Goal: Use online tool/utility: Utilize a website feature to perform a specific function

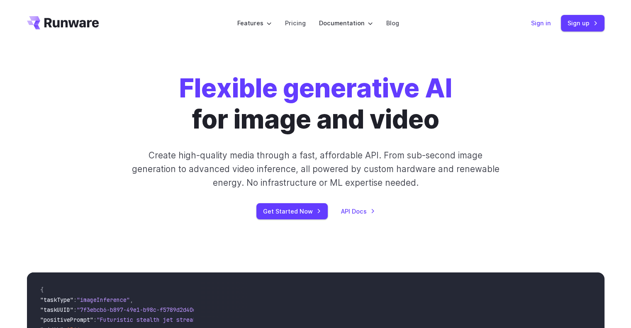
click at [547, 24] on link "Sign in" at bounding box center [541, 23] width 20 height 10
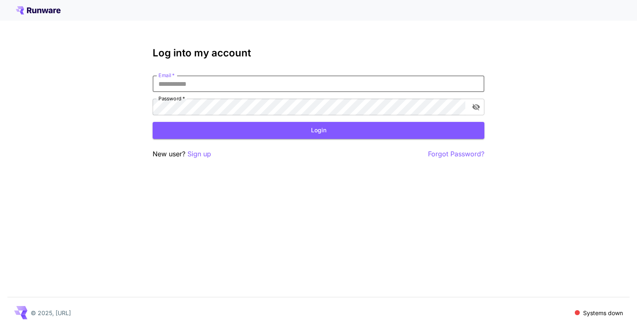
click at [240, 89] on input "Email   *" at bounding box center [319, 83] width 332 height 17
type input "**********"
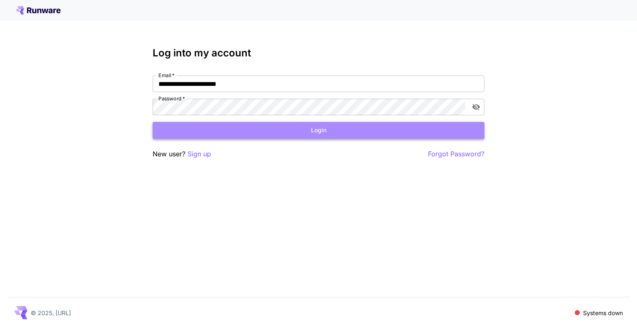
click at [289, 126] on button "Login" at bounding box center [319, 130] width 332 height 17
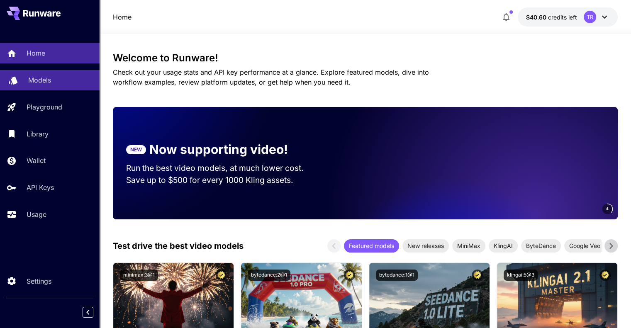
click at [55, 85] on div "Models" at bounding box center [60, 80] width 65 height 10
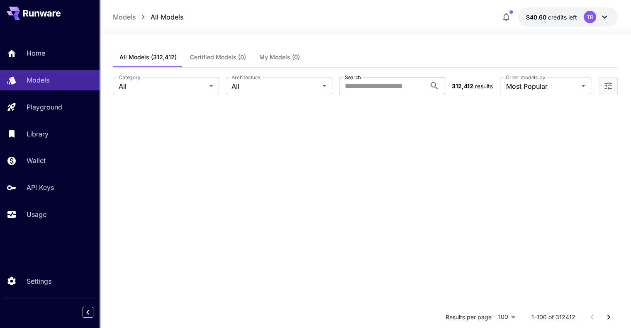
click at [391, 87] on input "Search" at bounding box center [382, 86] width 87 height 17
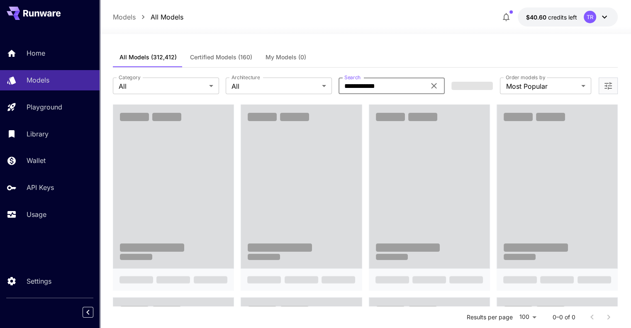
type input "**********"
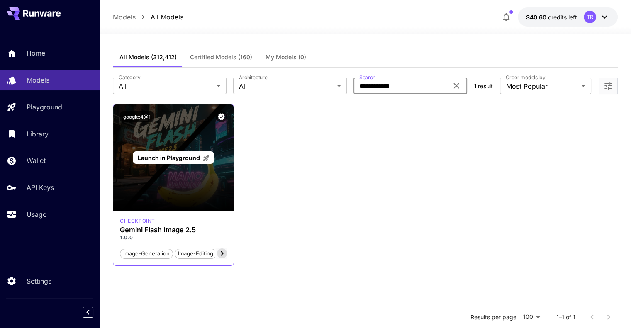
click at [170, 157] on span "Launch in Playground" at bounding box center [169, 157] width 62 height 7
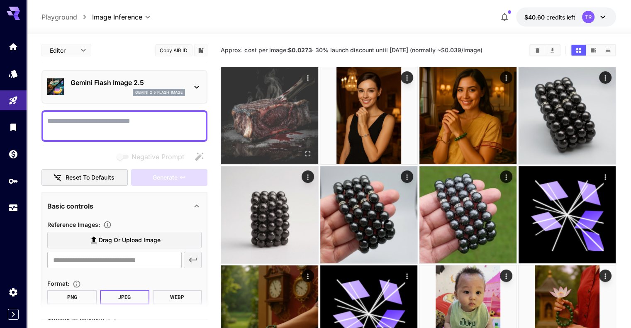
click at [258, 109] on img at bounding box center [269, 115] width 97 height 97
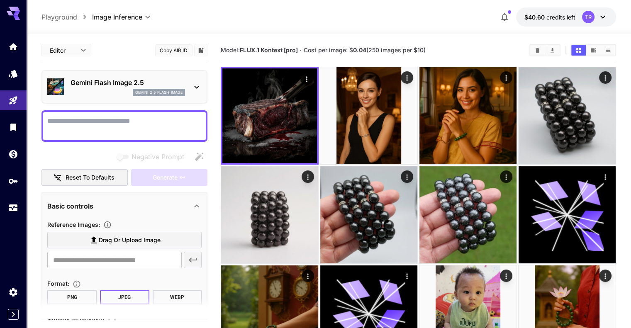
click at [178, 119] on textarea "Negative Prompt" at bounding box center [124, 126] width 154 height 20
click at [120, 124] on textarea "Negative Prompt" at bounding box center [124, 126] width 154 height 20
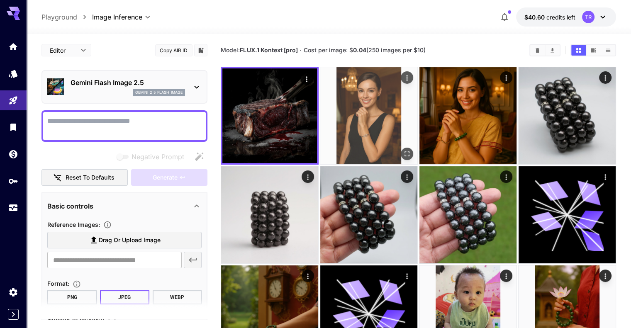
click at [320, 94] on img at bounding box center [368, 115] width 97 height 97
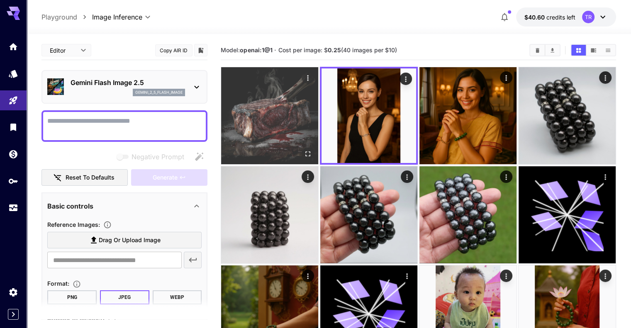
click at [243, 98] on img at bounding box center [269, 115] width 97 height 97
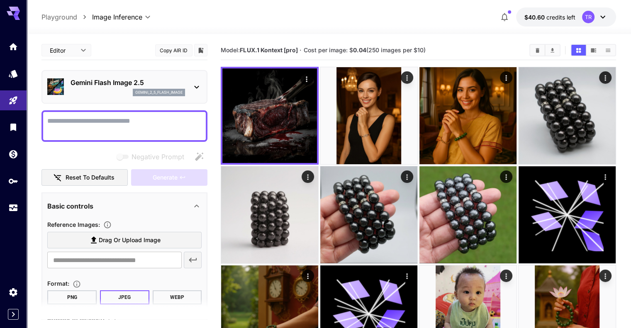
click at [103, 119] on textarea "Negative Prompt" at bounding box center [124, 126] width 154 height 20
click at [94, 126] on textarea "Negative Prompt" at bounding box center [124, 126] width 154 height 20
type textarea "*"
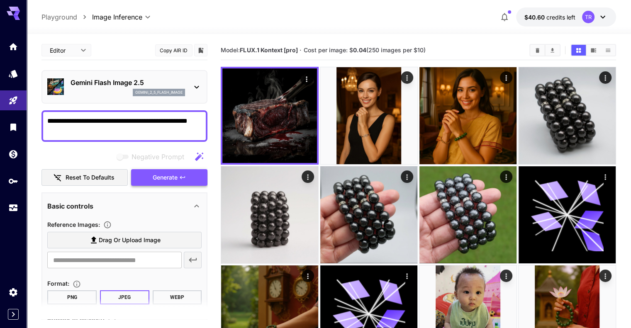
click at [153, 175] on span "Generate" at bounding box center [165, 178] width 25 height 10
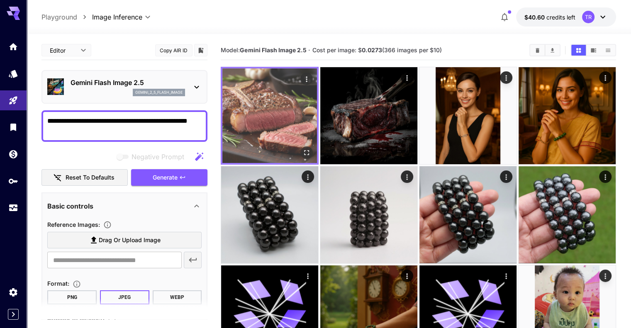
click at [272, 104] on img at bounding box center [269, 115] width 95 height 95
click at [300, 146] on button "Open in fullscreen" at bounding box center [306, 152] width 12 height 12
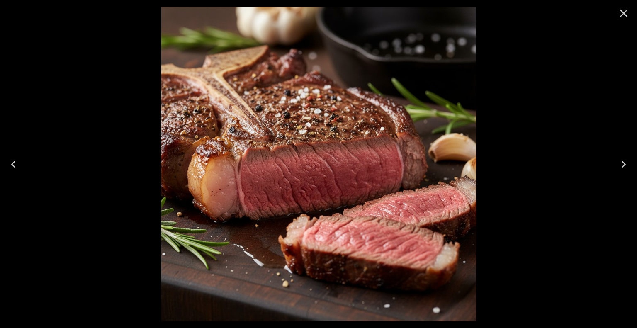
click at [625, 12] on icon "Close" at bounding box center [624, 14] width 8 height 8
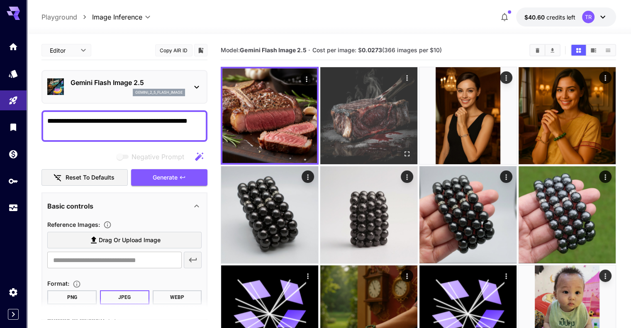
click at [349, 115] on img at bounding box center [368, 115] width 97 height 97
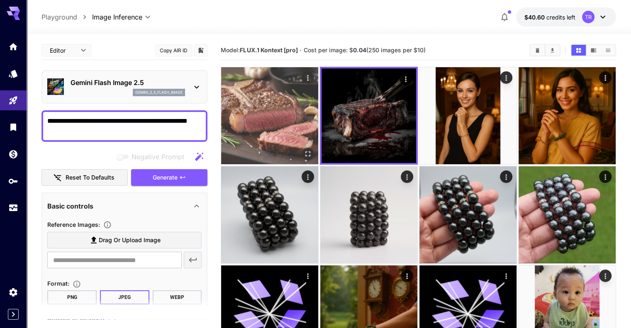
click at [281, 117] on img at bounding box center [269, 115] width 97 height 97
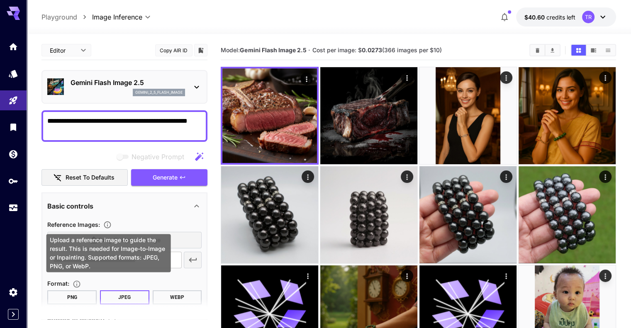
click at [113, 235] on div "Upload a reference image to guide the result. This is needed for Image-to-Image…" at bounding box center [108, 253] width 124 height 38
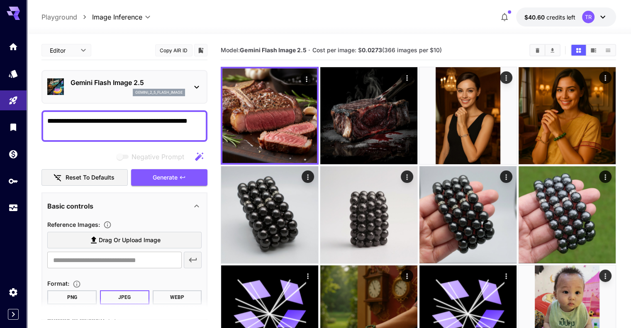
click at [187, 232] on label "Drag or upload image" at bounding box center [124, 240] width 154 height 17
click at [0, 0] on input "Drag or upload image" at bounding box center [0, 0] width 0 height 0
click at [92, 121] on textarea "**********" at bounding box center [124, 126] width 154 height 20
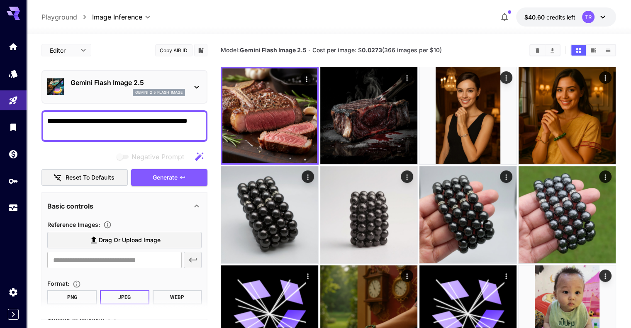
type textarea "*"
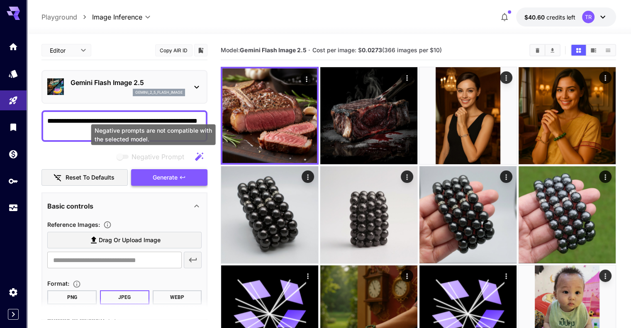
type textarea "**********"
click at [151, 172] on button "Generate" at bounding box center [169, 177] width 76 height 17
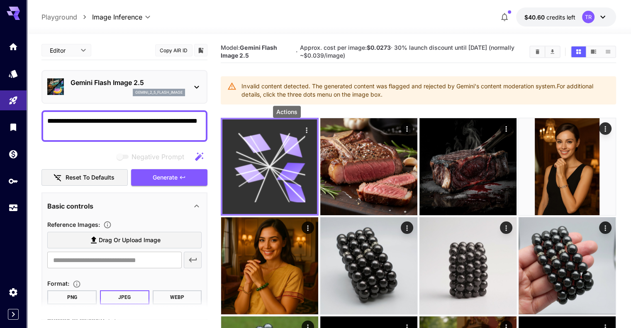
click at [302, 131] on icon "Actions" at bounding box center [306, 130] width 8 height 8
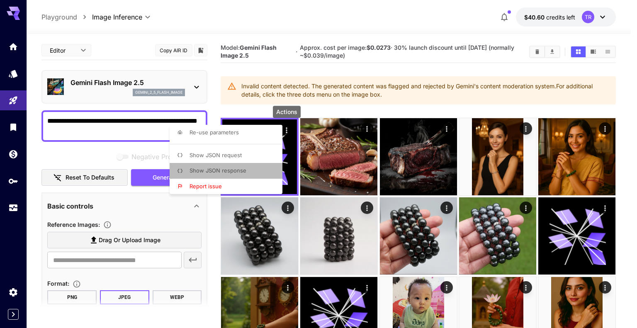
click at [233, 169] on span "Show JSON response" at bounding box center [218, 170] width 57 height 7
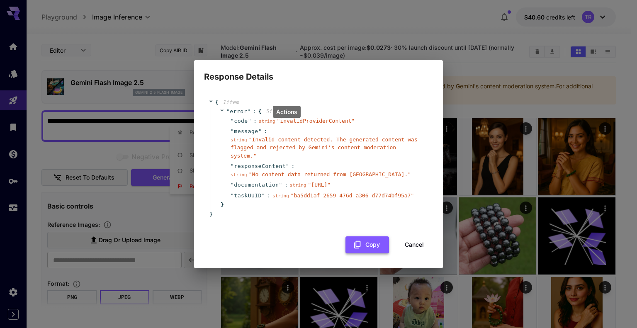
drag, startPoint x: 420, startPoint y: 255, endPoint x: 376, endPoint y: 243, distance: 45.9
click at [420, 253] on button "Cancel" at bounding box center [414, 244] width 37 height 17
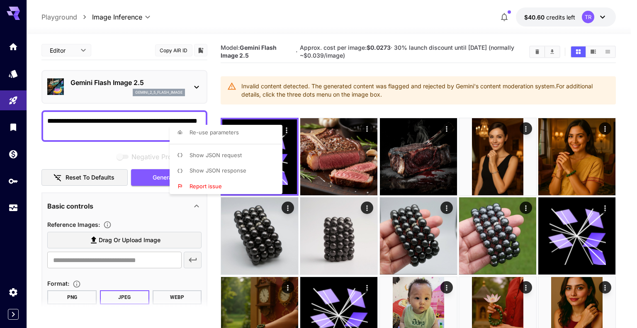
click at [131, 132] on div at bounding box center [318, 164] width 637 height 328
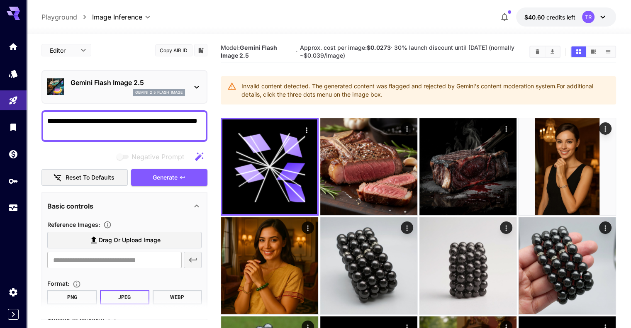
click at [107, 135] on textarea "**********" at bounding box center [124, 126] width 154 height 20
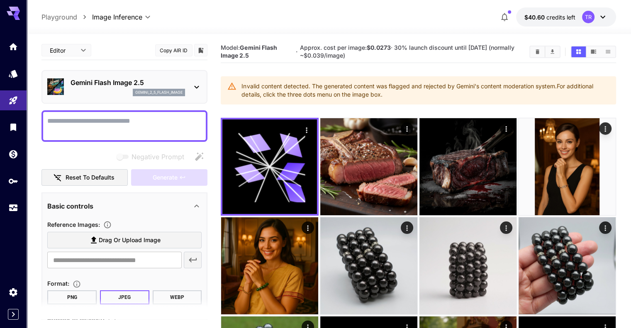
click at [180, 236] on label "Drag or upload image" at bounding box center [124, 240] width 154 height 17
click at [0, 0] on input "Drag or upload image" at bounding box center [0, 0] width 0 height 0
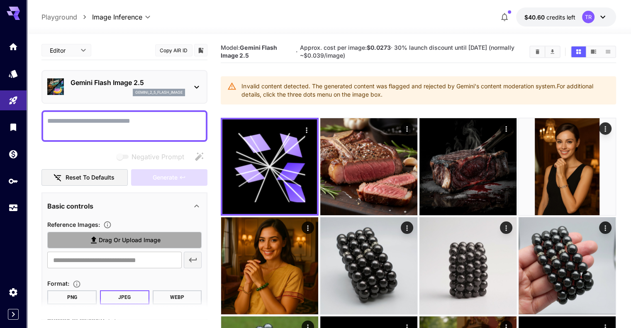
click at [143, 243] on span "Drag or upload image" at bounding box center [130, 240] width 62 height 10
click at [0, 0] on input "Drag or upload image" at bounding box center [0, 0] width 0 height 0
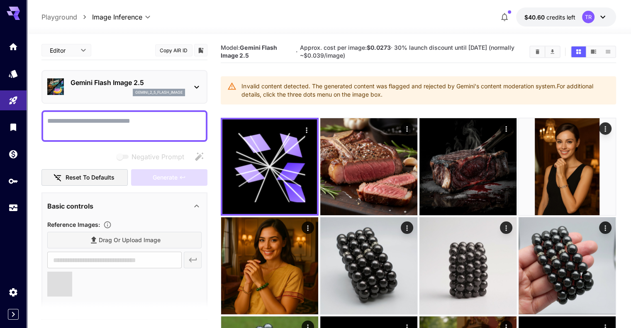
type input "**********"
click at [119, 125] on textarea "Negative Prompt" at bounding box center [124, 126] width 154 height 20
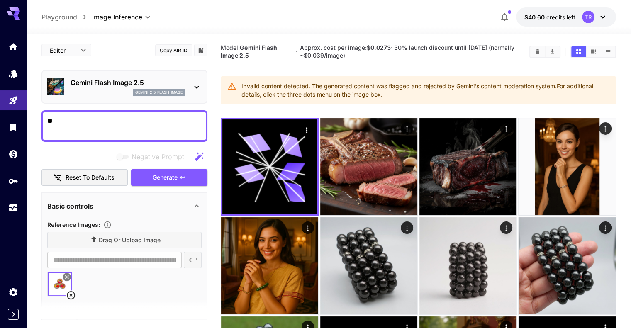
type textarea "*"
click at [187, 175] on button "Generate" at bounding box center [169, 177] width 76 height 17
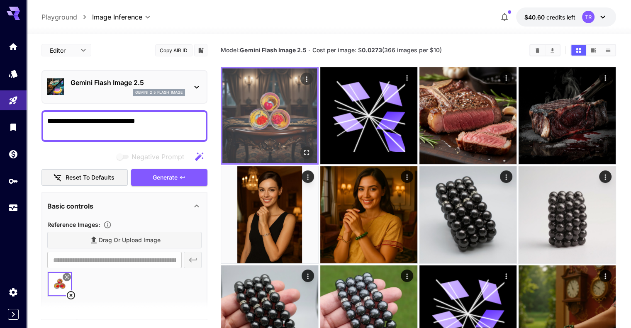
click at [257, 112] on img at bounding box center [269, 115] width 95 height 95
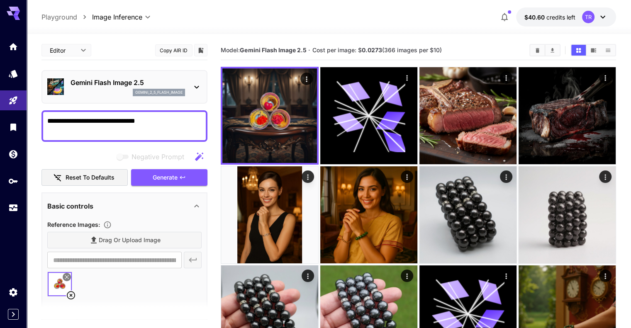
click at [91, 120] on textarea "**********" at bounding box center [124, 126] width 154 height 20
click at [165, 119] on textarea "**********" at bounding box center [124, 126] width 154 height 20
type textarea "**********"
click at [167, 175] on span "Generate" at bounding box center [165, 178] width 25 height 10
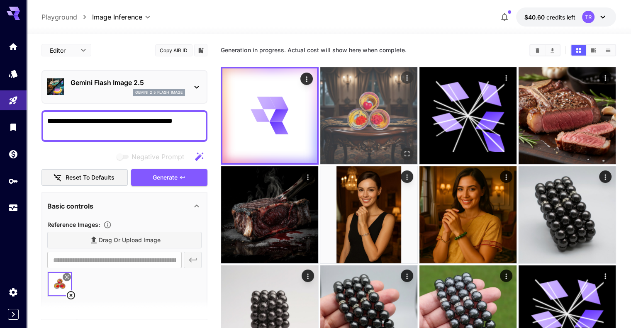
click at [348, 97] on img at bounding box center [368, 115] width 97 height 97
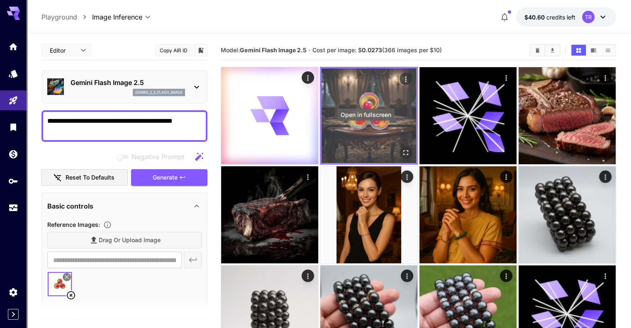
click at [401, 148] on icon "Open in fullscreen" at bounding box center [405, 152] width 8 height 8
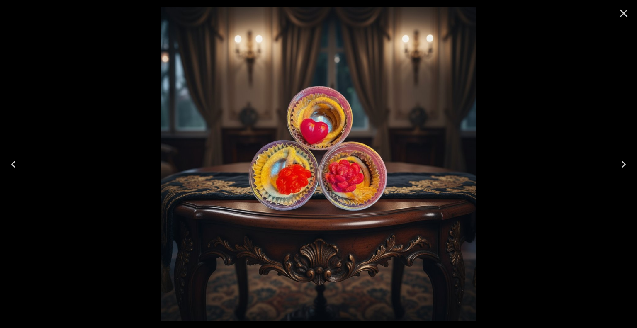
click at [626, 12] on icon "Close" at bounding box center [623, 13] width 13 height 13
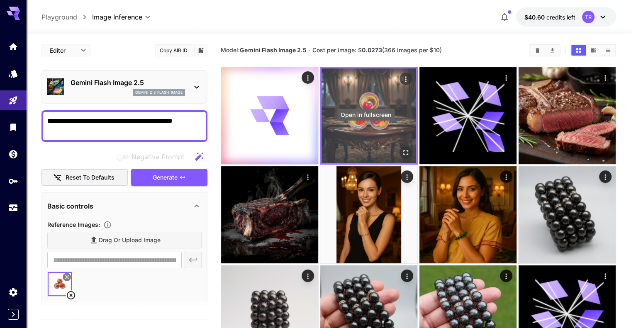
click at [401, 148] on icon "Open in fullscreen" at bounding box center [405, 152] width 8 height 8
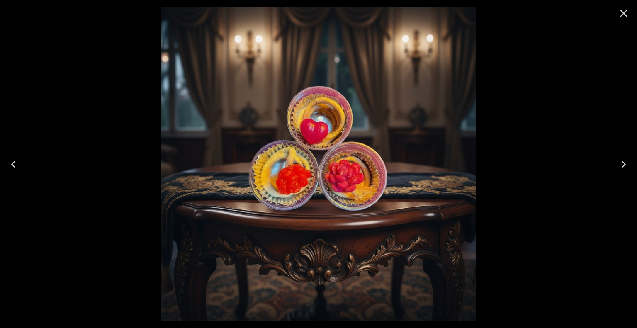
click at [622, 12] on icon "Close" at bounding box center [624, 14] width 8 height 8
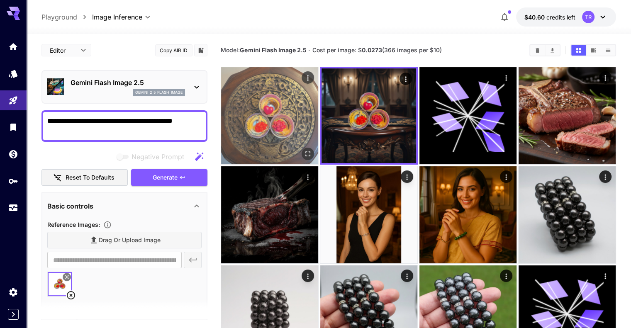
click at [273, 109] on img at bounding box center [269, 115] width 97 height 97
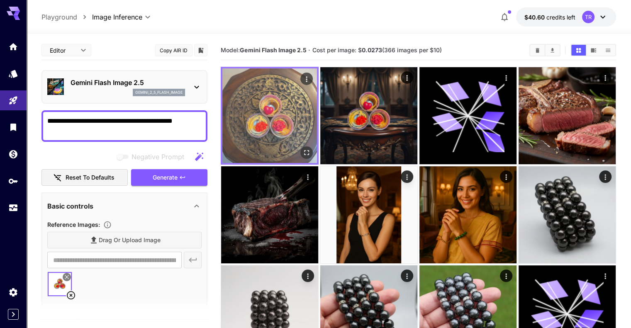
click at [302, 148] on icon "Open in fullscreen" at bounding box center [306, 152] width 8 height 8
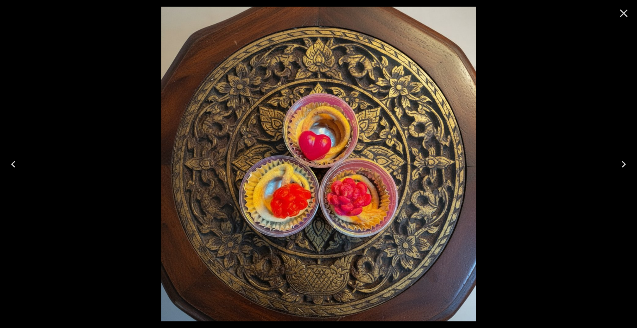
click at [625, 15] on icon "Close" at bounding box center [624, 14] width 8 height 8
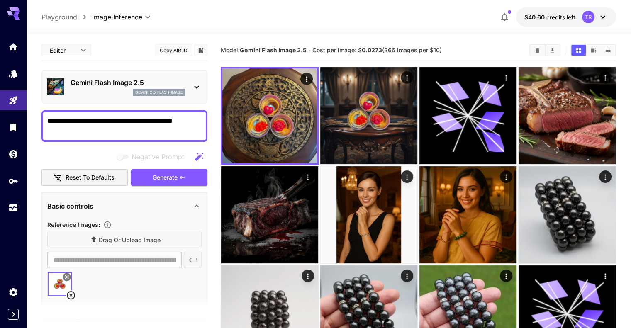
click at [70, 293] on icon at bounding box center [71, 295] width 10 height 10
click at [110, 241] on span "Drag or upload image" at bounding box center [130, 240] width 62 height 10
click at [0, 0] on input "Drag or upload image" at bounding box center [0, 0] width 0 height 0
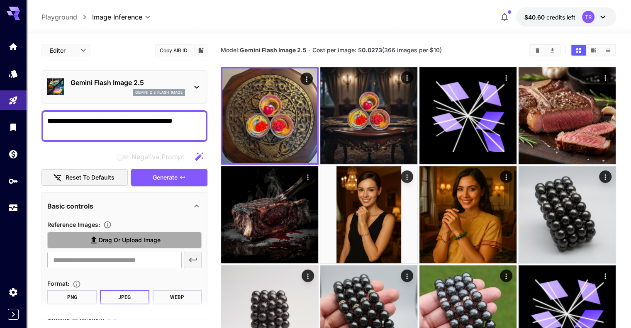
click at [162, 242] on label "Drag or upload image" at bounding box center [124, 240] width 154 height 17
click at [0, 0] on input "Drag or upload image" at bounding box center [0, 0] width 0 height 0
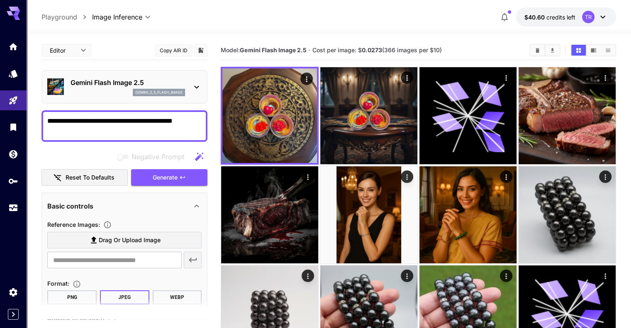
click at [118, 125] on textarea "**********" at bounding box center [124, 126] width 154 height 20
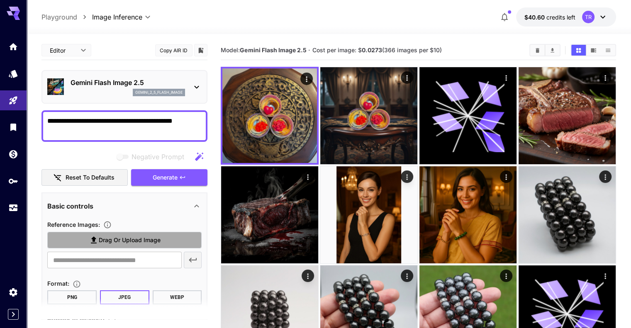
click at [109, 238] on span "Drag or upload image" at bounding box center [130, 240] width 62 height 10
click at [0, 0] on input "Drag or upload image" at bounding box center [0, 0] width 0 height 0
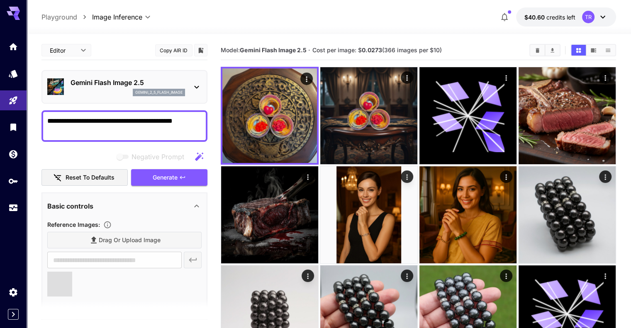
type input "**********"
click at [102, 131] on textarea "**********" at bounding box center [124, 126] width 154 height 20
click at [103, 130] on textarea "**********" at bounding box center [124, 126] width 154 height 20
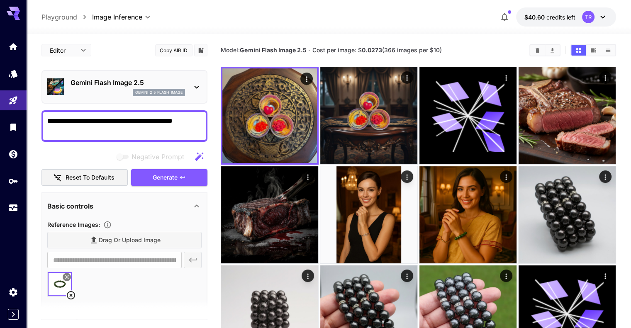
click at [103, 130] on textarea "**********" at bounding box center [124, 126] width 154 height 20
click at [53, 121] on textarea "**********" at bounding box center [124, 126] width 154 height 20
click at [87, 118] on textarea "**********" at bounding box center [124, 126] width 154 height 20
click at [67, 119] on textarea "**********" at bounding box center [124, 126] width 154 height 20
type textarea "**********"
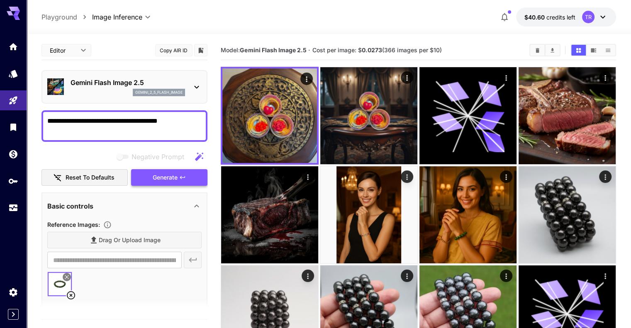
click at [158, 176] on span "Generate" at bounding box center [165, 178] width 25 height 10
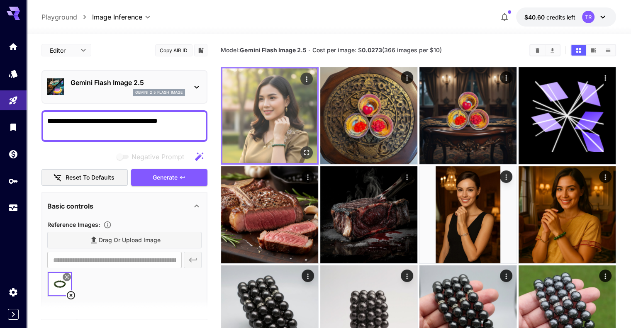
click at [302, 148] on icon "Open in fullscreen" at bounding box center [306, 152] width 8 height 8
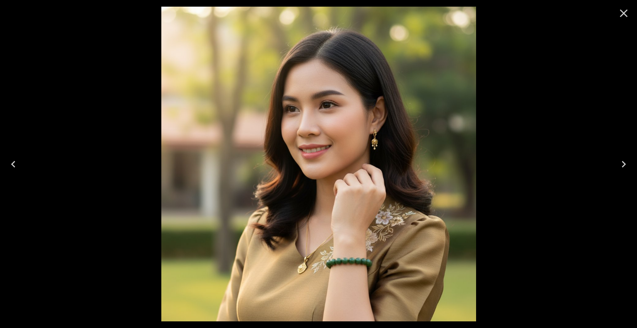
click at [627, 15] on icon "Close" at bounding box center [623, 13] width 13 height 13
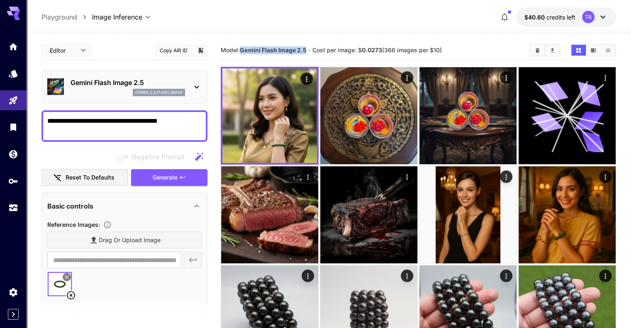
drag, startPoint x: 242, startPoint y: 51, endPoint x: 306, endPoint y: 53, distance: 63.5
click at [306, 53] on b "Gemini Flash Image 2.5" at bounding box center [273, 49] width 66 height 7
click at [306, 51] on b "Gemini Flash Image 2.5" at bounding box center [273, 49] width 66 height 7
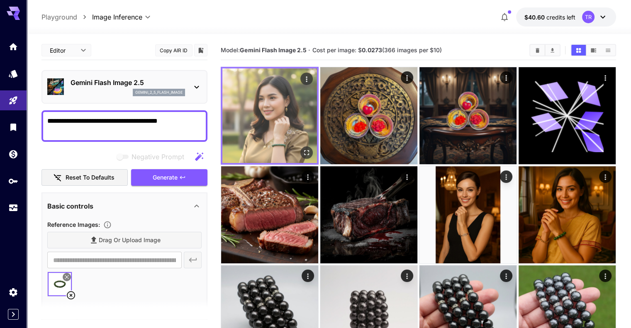
click at [304, 150] on icon "Open in fullscreen" at bounding box center [306, 152] width 5 height 5
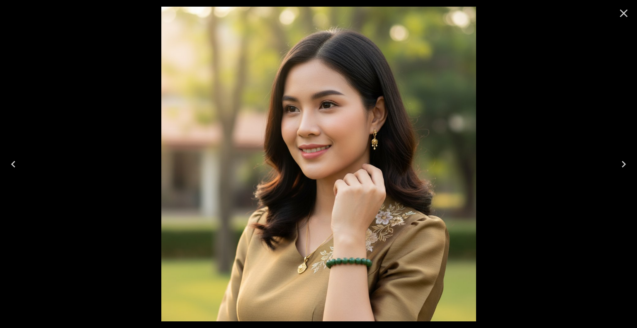
click at [624, 10] on icon "Close" at bounding box center [623, 13] width 13 height 13
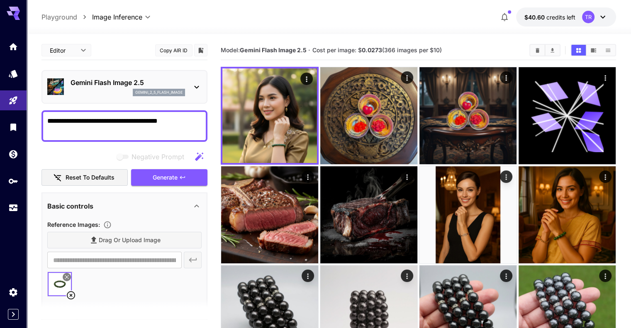
click at [68, 275] on icon at bounding box center [66, 277] width 5 height 5
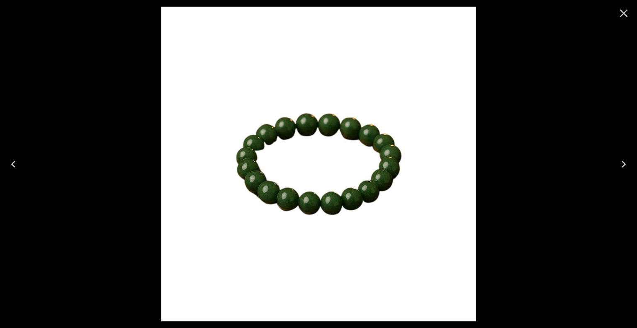
click at [625, 11] on icon "Close" at bounding box center [624, 14] width 8 height 8
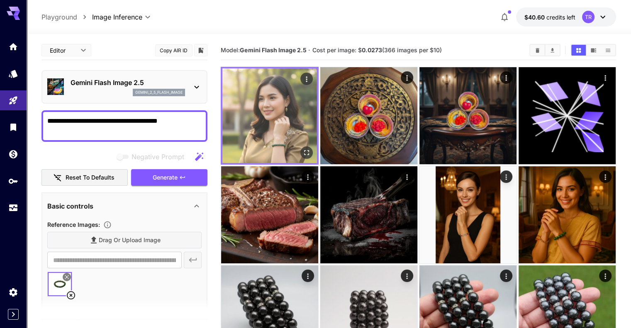
click at [302, 148] on icon "Open in fullscreen" at bounding box center [306, 152] width 8 height 8
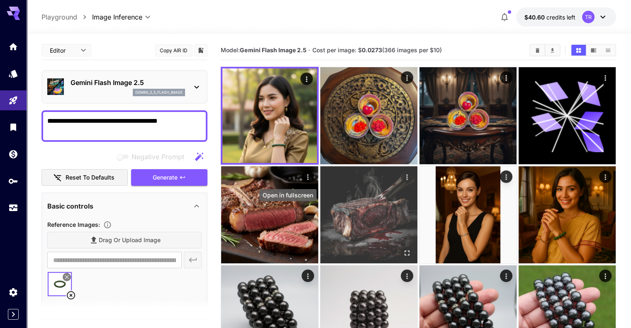
click at [403, 248] on icon "Open in fullscreen" at bounding box center [407, 252] width 8 height 8
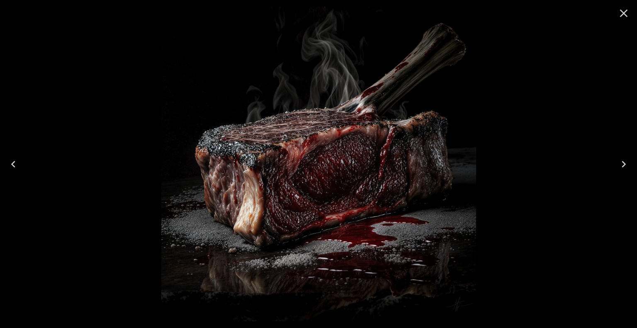
drag, startPoint x: 625, startPoint y: 15, endPoint x: 583, endPoint y: 45, distance: 51.1
click at [625, 15] on icon "Close" at bounding box center [623, 13] width 13 height 13
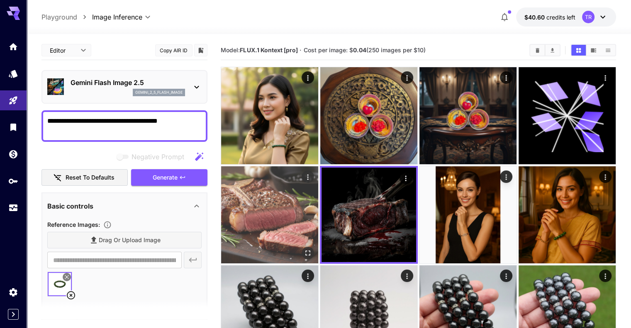
click at [310, 250] on icon "Open in fullscreen" at bounding box center [307, 252] width 5 height 5
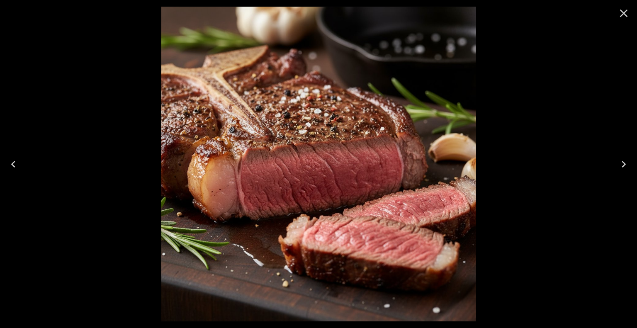
drag, startPoint x: 625, startPoint y: 14, endPoint x: 603, endPoint y: 64, distance: 54.2
click at [625, 14] on icon "Close" at bounding box center [624, 14] width 8 height 8
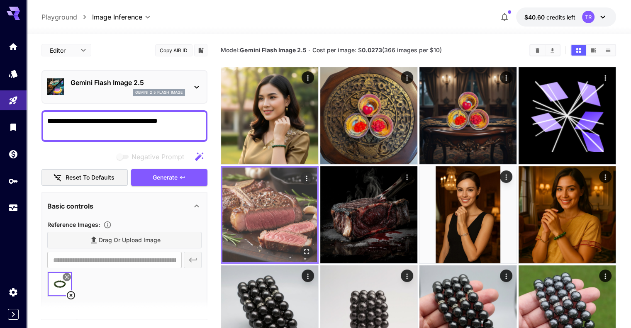
click at [317, 168] on img at bounding box center [269, 215] width 95 height 95
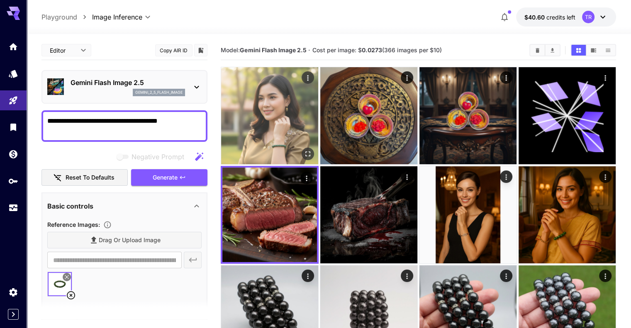
click at [252, 103] on img at bounding box center [269, 115] width 97 height 97
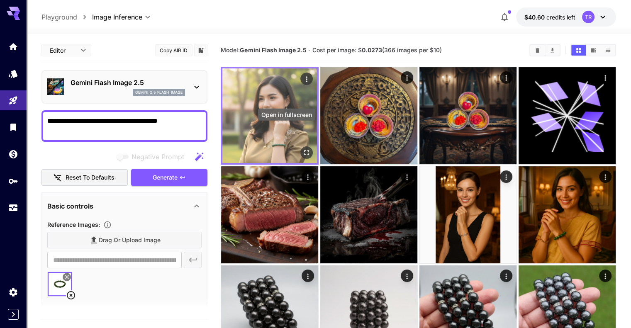
click at [302, 148] on icon "Open in fullscreen" at bounding box center [306, 152] width 8 height 8
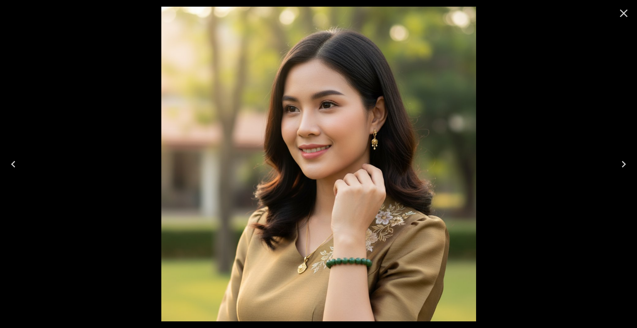
click at [623, 11] on icon "Close" at bounding box center [623, 13] width 13 height 13
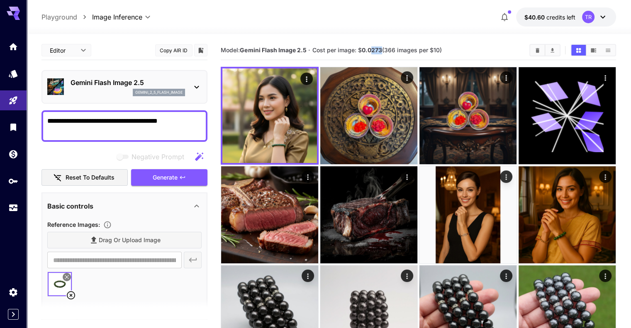
drag, startPoint x: 372, startPoint y: 50, endPoint x: 381, endPoint y: 49, distance: 8.8
click at [381, 49] on b "0.0273" at bounding box center [372, 49] width 20 height 7
click at [382, 49] on b "0.0273" at bounding box center [372, 49] width 20 height 7
click at [130, 241] on div "Drag or upload image" at bounding box center [124, 240] width 154 height 17
click at [70, 294] on icon at bounding box center [71, 295] width 8 height 8
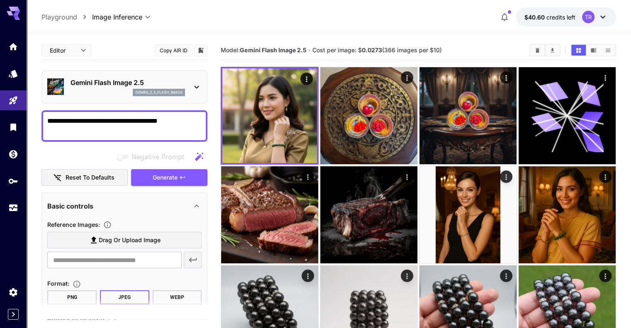
click at [152, 240] on span "Drag or upload image" at bounding box center [130, 240] width 62 height 10
click at [0, 0] on input "Drag or upload image" at bounding box center [0, 0] width 0 height 0
type input "**********"
click at [126, 122] on textarea "**********" at bounding box center [124, 126] width 154 height 20
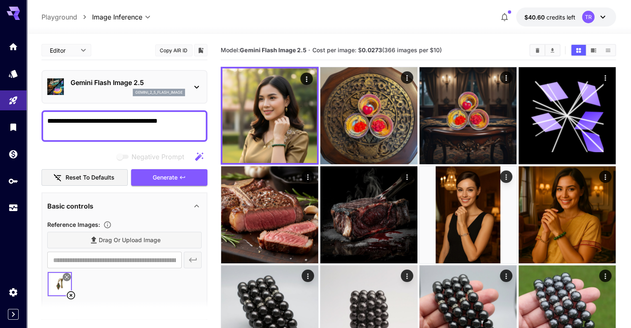
click at [126, 122] on textarea "**********" at bounding box center [124, 126] width 154 height 20
click at [114, 133] on textarea "**********" at bounding box center [124, 126] width 154 height 20
click at [79, 119] on textarea "**********" at bounding box center [124, 126] width 154 height 20
type textarea "**********"
click at [181, 184] on button "Generate" at bounding box center [169, 177] width 76 height 17
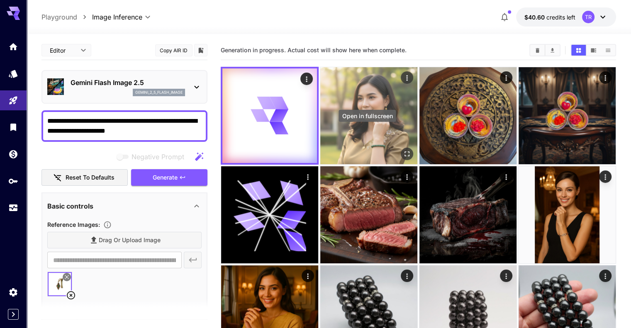
click at [403, 150] on icon "Open in fullscreen" at bounding box center [407, 154] width 8 height 8
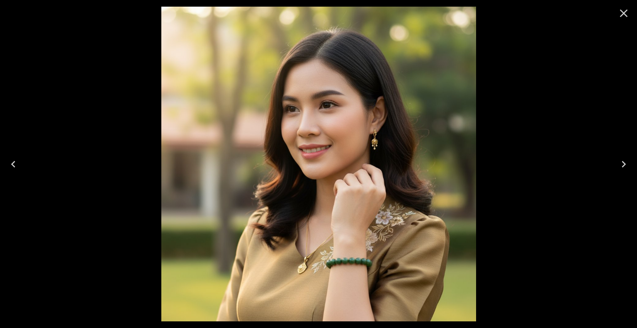
click at [626, 11] on icon "Close" at bounding box center [623, 13] width 13 height 13
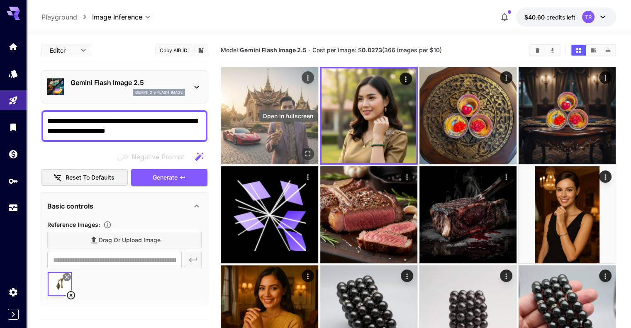
click at [304, 150] on icon "Open in fullscreen" at bounding box center [308, 154] width 8 height 8
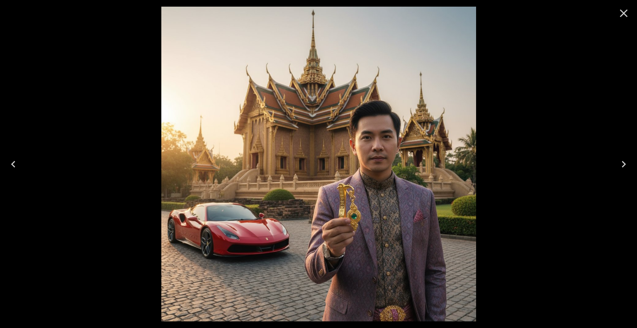
click at [624, 12] on icon "Close" at bounding box center [624, 14] width 8 height 8
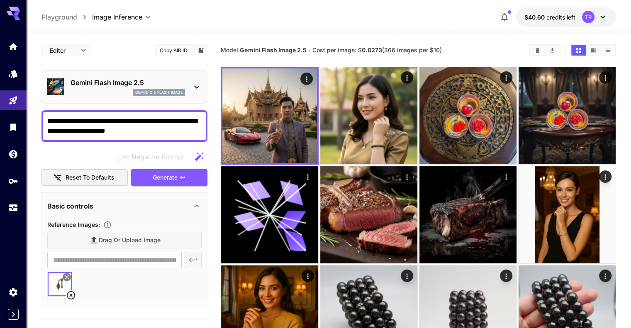
click at [156, 122] on textarea "**********" at bounding box center [124, 126] width 154 height 20
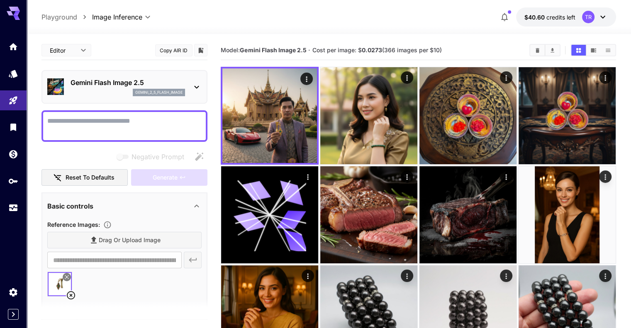
click at [116, 242] on div "Drag or upload image" at bounding box center [124, 240] width 154 height 17
click at [71, 293] on icon at bounding box center [71, 295] width 10 height 10
click at [124, 242] on span "Drag or upload image" at bounding box center [130, 240] width 62 height 10
click at [0, 0] on input "Drag or upload image" at bounding box center [0, 0] width 0 height 0
type input "**********"
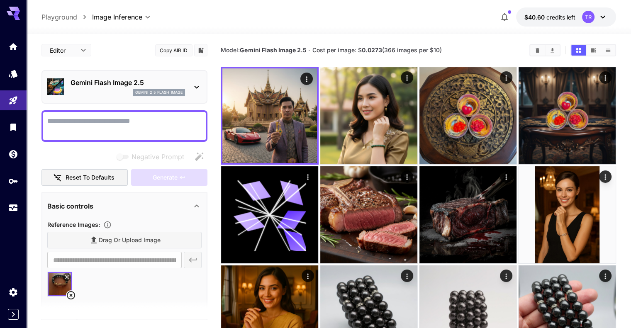
click at [114, 124] on textarea "Negative Prompt" at bounding box center [124, 126] width 154 height 20
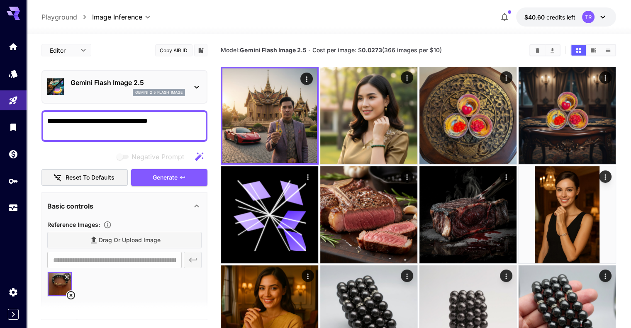
click at [58, 117] on textarea "**********" at bounding box center [124, 126] width 154 height 20
type textarea "**********"
click at [191, 178] on button "Generate" at bounding box center [169, 177] width 76 height 17
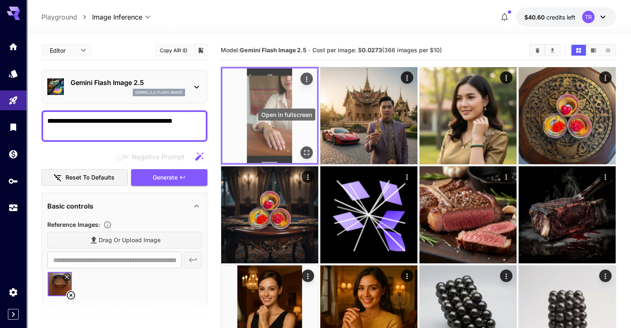
click at [302, 148] on icon "Open in fullscreen" at bounding box center [306, 152] width 8 height 8
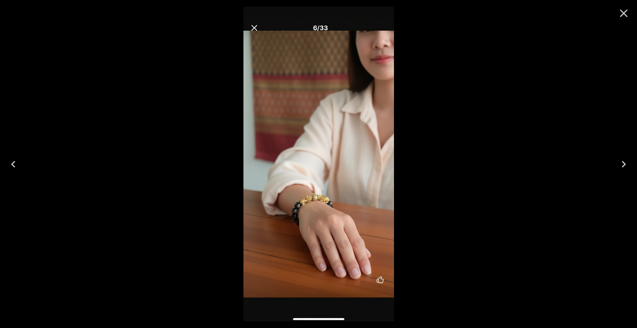
click at [626, 12] on icon "Close" at bounding box center [623, 13] width 13 height 13
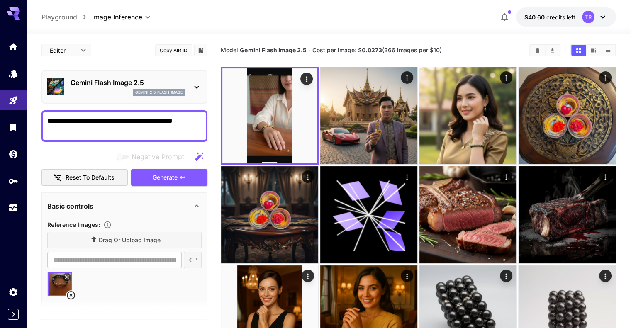
click at [66, 277] on icon at bounding box center [66, 277] width 5 height 5
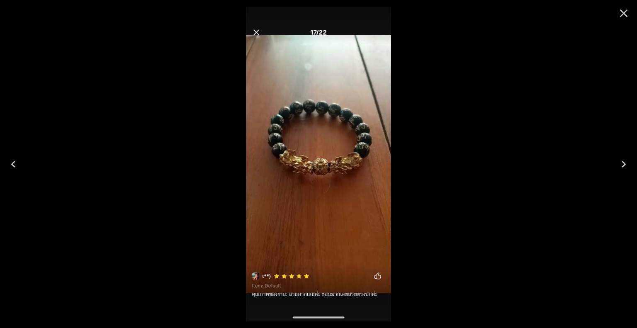
click at [630, 11] on button "Close" at bounding box center [624, 13] width 20 height 20
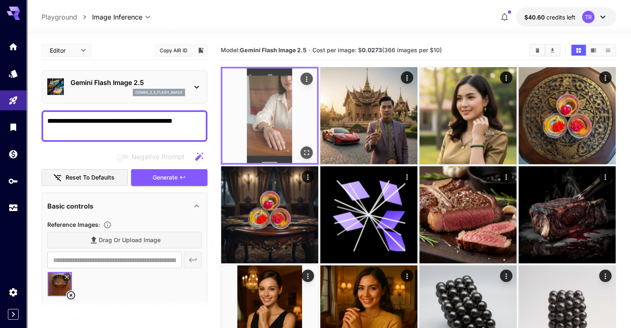
click at [302, 148] on icon "Open in fullscreen" at bounding box center [306, 152] width 8 height 8
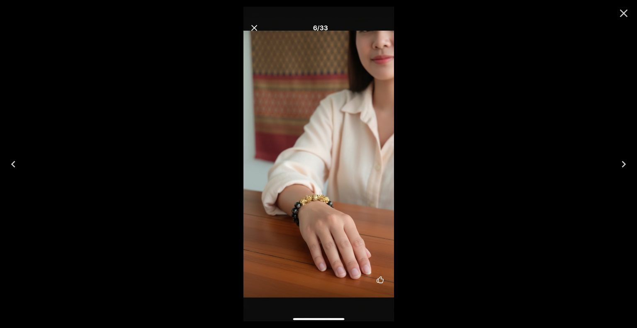
click at [625, 10] on icon "Close" at bounding box center [623, 13] width 13 height 13
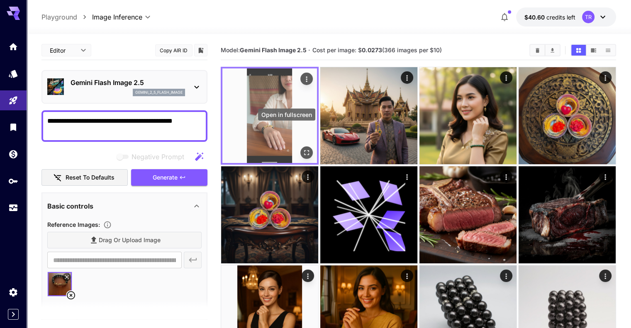
click at [300, 146] on button "Open in fullscreen" at bounding box center [306, 152] width 12 height 12
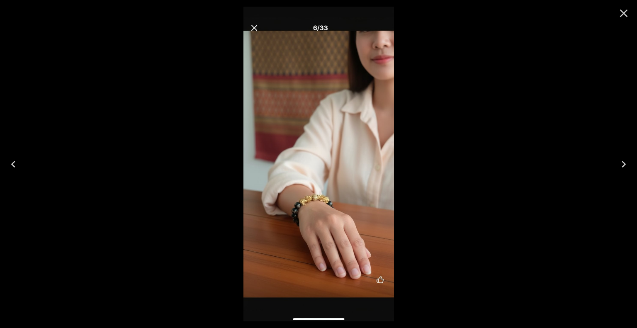
click at [624, 11] on icon "Close" at bounding box center [623, 13] width 13 height 13
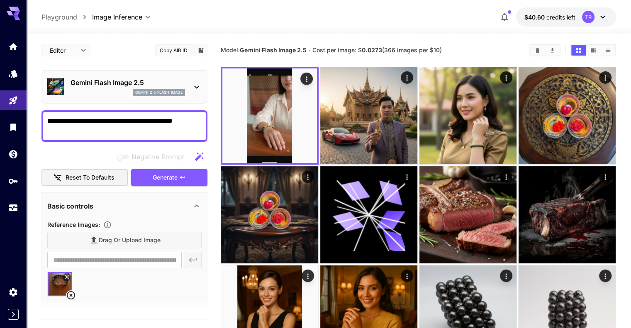
click at [63, 283] on img at bounding box center [60, 284] width 24 height 24
click at [68, 275] on icon at bounding box center [67, 277] width 4 height 4
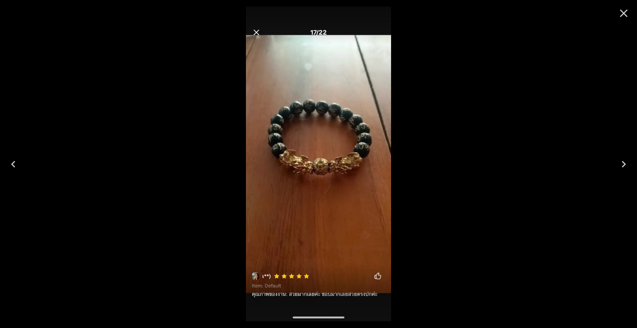
click at [622, 12] on icon "Close" at bounding box center [624, 14] width 8 height 8
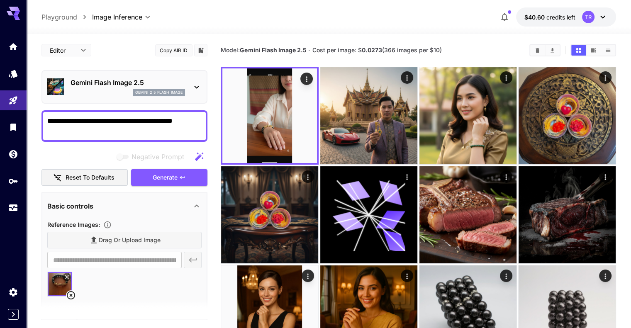
click at [165, 238] on div "Drag or upload image" at bounding box center [124, 240] width 154 height 17
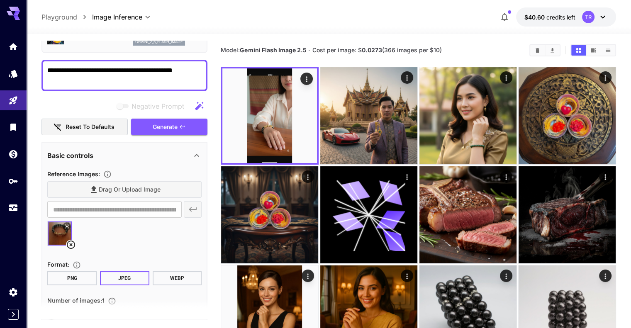
scroll to position [124, 0]
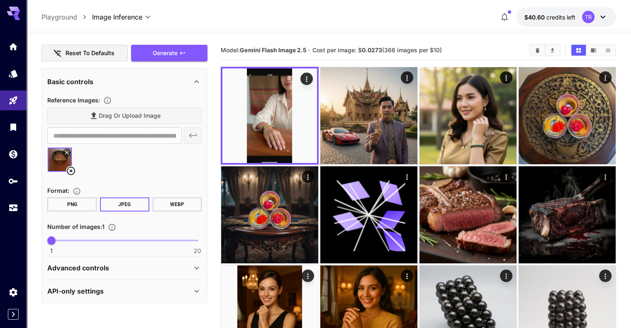
click at [98, 118] on div "Drag or upload image" at bounding box center [124, 115] width 154 height 17
click at [166, 124] on section "**********" at bounding box center [124, 125] width 154 height 37
click at [141, 117] on div "Drag or upload image" at bounding box center [124, 115] width 154 height 17
drag, startPoint x: 71, startPoint y: 168, endPoint x: 91, endPoint y: 142, distance: 32.6
click at [71, 169] on icon at bounding box center [71, 171] width 10 height 10
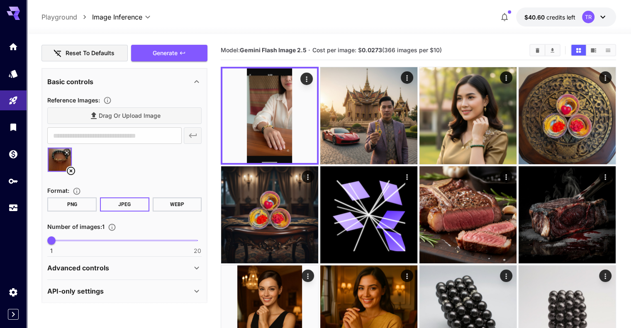
scroll to position [95, 0]
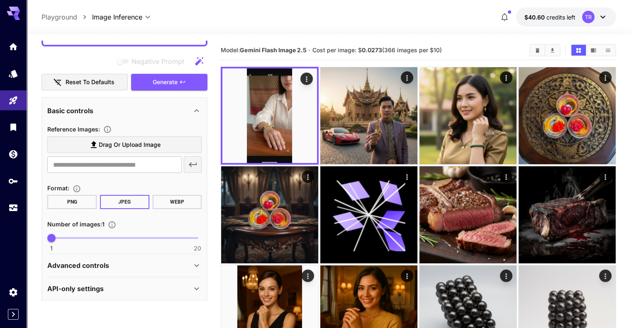
click at [123, 146] on span "Drag or upload image" at bounding box center [130, 145] width 62 height 10
click at [0, 0] on input "Drag or upload image" at bounding box center [0, 0] width 0 height 0
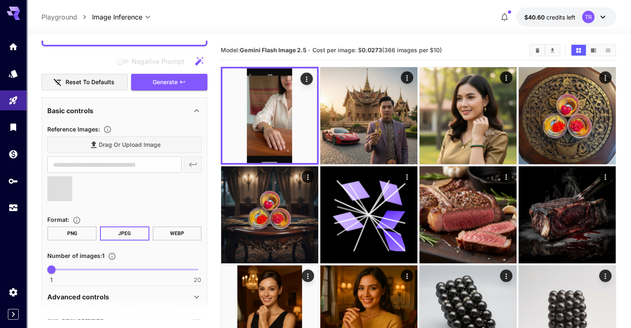
type input "**********"
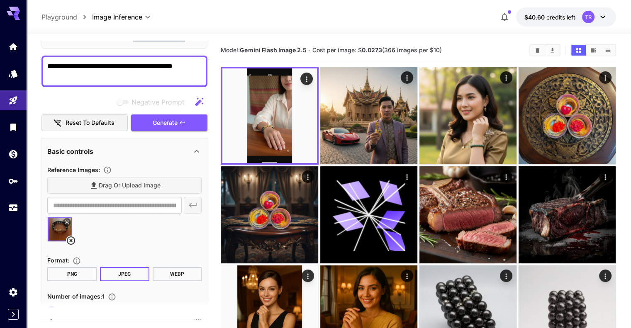
scroll to position [54, 0]
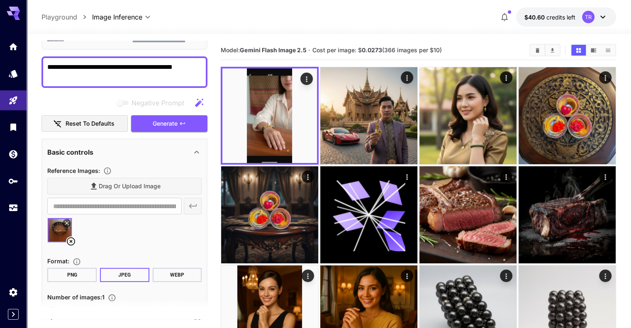
click at [109, 63] on textarea "**********" at bounding box center [124, 72] width 154 height 20
type textarea "*"
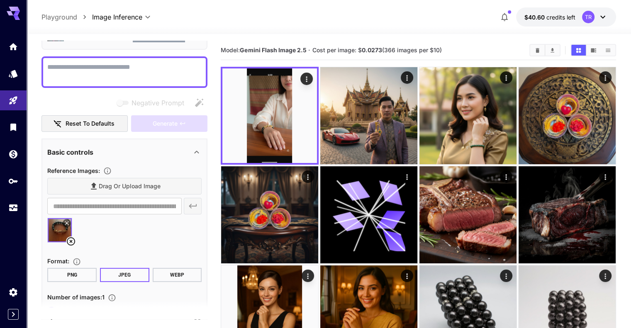
type textarea "*"
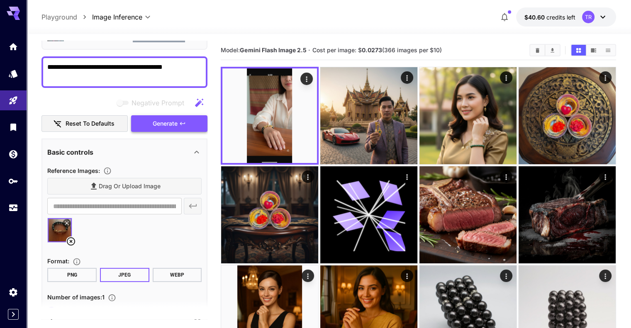
type textarea "**********"
click at [158, 126] on span "Generate" at bounding box center [165, 124] width 25 height 10
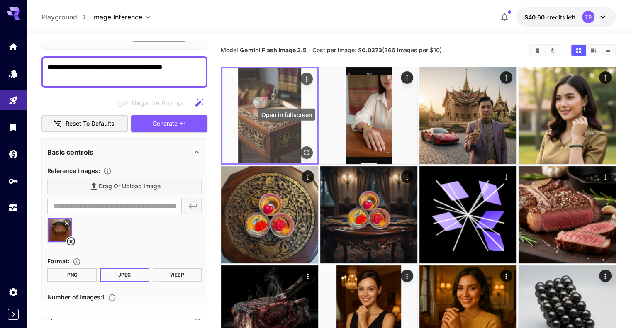
click at [302, 148] on icon "Open in fullscreen" at bounding box center [306, 152] width 8 height 8
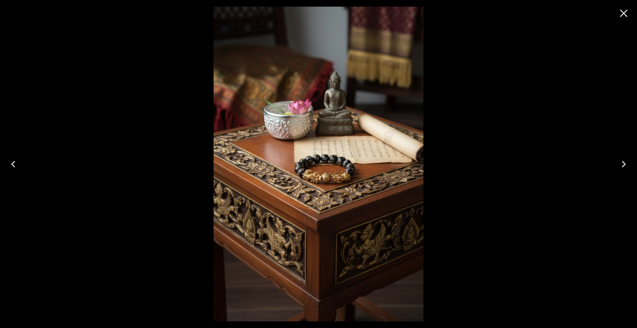
click at [622, 11] on icon "Close" at bounding box center [624, 14] width 8 height 8
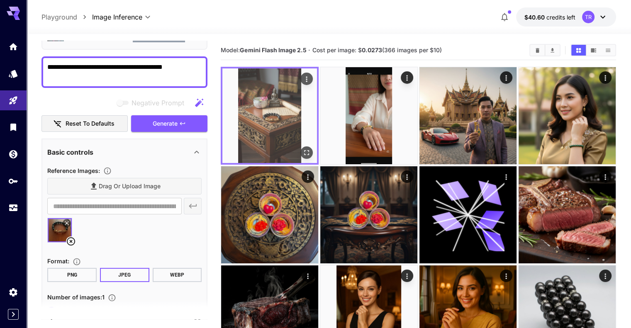
click at [300, 146] on button "Open in fullscreen" at bounding box center [306, 152] width 12 height 12
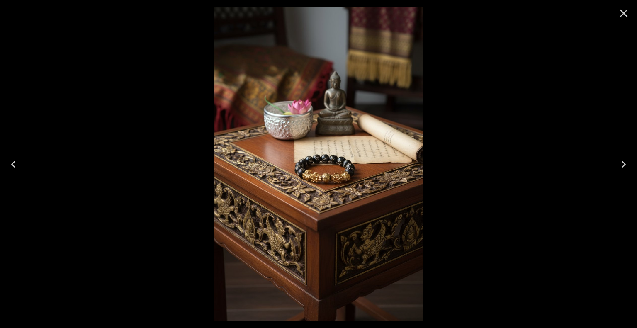
click at [625, 11] on icon "Close" at bounding box center [624, 14] width 8 height 8
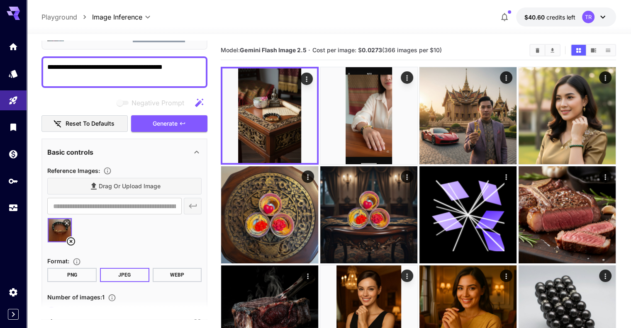
click at [143, 71] on textarea "**********" at bounding box center [124, 72] width 154 height 20
click at [171, 184] on div "Drag or upload image" at bounding box center [124, 186] width 154 height 17
click at [71, 241] on icon at bounding box center [71, 241] width 8 height 8
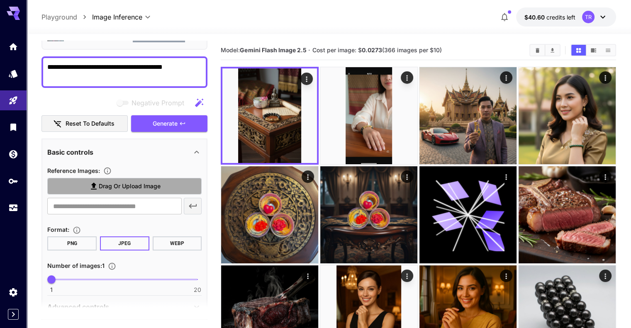
click at [104, 187] on span "Drag or upload image" at bounding box center [130, 186] width 62 height 10
click at [0, 0] on input "Drag or upload image" at bounding box center [0, 0] width 0 height 0
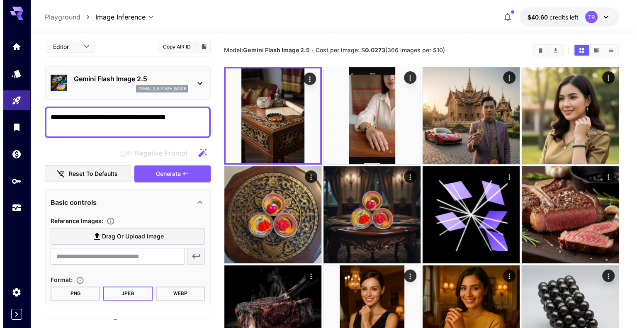
scroll to position [0, 0]
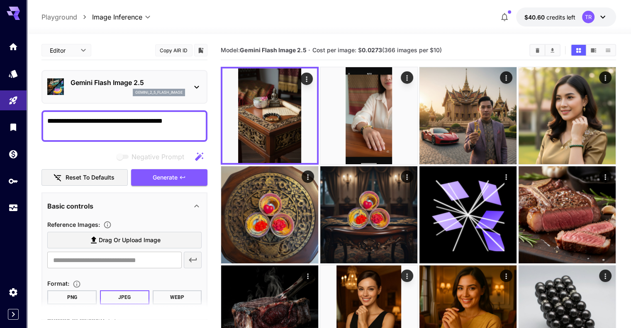
click at [133, 79] on p "Gemini Flash Image 2.5" at bounding box center [127, 83] width 114 height 10
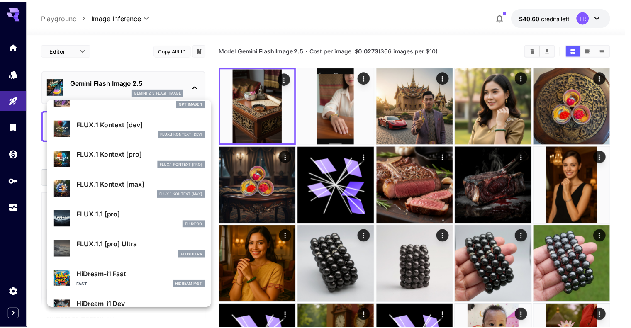
scroll to position [499, 0]
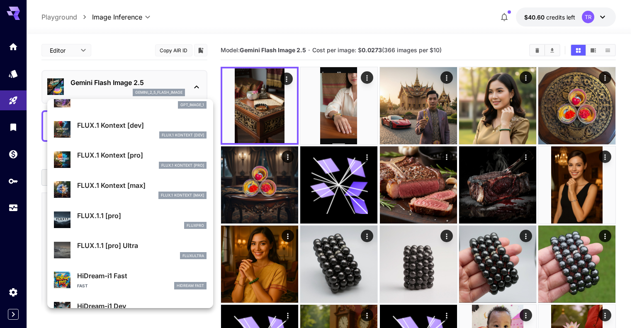
click at [133, 156] on p "FLUX.1 Kontext [pro]" at bounding box center [141, 155] width 129 height 10
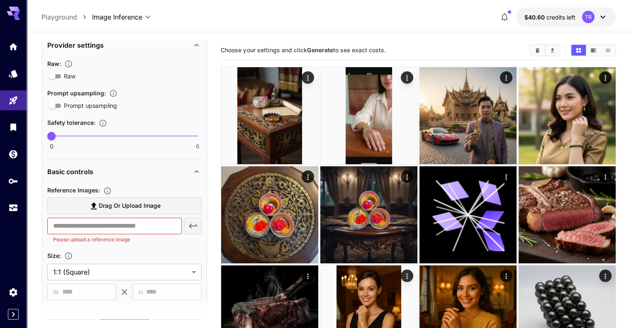
scroll to position [166, 0]
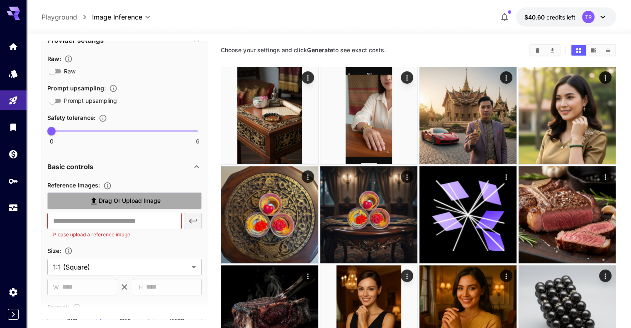
click at [139, 194] on label "Drag or upload image" at bounding box center [124, 200] width 154 height 17
click at [0, 0] on input "Drag or upload image" at bounding box center [0, 0] width 0 height 0
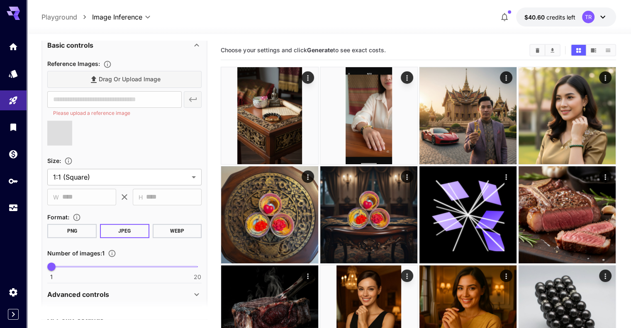
scroll to position [290, 0]
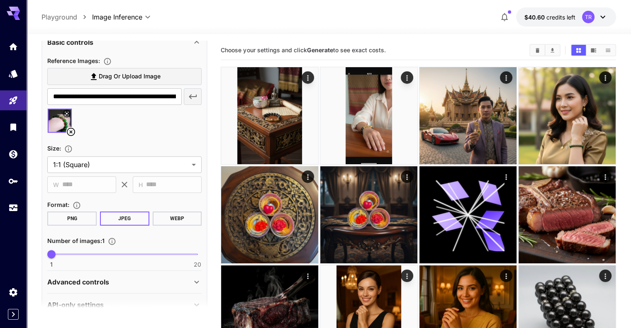
click at [153, 76] on span "Drag or upload image" at bounding box center [130, 76] width 62 height 10
click at [0, 0] on input "Drag or upload image" at bounding box center [0, 0] width 0 height 0
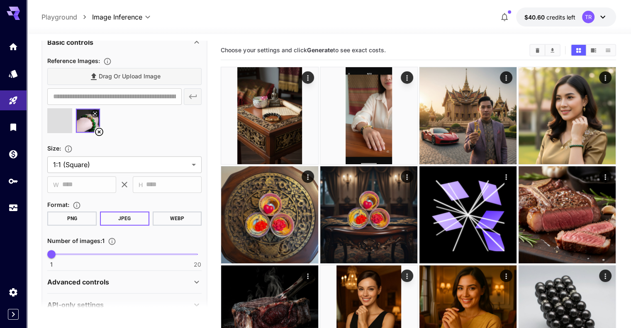
type input "**********"
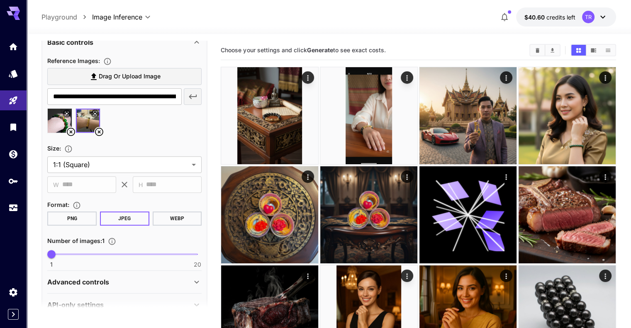
click at [97, 133] on icon at bounding box center [99, 132] width 10 height 10
click at [72, 129] on icon at bounding box center [71, 132] width 10 height 10
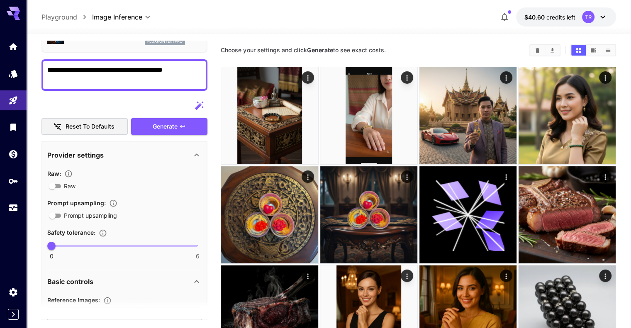
scroll to position [0, 0]
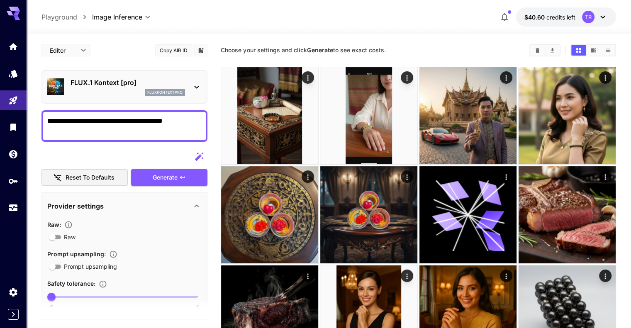
click at [124, 86] on p "FLUX.1 Kontext [pro]" at bounding box center [127, 83] width 114 height 10
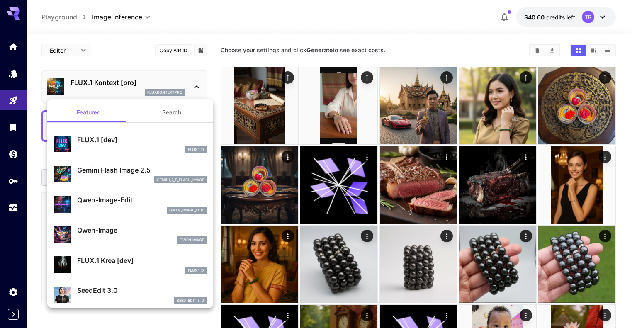
click at [144, 173] on p "Gemini Flash Image 2.5" at bounding box center [141, 170] width 129 height 10
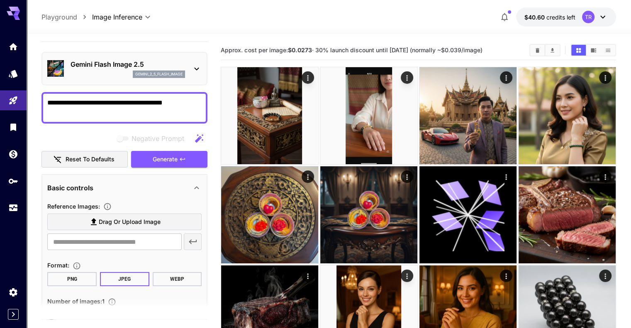
scroll to position [41, 0]
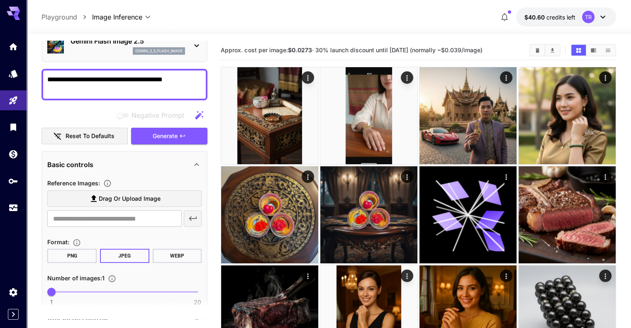
click at [132, 201] on span "Drag or upload image" at bounding box center [130, 199] width 62 height 10
click at [0, 0] on input "Drag or upload image" at bounding box center [0, 0] width 0 height 0
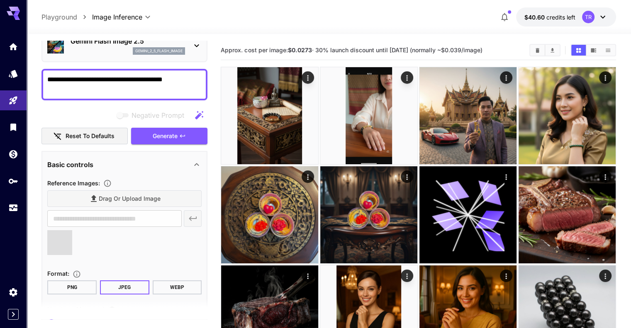
type input "**********"
click at [155, 194] on div "Drag or upload image" at bounding box center [124, 198] width 154 height 17
click at [151, 194] on div "Drag or upload image" at bounding box center [124, 198] width 154 height 17
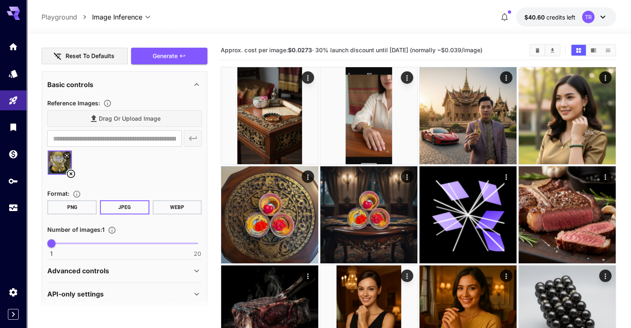
scroll to position [127, 0]
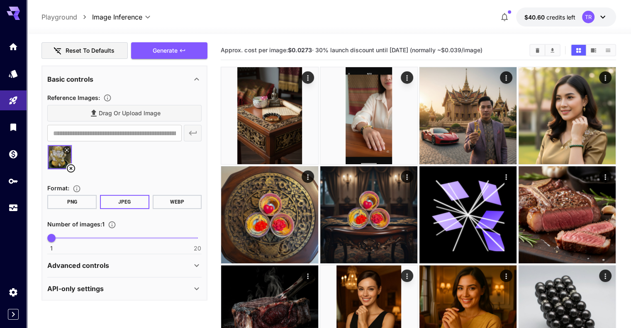
click at [174, 290] on div "API-only settings" at bounding box center [119, 289] width 144 height 10
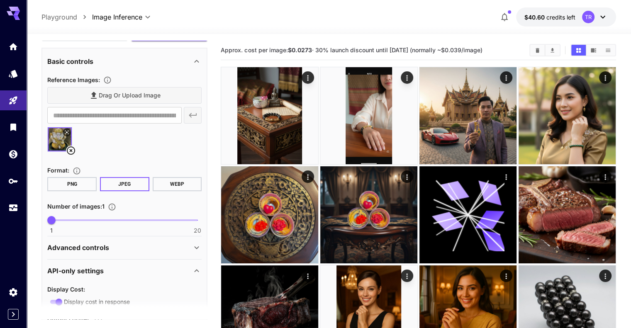
scroll to position [168, 0]
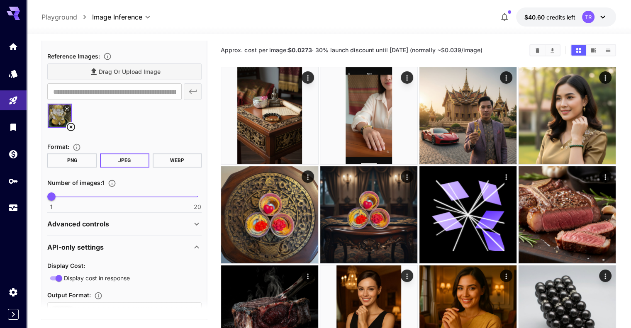
click at [196, 214] on div "Advanced controls" at bounding box center [124, 224] width 154 height 20
click at [197, 219] on icon at bounding box center [197, 224] width 10 height 10
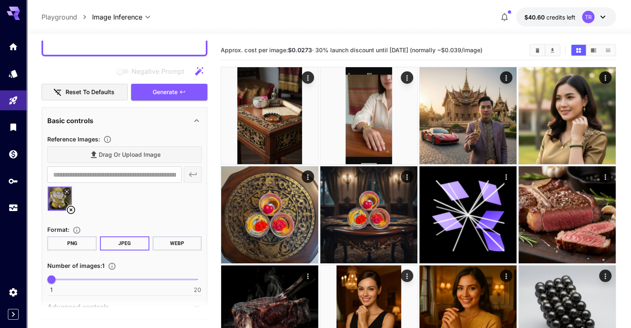
scroll to position [2, 0]
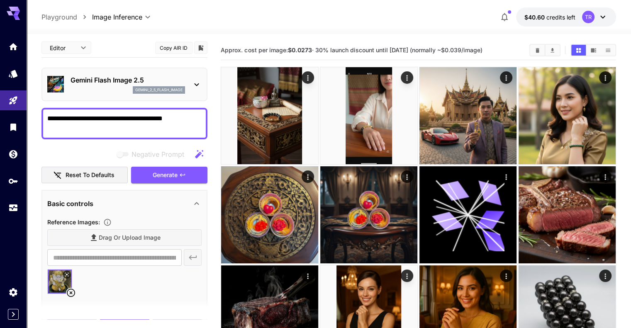
drag, startPoint x: 114, startPoint y: 117, endPoint x: 197, endPoint y: 116, distance: 83.0
click at [197, 116] on textarea "**********" at bounding box center [124, 124] width 154 height 20
click at [187, 174] on button "Generate" at bounding box center [169, 175] width 76 height 17
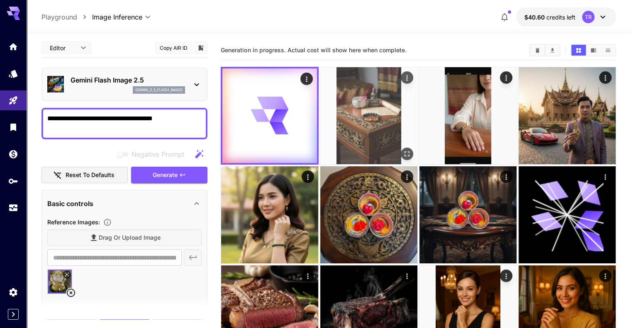
click at [401, 148] on div "Open in fullscreen" at bounding box center [407, 154] width 12 height 12
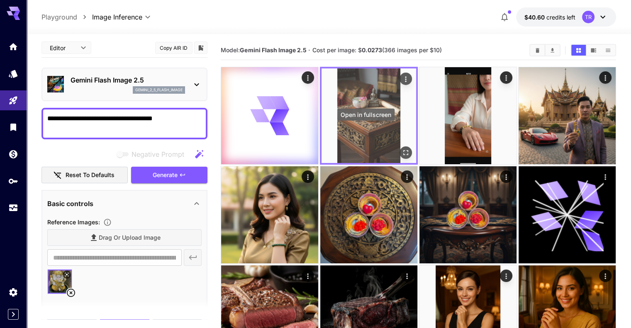
click at [403, 150] on icon "Open in fullscreen" at bounding box center [405, 152] width 5 height 5
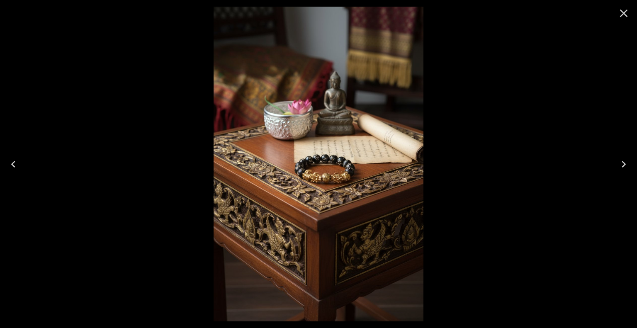
click at [623, 13] on icon "Close" at bounding box center [624, 14] width 8 height 8
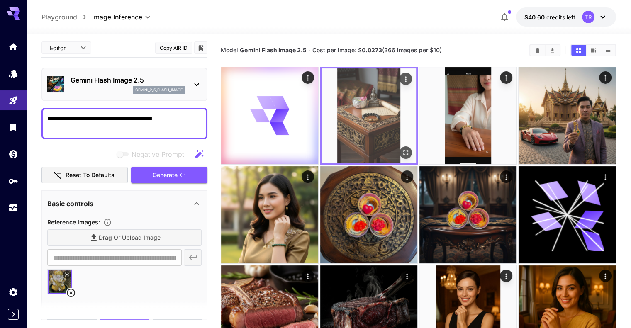
click at [401, 79] on icon "Actions" at bounding box center [405, 79] width 8 height 8
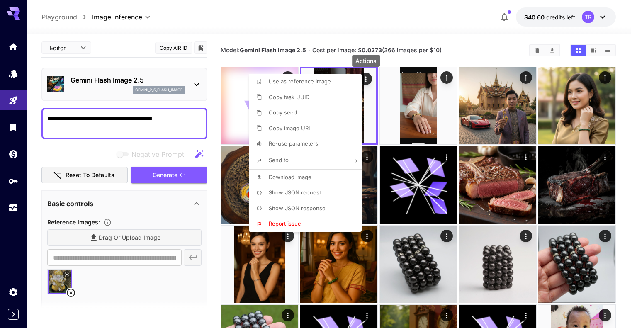
click at [307, 179] on span "Download Image" at bounding box center [290, 177] width 43 height 7
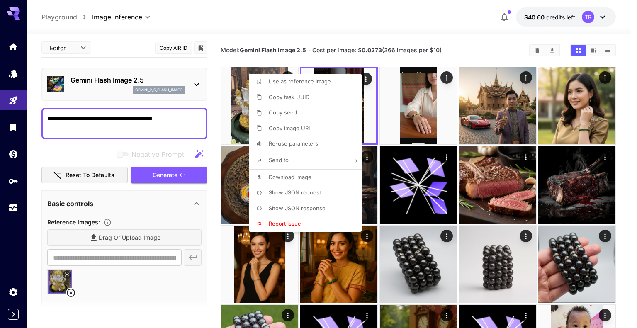
click at [294, 19] on div at bounding box center [318, 164] width 637 height 328
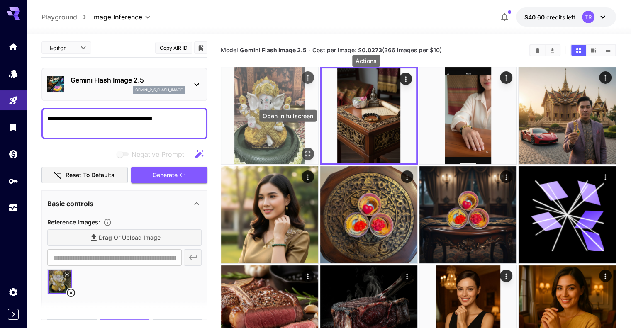
click at [304, 150] on icon "Open in fullscreen" at bounding box center [308, 154] width 8 height 8
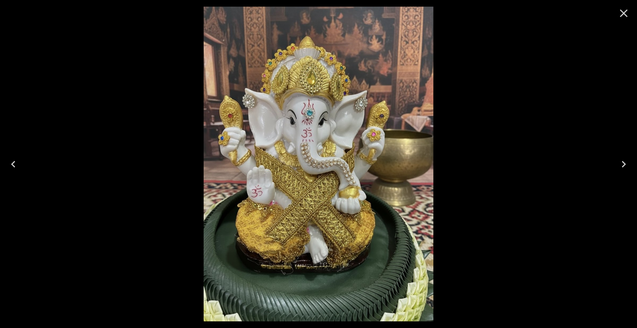
click at [630, 12] on icon "Close" at bounding box center [623, 13] width 13 height 13
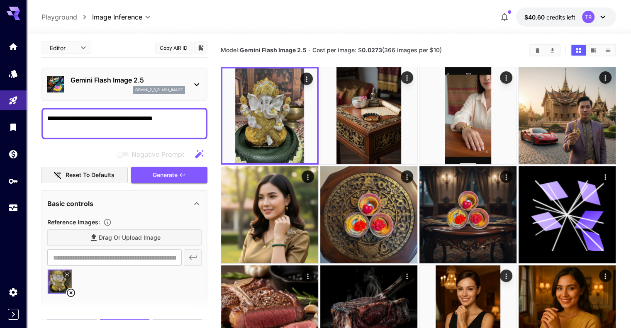
click at [88, 117] on textarea "**********" at bounding box center [124, 124] width 154 height 20
type textarea "*"
click at [66, 117] on textarea "**********" at bounding box center [124, 124] width 154 height 20
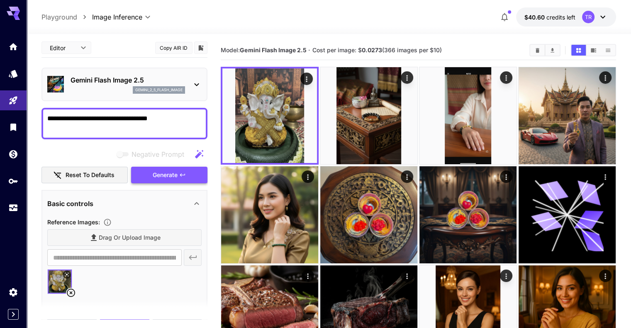
type textarea "**********"
click at [182, 177] on button "Generate" at bounding box center [169, 175] width 76 height 17
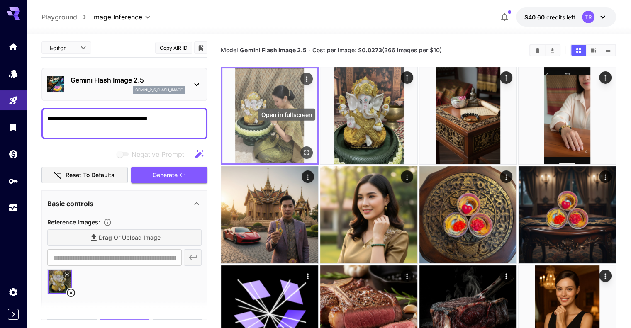
click at [302, 148] on icon "Open in fullscreen" at bounding box center [306, 152] width 8 height 8
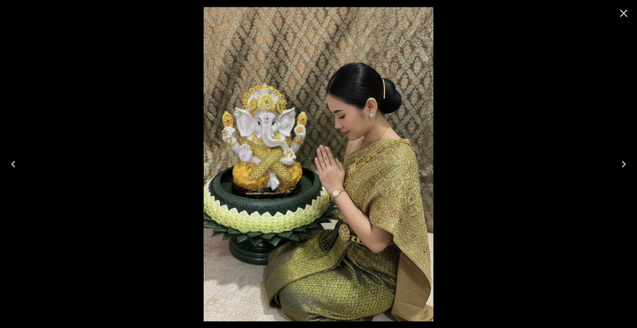
scroll to position [2, 0]
click at [624, 11] on icon "Close" at bounding box center [623, 13] width 13 height 13
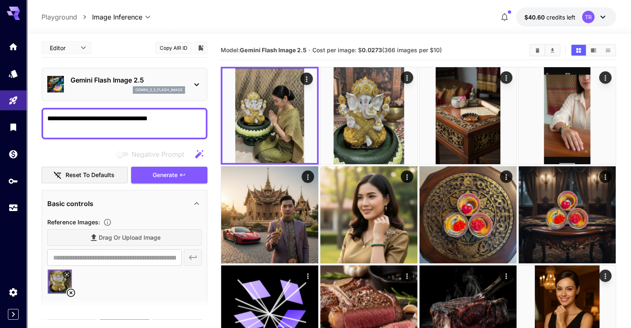
click at [275, 22] on div "**********" at bounding box center [328, 16] width 574 height 19
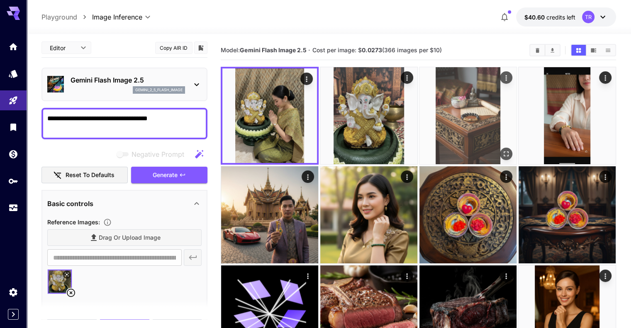
click at [502, 150] on icon "Open in fullscreen" at bounding box center [506, 154] width 8 height 8
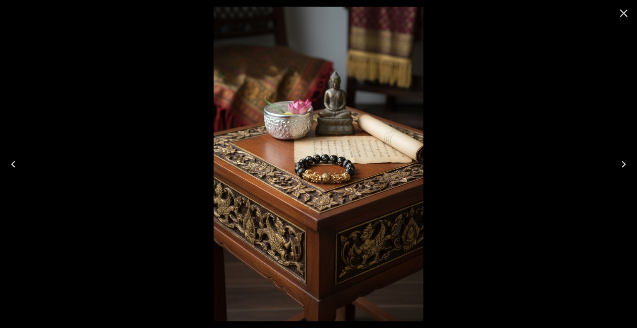
drag, startPoint x: 603, startPoint y: 1, endPoint x: 453, endPoint y: 121, distance: 191.2
click at [453, 121] on div at bounding box center [318, 164] width 637 height 328
click at [627, 15] on icon "Close" at bounding box center [624, 14] width 8 height 8
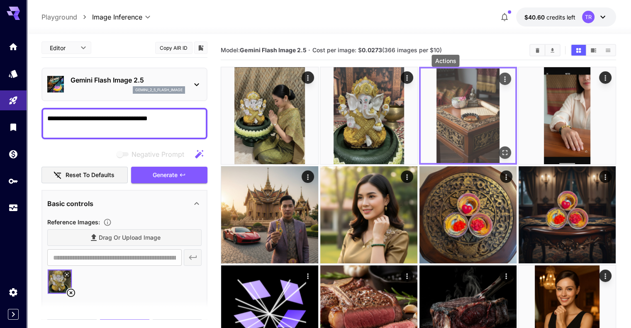
click at [504, 81] on icon "Actions" at bounding box center [504, 78] width 1 height 5
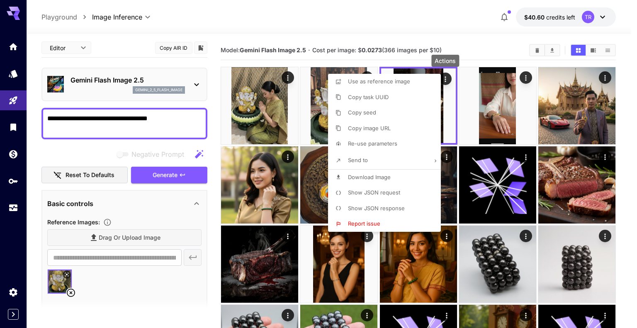
click at [378, 174] on span "Download Image" at bounding box center [369, 177] width 43 height 7
click at [362, 5] on div at bounding box center [318, 164] width 637 height 328
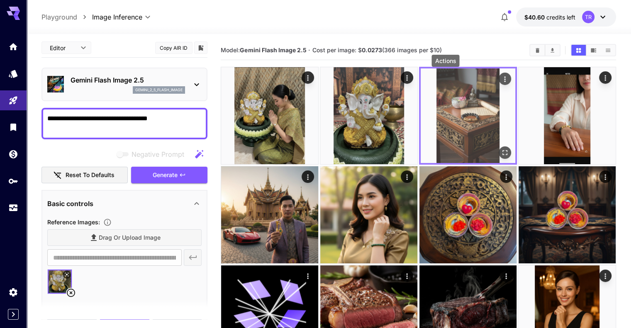
click at [501, 80] on icon "Actions" at bounding box center [505, 79] width 8 height 8
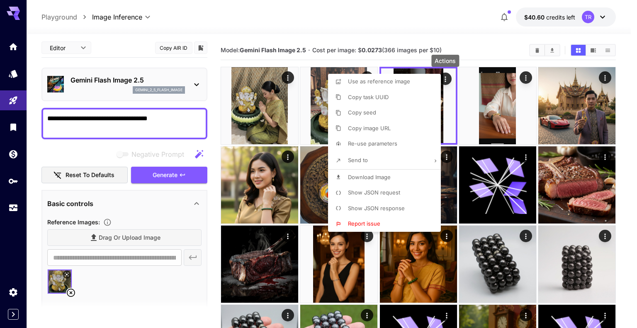
click at [392, 194] on span "Show JSON request" at bounding box center [374, 192] width 52 height 7
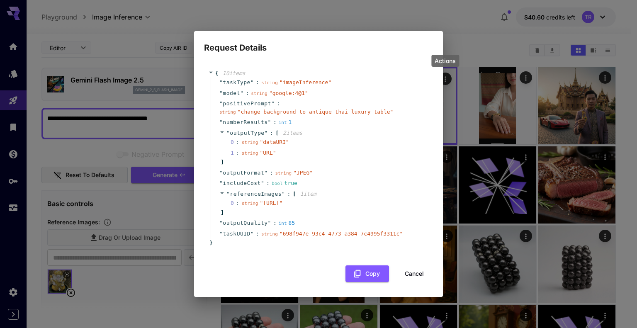
click at [413, 282] on button "Cancel" at bounding box center [414, 273] width 37 height 17
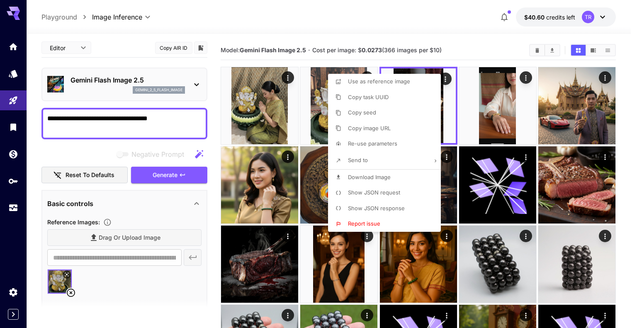
click at [453, 22] on div at bounding box center [318, 164] width 637 height 328
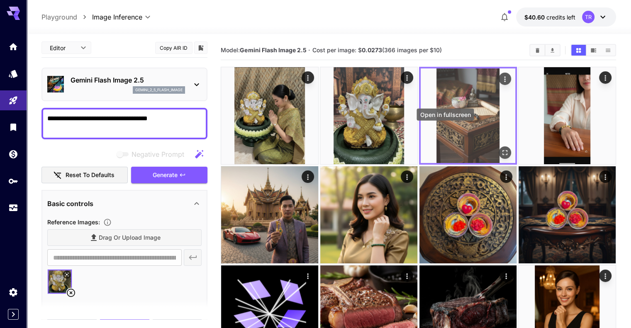
click at [501, 148] on icon "Open in fullscreen" at bounding box center [505, 152] width 8 height 8
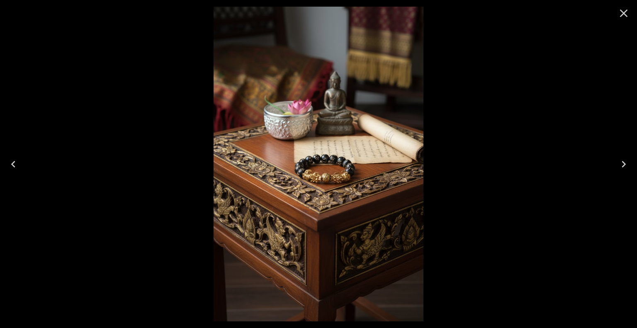
click at [629, 8] on icon "Close" at bounding box center [623, 13] width 13 height 13
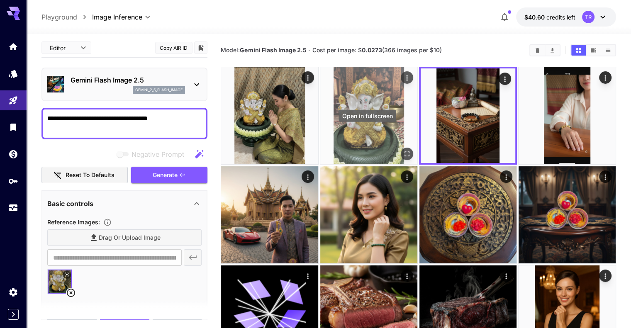
click at [403, 150] on icon "Open in fullscreen" at bounding box center [407, 154] width 8 height 8
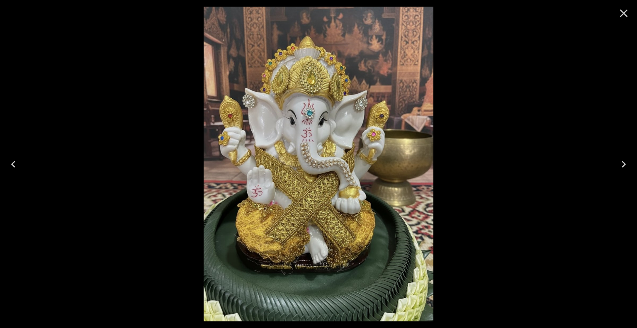
click at [623, 10] on icon "Close" at bounding box center [623, 13] width 13 height 13
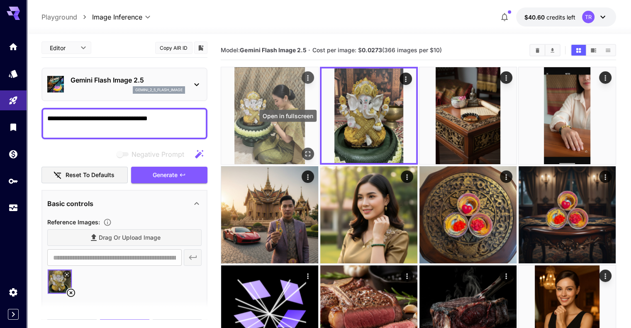
click at [305, 151] on icon "Open in fullscreen" at bounding box center [307, 153] width 5 height 5
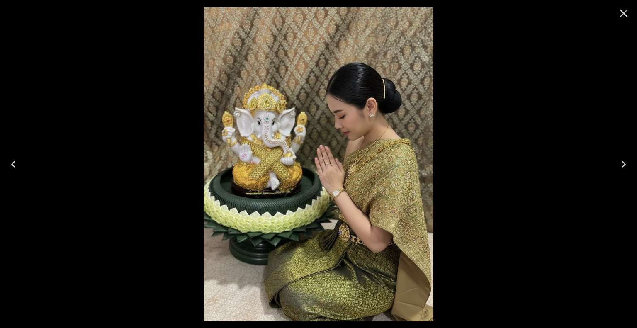
click at [627, 12] on icon "Close" at bounding box center [623, 13] width 13 height 13
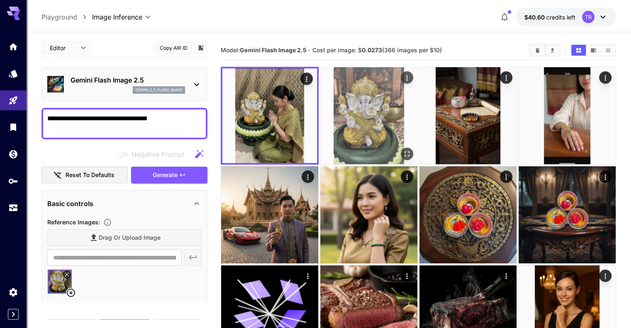
click at [401, 148] on button "Open in fullscreen" at bounding box center [407, 154] width 12 height 12
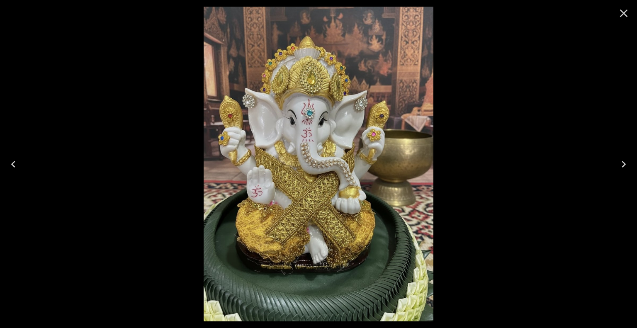
click at [625, 14] on icon "Close" at bounding box center [624, 14] width 8 height 8
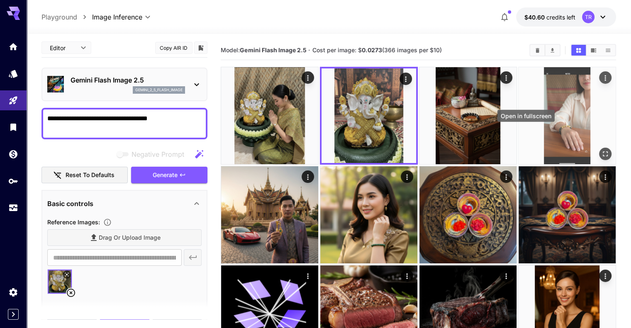
click at [601, 150] on icon "Open in fullscreen" at bounding box center [605, 154] width 8 height 8
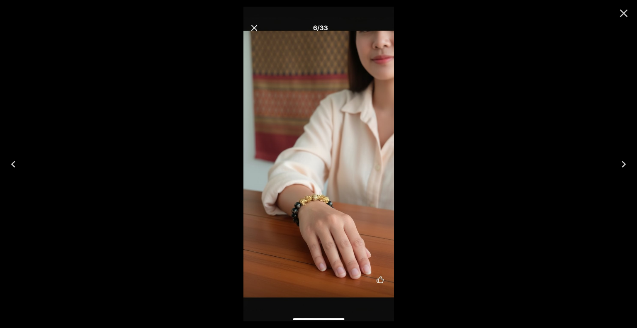
click at [625, 12] on icon "Close" at bounding box center [624, 14] width 8 height 8
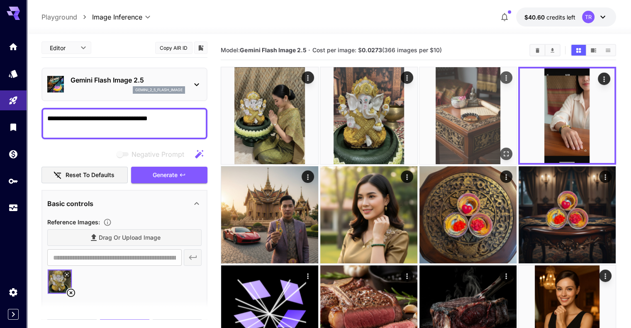
click at [419, 107] on img at bounding box center [467, 115] width 97 height 97
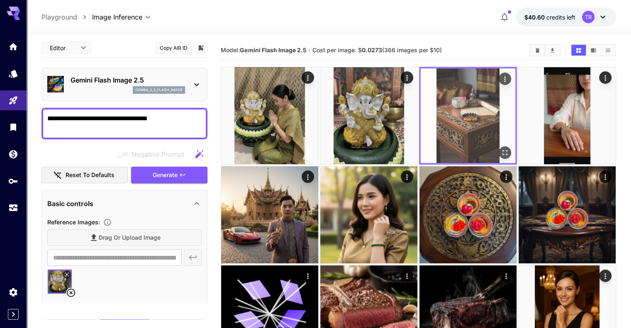
click at [501, 148] on icon "Open in fullscreen" at bounding box center [505, 152] width 8 height 8
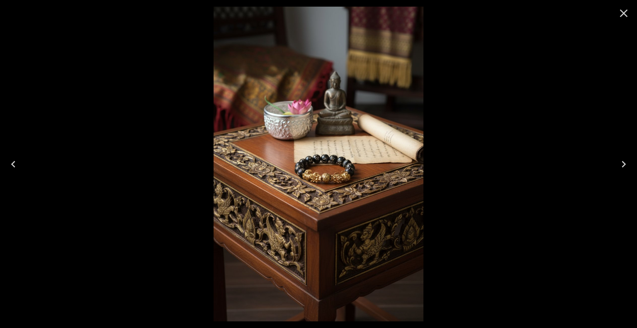
click at [620, 12] on icon "Close" at bounding box center [623, 13] width 13 height 13
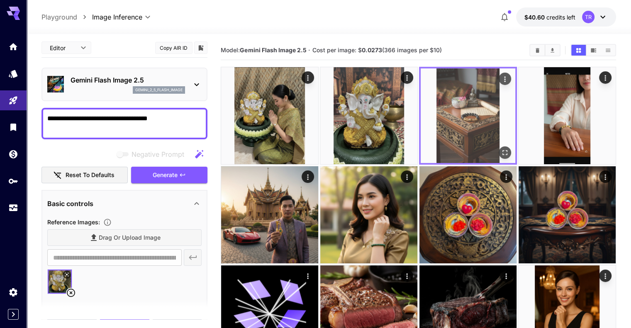
click at [498, 146] on button "Open in fullscreen" at bounding box center [504, 152] width 12 height 12
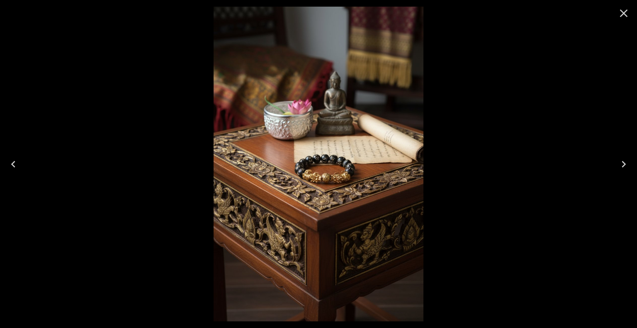
click at [625, 15] on icon "Close" at bounding box center [623, 13] width 13 height 13
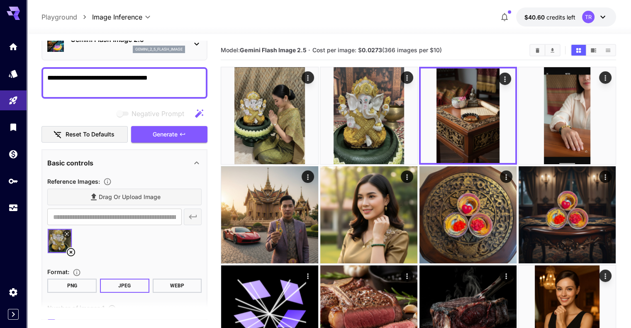
scroll to position [44, 0]
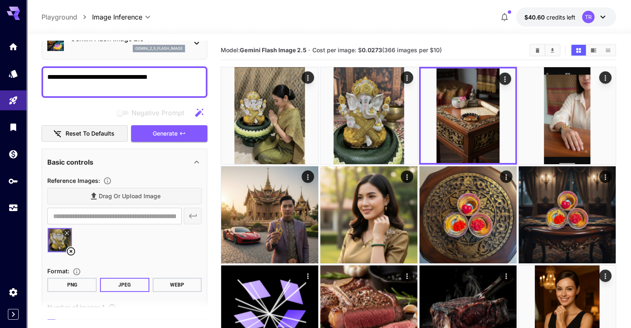
click at [135, 188] on div "Drag or upload image" at bounding box center [124, 196] width 154 height 17
click at [145, 201] on div "Drag or upload image" at bounding box center [124, 196] width 154 height 17
click at [146, 199] on div "Drag or upload image" at bounding box center [124, 196] width 154 height 17
click at [133, 193] on div "Drag or upload image" at bounding box center [124, 196] width 154 height 17
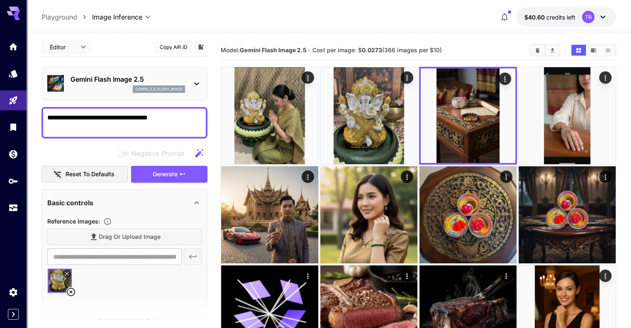
scroll to position [2, 0]
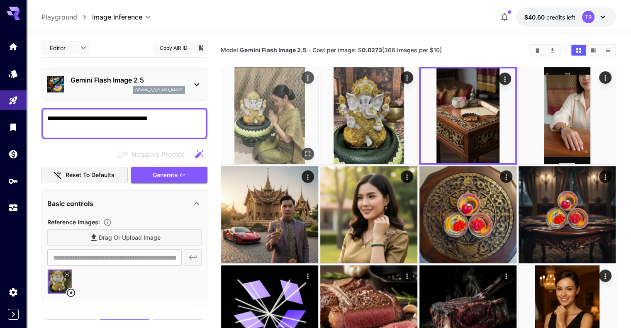
click at [304, 150] on icon "Open in fullscreen" at bounding box center [308, 154] width 8 height 8
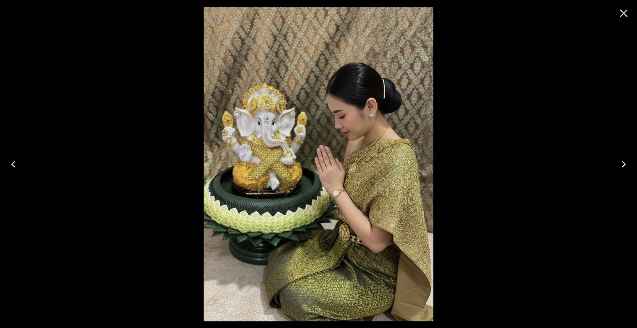
click at [624, 10] on icon "Close" at bounding box center [623, 13] width 13 height 13
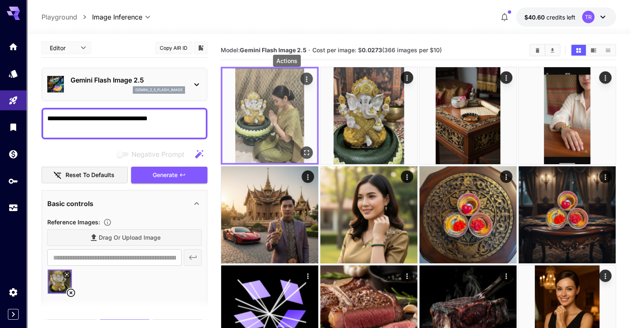
click at [306, 77] on icon "Actions" at bounding box center [306, 78] width 1 height 5
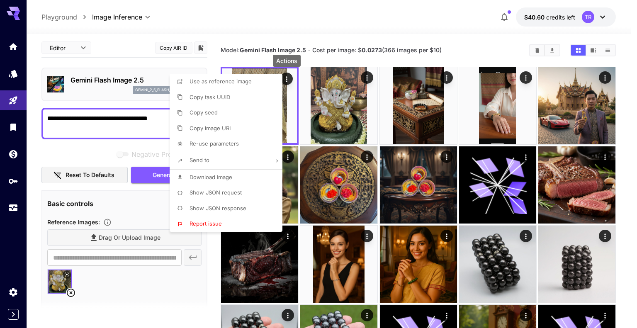
click at [215, 192] on span "Show JSON request" at bounding box center [216, 192] width 52 height 7
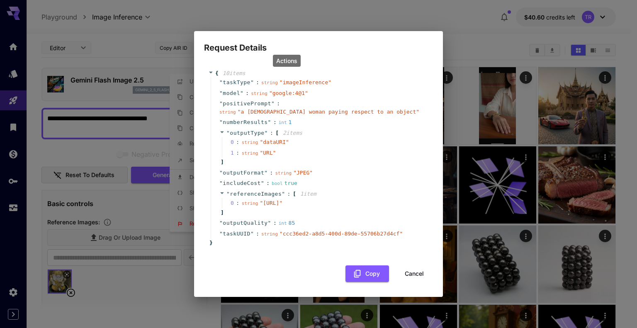
click at [421, 279] on button "Cancel" at bounding box center [414, 273] width 37 height 17
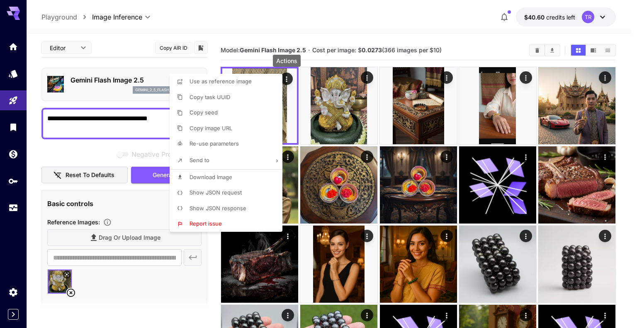
click at [324, 16] on div at bounding box center [318, 164] width 637 height 328
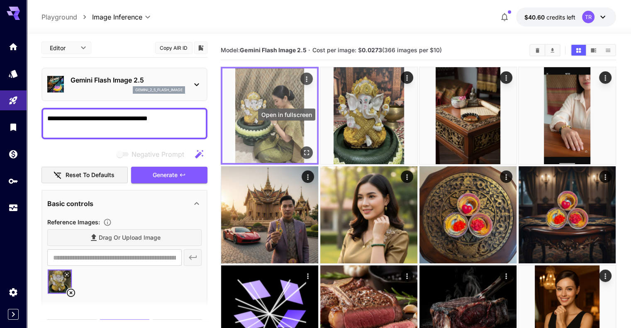
click at [304, 150] on icon "Open in fullscreen" at bounding box center [306, 152] width 5 height 5
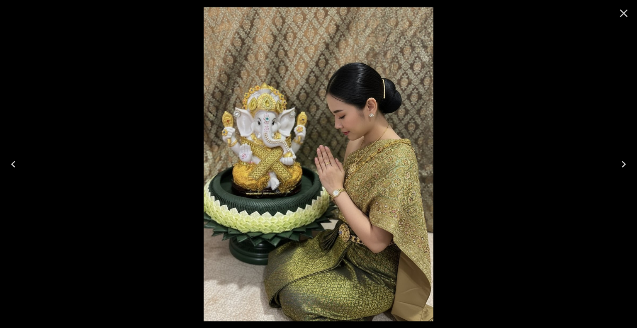
click at [623, 8] on icon "Close" at bounding box center [623, 13] width 13 height 13
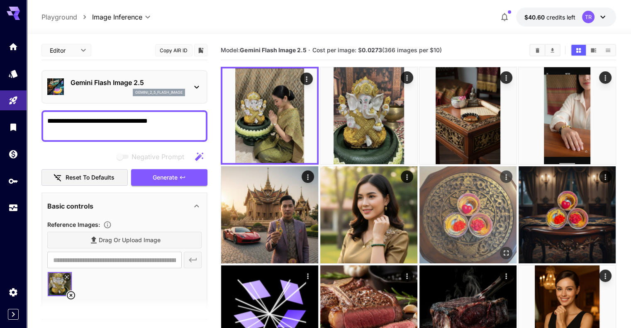
scroll to position [2, 0]
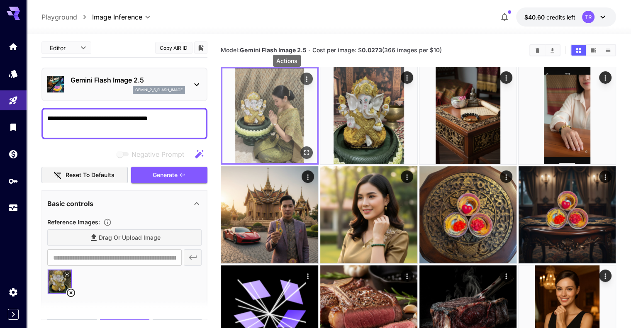
click at [302, 78] on icon "Actions" at bounding box center [306, 79] width 8 height 8
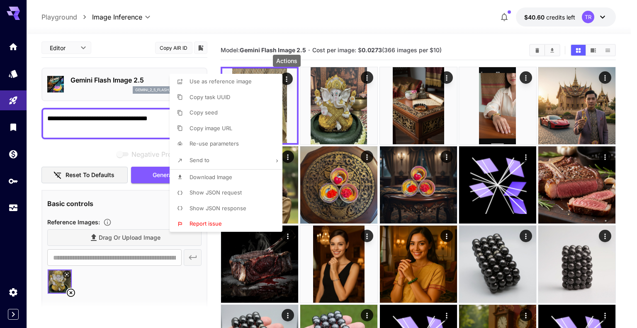
click at [227, 176] on span "Download Image" at bounding box center [211, 177] width 43 height 7
click at [362, 14] on div at bounding box center [318, 164] width 637 height 328
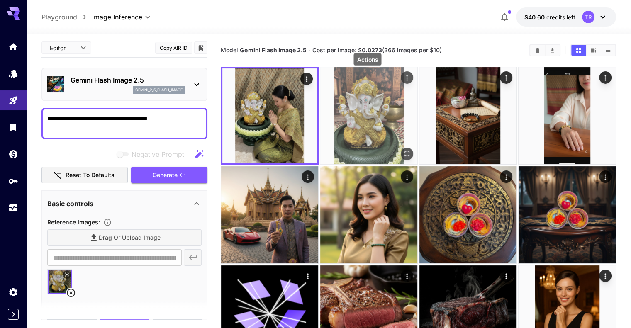
click at [403, 74] on icon "Actions" at bounding box center [407, 78] width 8 height 8
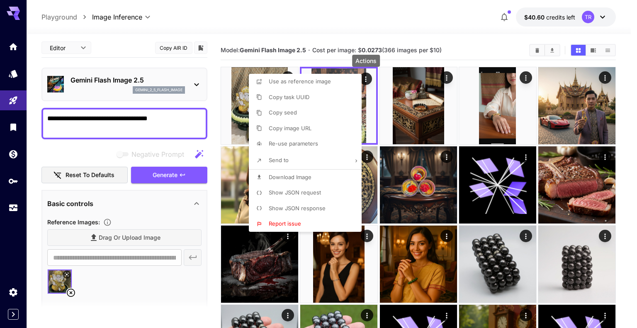
click at [295, 177] on span "Download Image" at bounding box center [290, 177] width 43 height 7
click at [347, 24] on div at bounding box center [318, 164] width 637 height 328
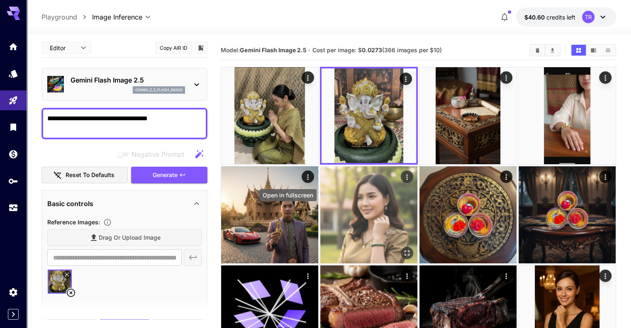
click at [403, 248] on icon "Open in fullscreen" at bounding box center [407, 252] width 8 height 8
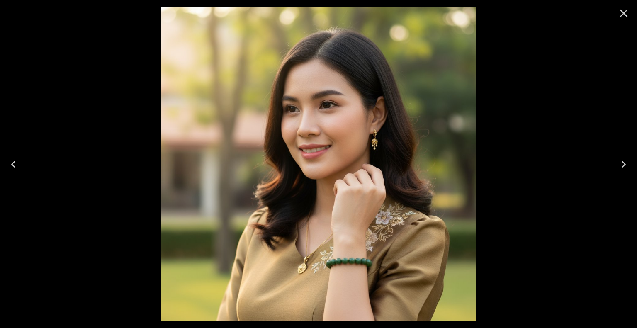
click at [625, 16] on icon "Close" at bounding box center [623, 13] width 13 height 13
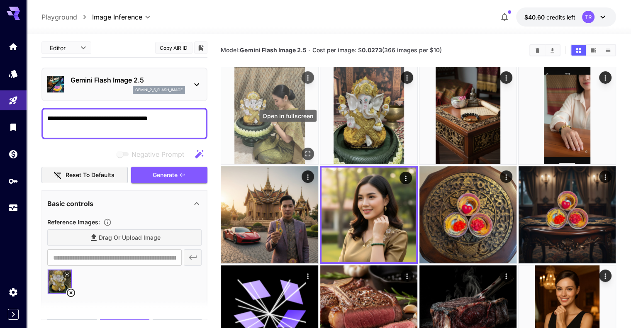
click at [304, 150] on icon "Open in fullscreen" at bounding box center [308, 154] width 8 height 8
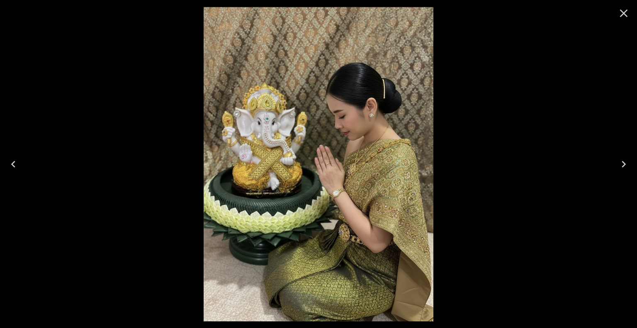
click at [622, 17] on icon "Close" at bounding box center [623, 13] width 13 height 13
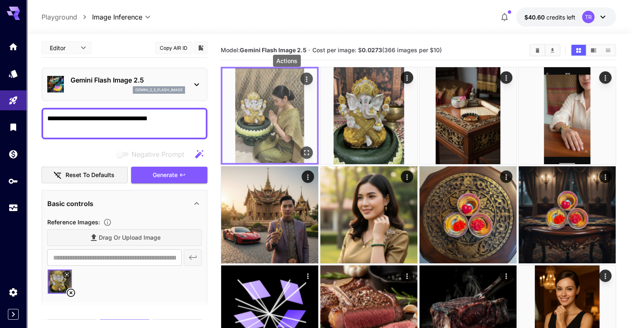
click at [302, 78] on icon "Actions" at bounding box center [306, 79] width 8 height 8
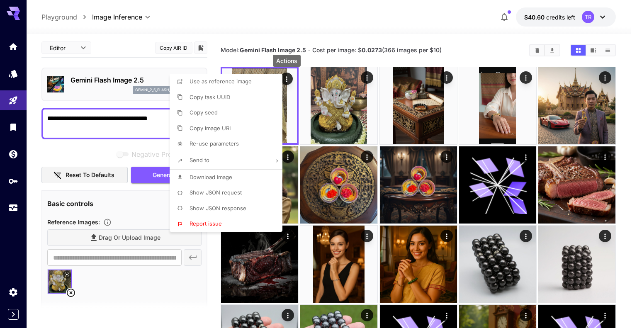
click at [249, 207] on li "Show JSON response" at bounding box center [229, 209] width 118 height 16
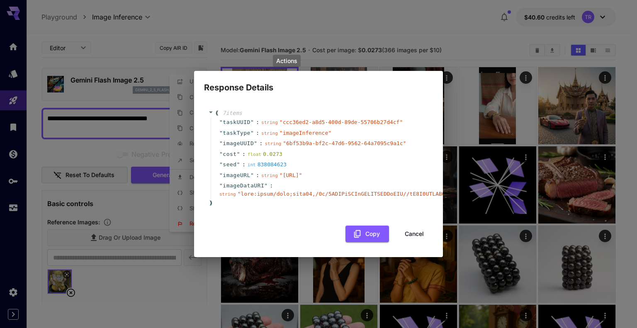
click at [418, 240] on button "Cancel" at bounding box center [414, 234] width 37 height 17
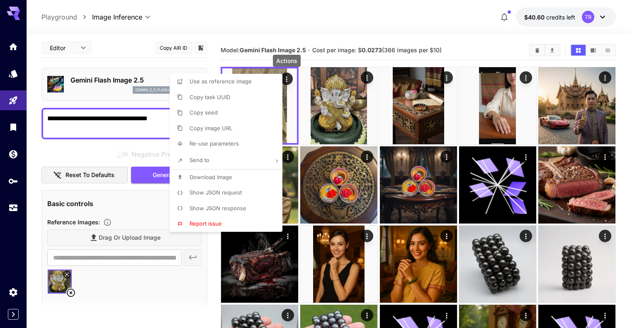
click at [269, 23] on div at bounding box center [318, 164] width 637 height 328
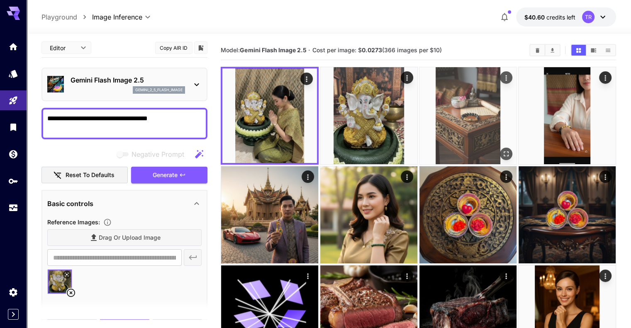
click at [502, 150] on icon "Open in fullscreen" at bounding box center [506, 154] width 8 height 8
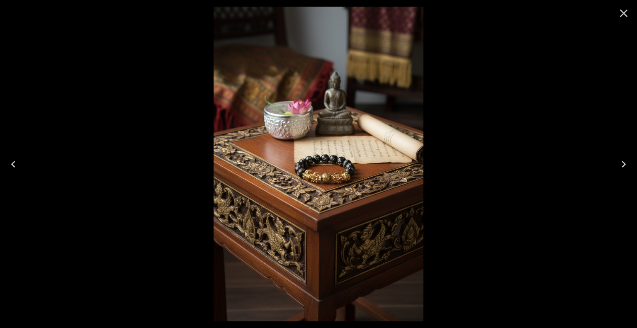
click at [630, 12] on button "Close" at bounding box center [624, 13] width 20 height 20
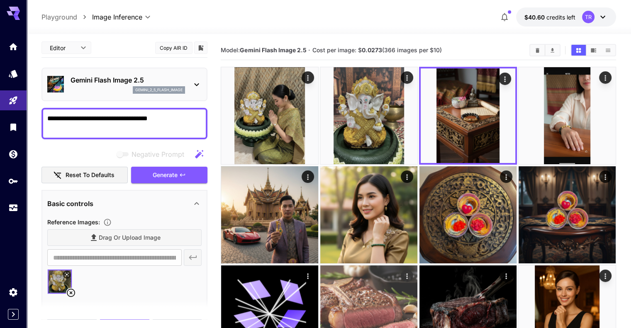
click at [417, 265] on img at bounding box center [368, 313] width 97 height 97
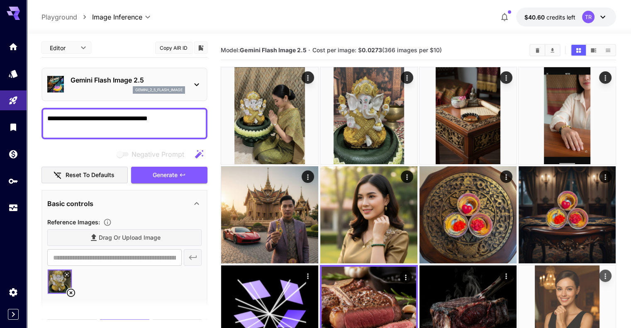
click at [518, 265] on img at bounding box center [566, 313] width 97 height 97
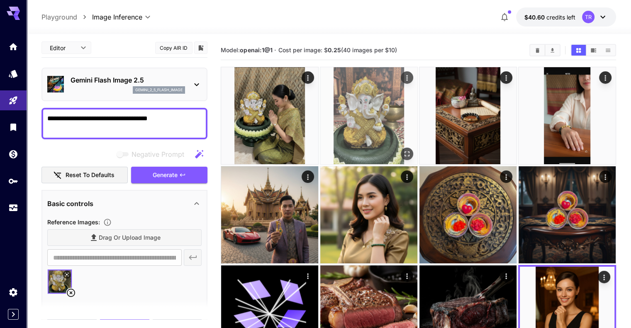
click at [324, 86] on img at bounding box center [368, 115] width 97 height 97
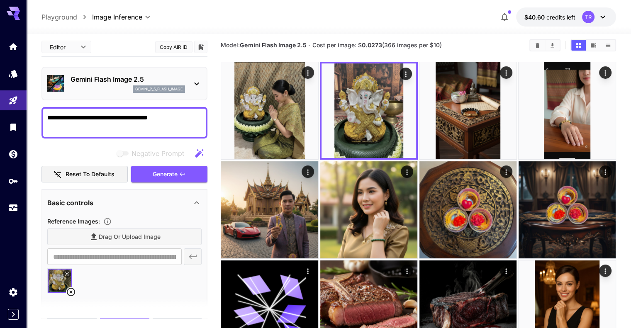
scroll to position [0, 0]
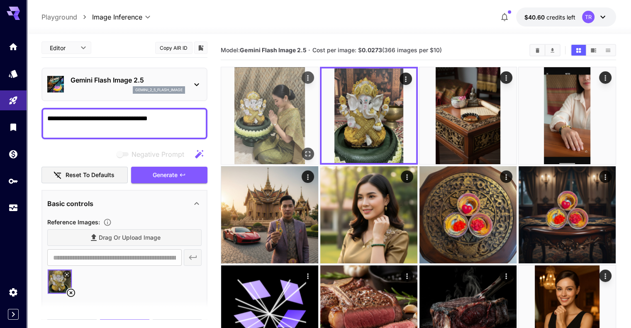
click at [272, 98] on img at bounding box center [269, 115] width 97 height 97
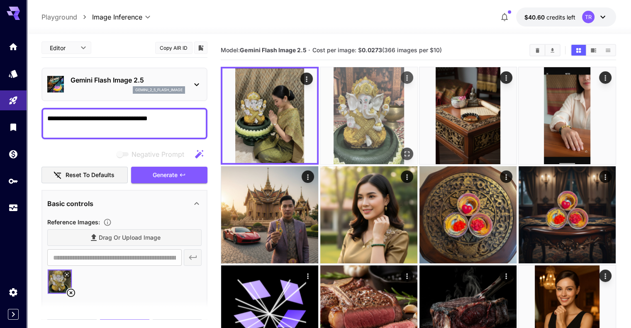
click at [353, 114] on img at bounding box center [368, 115] width 97 height 97
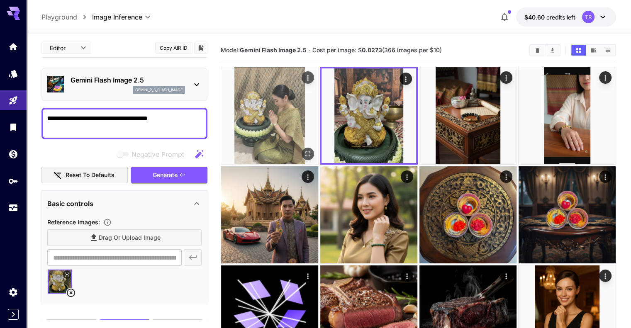
click at [282, 106] on img at bounding box center [269, 115] width 97 height 97
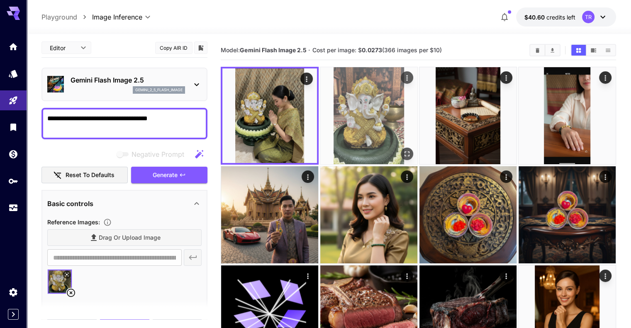
click at [352, 107] on img at bounding box center [368, 115] width 97 height 97
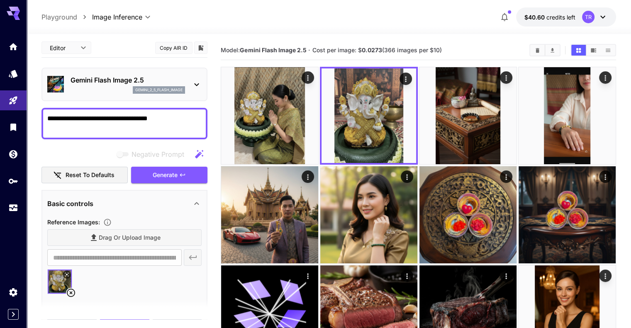
click at [134, 120] on textarea "**********" at bounding box center [124, 124] width 154 height 20
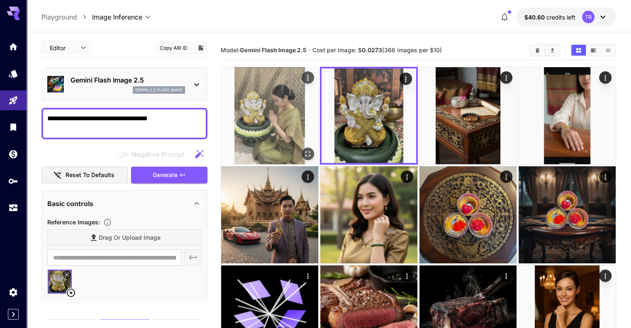
type textarea "*"
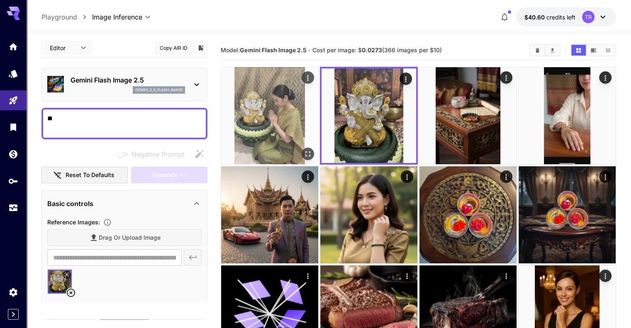
type textarea "*"
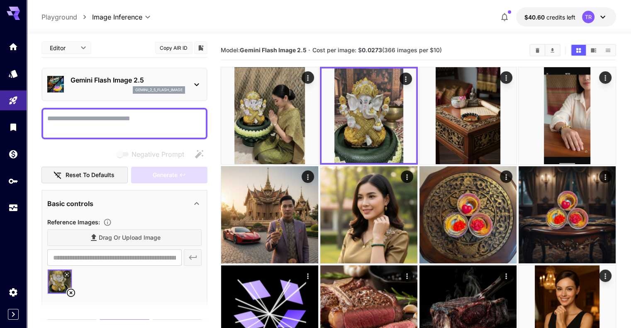
click at [71, 294] on icon at bounding box center [71, 293] width 10 height 10
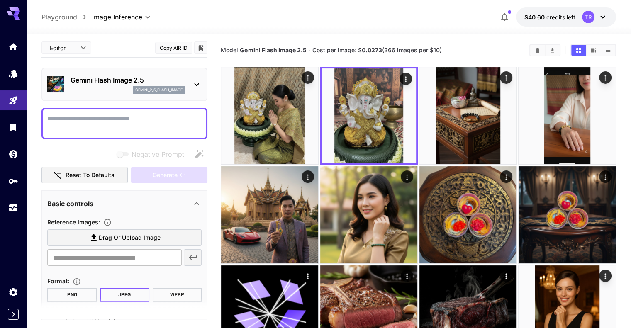
click at [119, 126] on textarea "Negative Prompt" at bounding box center [124, 124] width 154 height 20
type textarea "*"
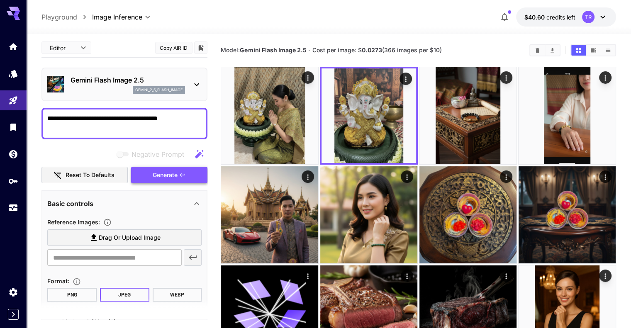
click at [189, 180] on button "Generate" at bounding box center [169, 175] width 76 height 17
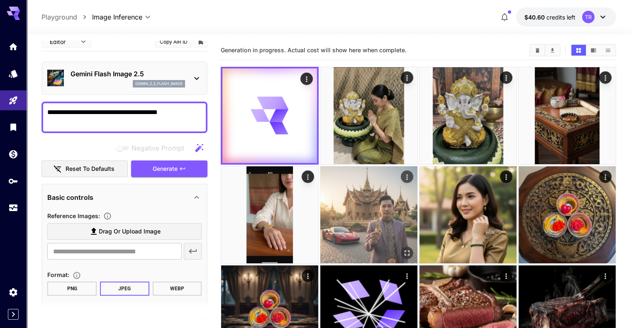
scroll to position [2, 0]
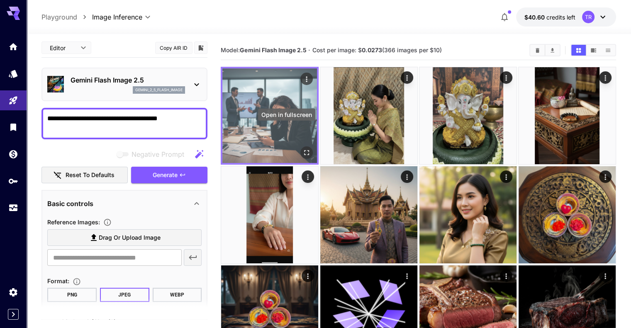
click at [302, 148] on icon "Open in fullscreen" at bounding box center [306, 152] width 8 height 8
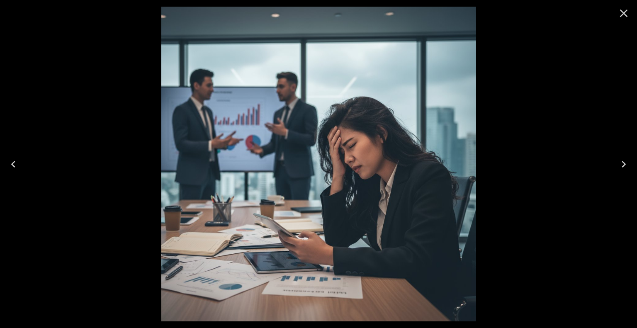
click at [615, 14] on button "Close" at bounding box center [624, 13] width 20 height 20
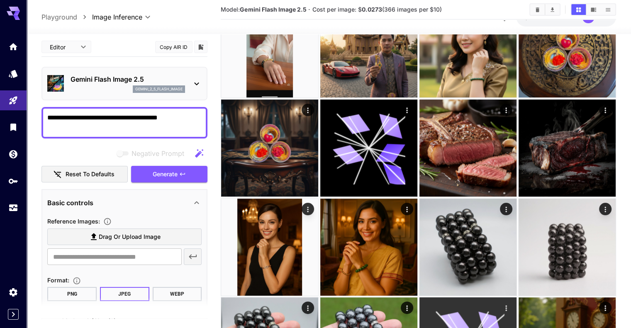
scroll to position [0, 0]
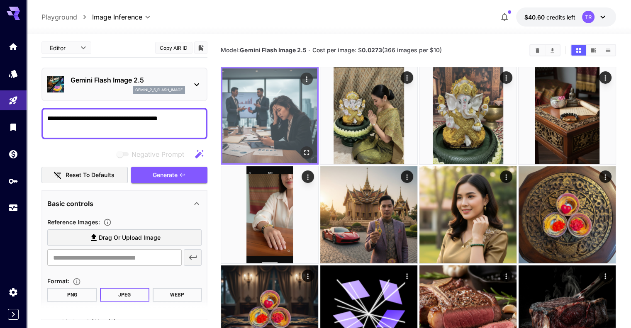
click at [262, 106] on img at bounding box center [269, 115] width 95 height 95
click at [302, 148] on icon "Open in fullscreen" at bounding box center [306, 152] width 8 height 8
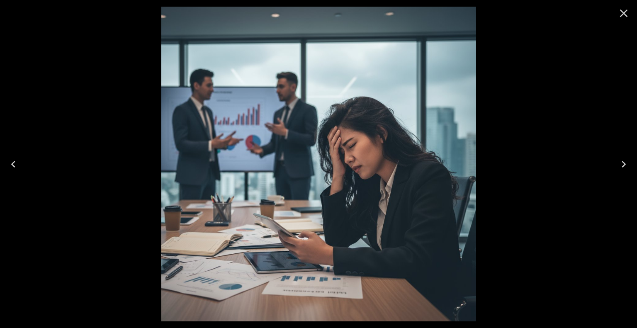
click at [622, 16] on icon "Close" at bounding box center [623, 13] width 13 height 13
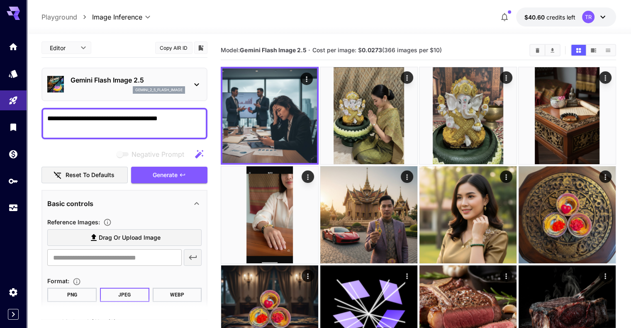
click at [78, 114] on textarea "**********" at bounding box center [124, 124] width 154 height 20
click at [125, 135] on div "**********" at bounding box center [124, 124] width 166 height 32
drag, startPoint x: 122, startPoint y: 118, endPoint x: 61, endPoint y: 125, distance: 61.0
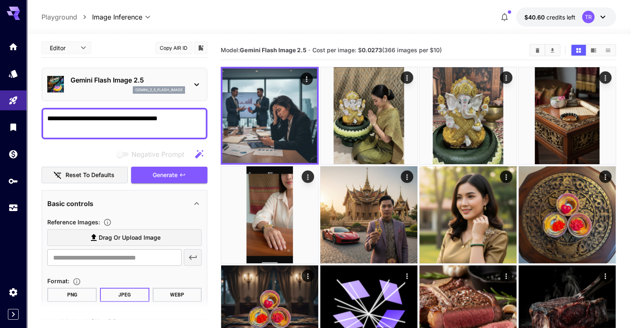
click at [61, 125] on textarea "**********" at bounding box center [124, 124] width 154 height 20
type textarea "**********"
click at [163, 177] on span "Generate" at bounding box center [165, 175] width 25 height 10
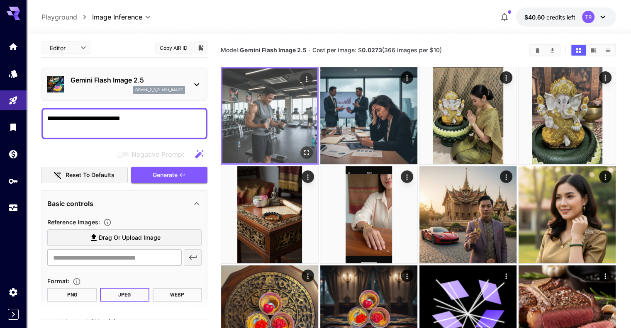
click at [304, 150] on icon "Open in fullscreen" at bounding box center [306, 152] width 5 height 5
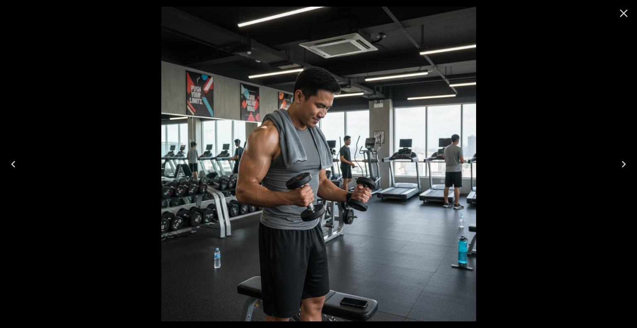
click at [620, 13] on icon "Close" at bounding box center [623, 13] width 13 height 13
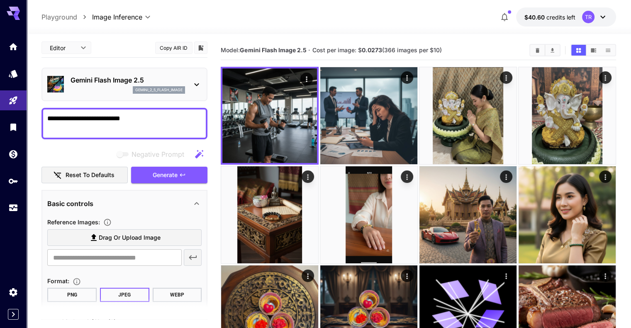
click at [130, 121] on textarea "**********" at bounding box center [124, 124] width 154 height 20
click at [156, 129] on textarea "**********" at bounding box center [124, 124] width 154 height 20
click at [113, 109] on div "**********" at bounding box center [124, 124] width 166 height 32
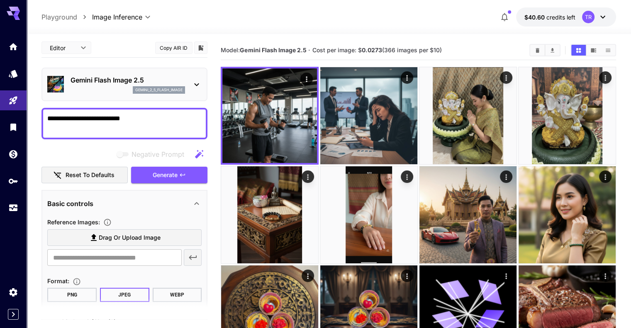
click at [113, 109] on div "**********" at bounding box center [124, 124] width 166 height 32
click at [116, 116] on textarea "**********" at bounding box center [124, 124] width 154 height 20
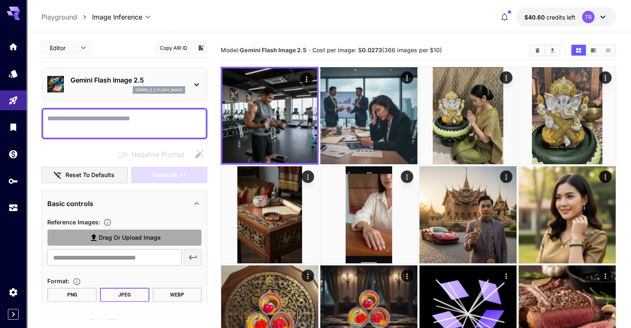
click at [109, 233] on span "Drag or upload image" at bounding box center [130, 238] width 62 height 10
click at [0, 0] on input "Drag or upload image" at bounding box center [0, 0] width 0 height 0
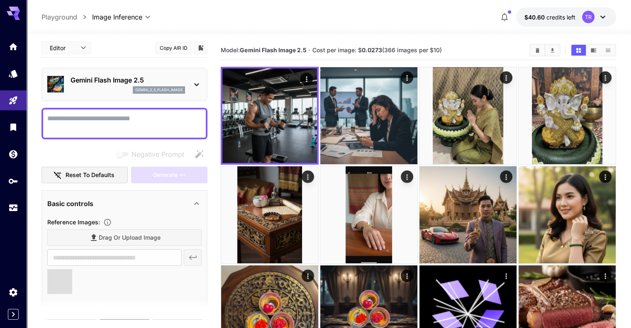
type input "**********"
click at [133, 117] on textarea "Negative Prompt" at bounding box center [124, 124] width 154 height 20
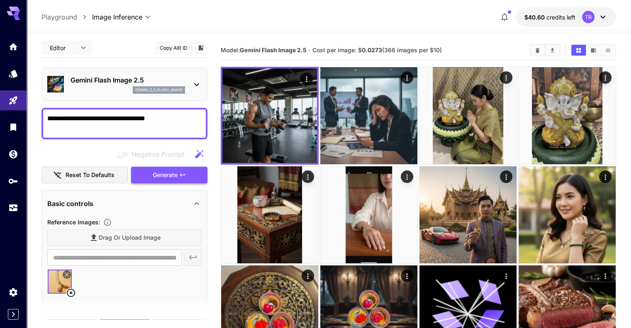
type textarea "**********"
click at [170, 174] on span "Generate" at bounding box center [165, 175] width 25 height 10
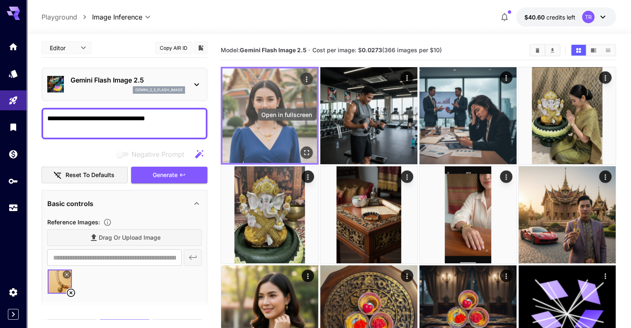
click at [302, 148] on icon "Open in fullscreen" at bounding box center [306, 152] width 8 height 8
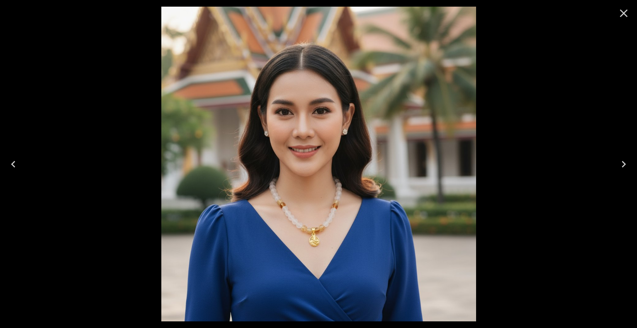
click at [625, 13] on icon "Close" at bounding box center [623, 13] width 13 height 13
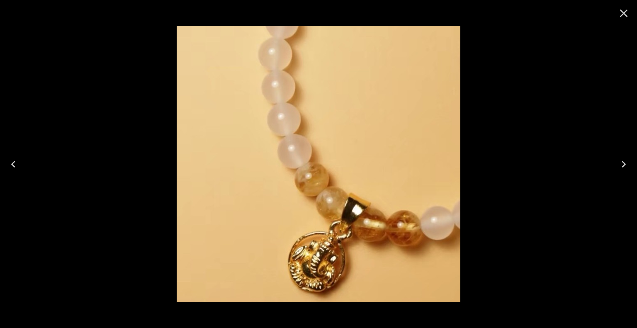
scroll to position [2, 0]
click at [625, 10] on icon "Close" at bounding box center [623, 13] width 13 height 13
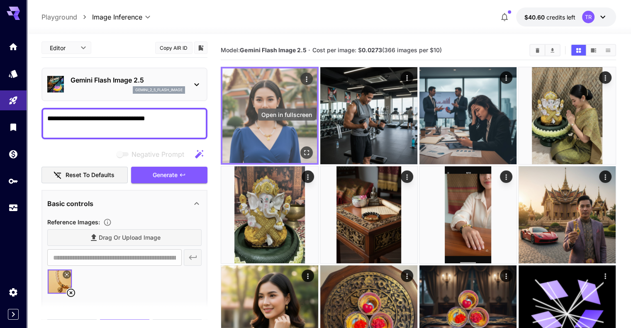
click at [304, 150] on icon "Open in fullscreen" at bounding box center [306, 152] width 5 height 5
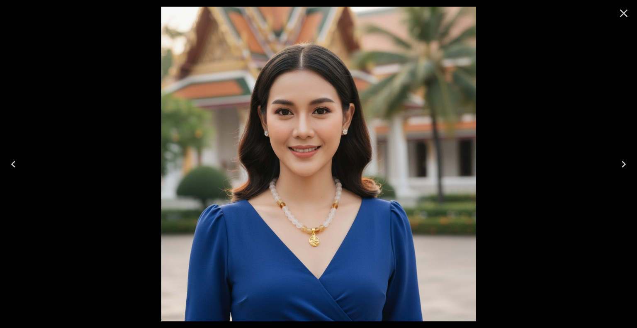
click at [625, 10] on icon "Close" at bounding box center [623, 13] width 13 height 13
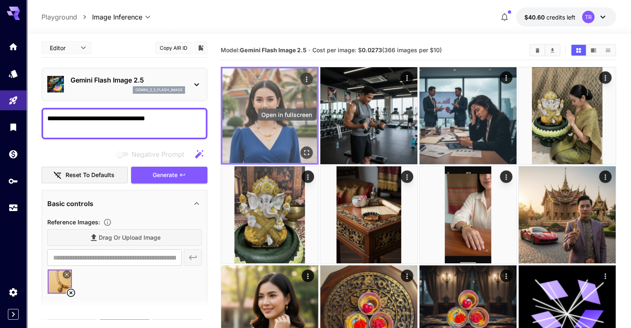
click at [302, 148] on icon "Open in fullscreen" at bounding box center [306, 152] width 8 height 8
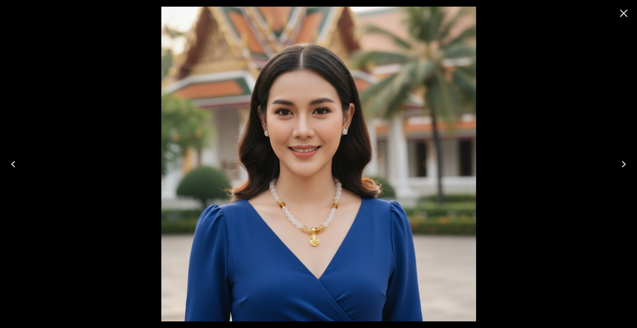
click at [622, 7] on icon "Close" at bounding box center [623, 13] width 13 height 13
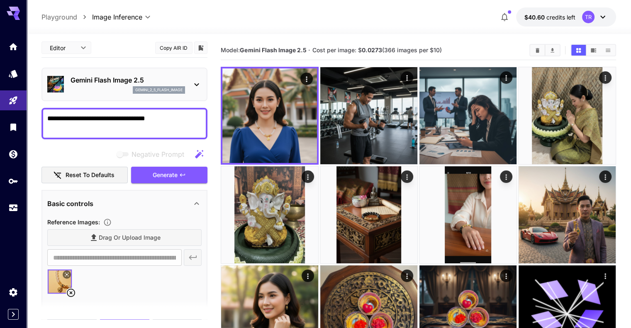
click at [69, 294] on icon at bounding box center [71, 293] width 10 height 10
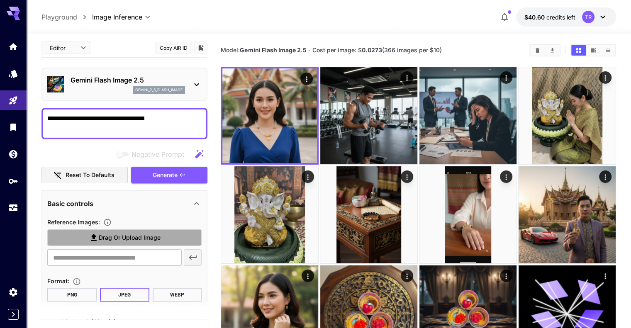
click at [112, 237] on span "Drag or upload image" at bounding box center [130, 238] width 62 height 10
click at [0, 0] on input "Drag or upload image" at bounding box center [0, 0] width 0 height 0
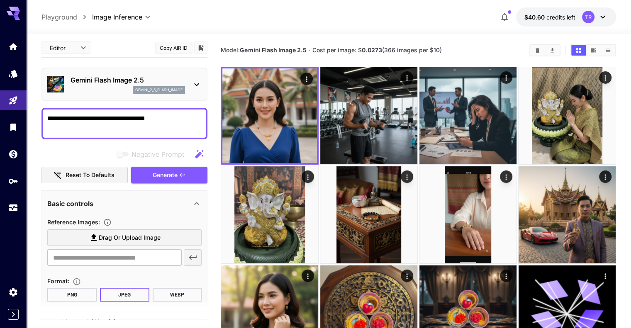
click at [159, 118] on textarea "**********" at bounding box center [124, 124] width 154 height 20
drag, startPoint x: 183, startPoint y: 115, endPoint x: 143, endPoint y: 118, distance: 40.8
click at [143, 118] on textarea "**********" at bounding box center [124, 124] width 154 height 20
type textarea "**********"
click at [139, 236] on span "Drag or upload image" at bounding box center [130, 238] width 62 height 10
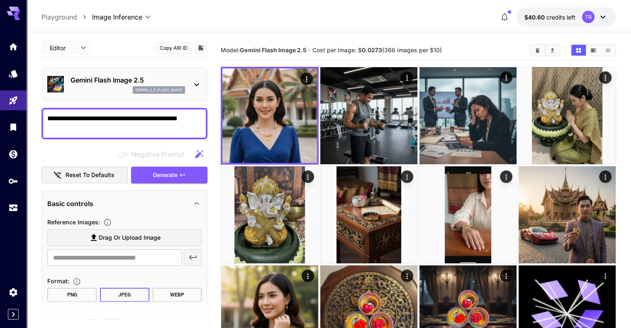
click at [0, 0] on input "Drag or upload image" at bounding box center [0, 0] width 0 height 0
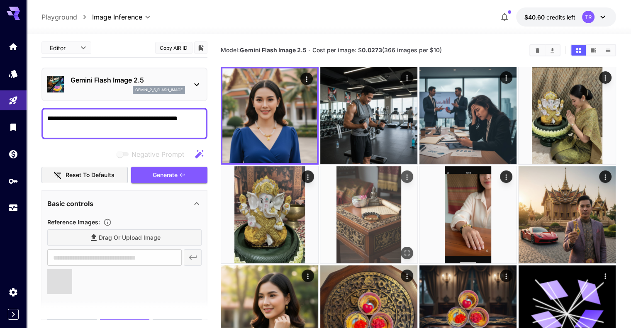
type input "**********"
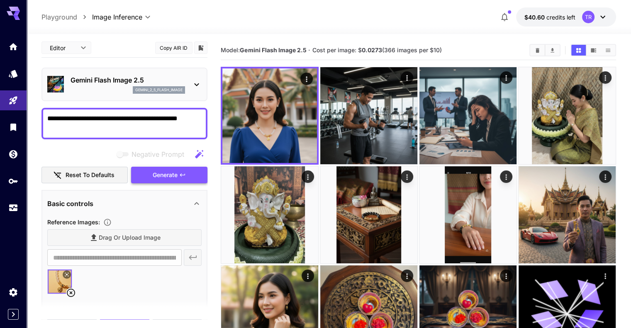
click at [161, 177] on span "Generate" at bounding box center [165, 175] width 25 height 10
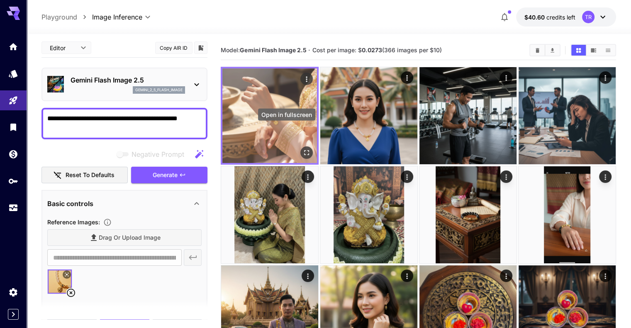
click at [300, 146] on button "Open in fullscreen" at bounding box center [306, 152] width 12 height 12
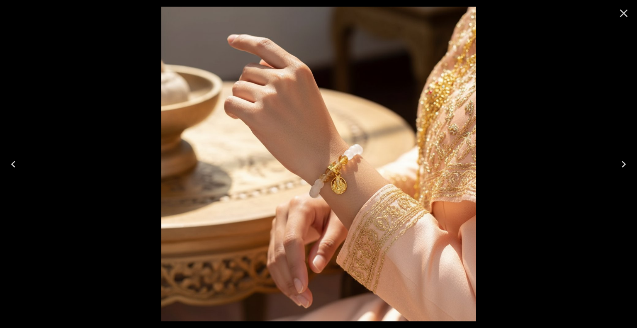
click at [622, 15] on icon "Close" at bounding box center [624, 14] width 8 height 8
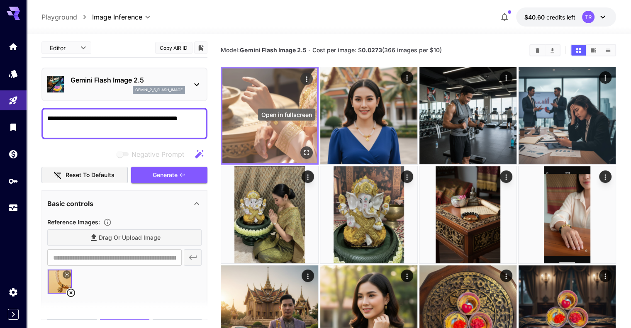
click at [304, 150] on icon "Open in fullscreen" at bounding box center [306, 152] width 5 height 5
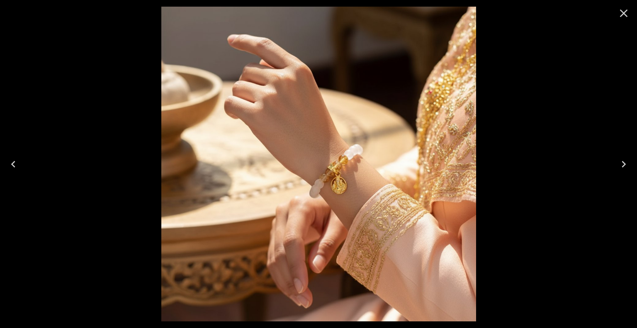
click at [624, 15] on icon "Close" at bounding box center [623, 13] width 13 height 13
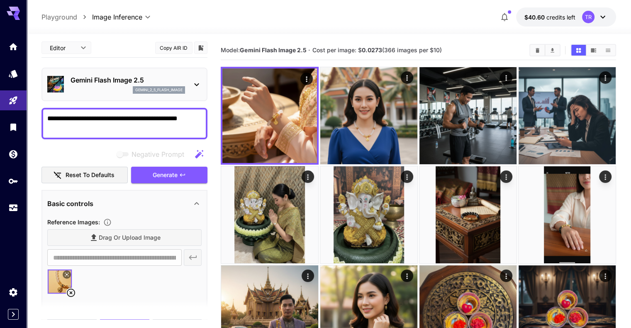
click at [69, 275] on icon at bounding box center [66, 274] width 5 height 5
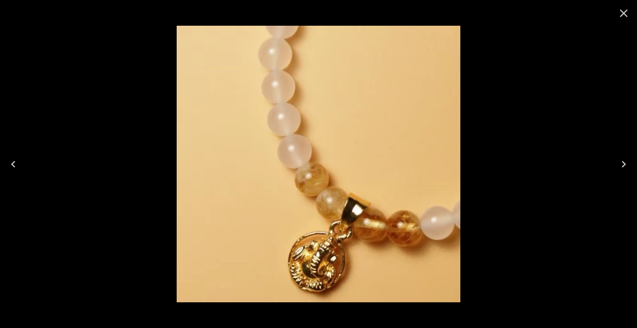
click at [629, 12] on icon "Close" at bounding box center [623, 13] width 13 height 13
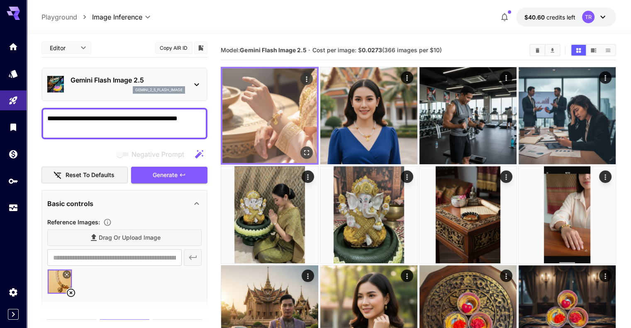
click at [284, 125] on img at bounding box center [269, 115] width 95 height 95
click at [300, 146] on button "Open in fullscreen" at bounding box center [306, 152] width 12 height 12
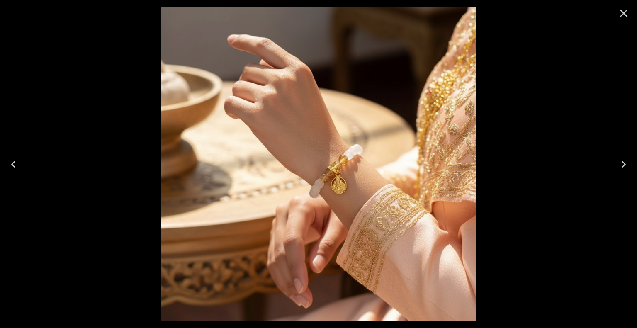
click at [624, 16] on icon "Close" at bounding box center [623, 13] width 13 height 13
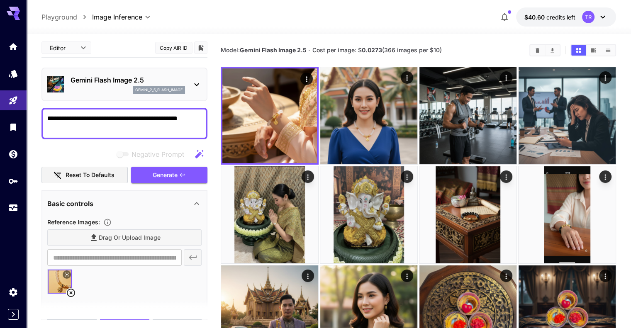
click at [66, 277] on button at bounding box center [67, 274] width 8 height 8
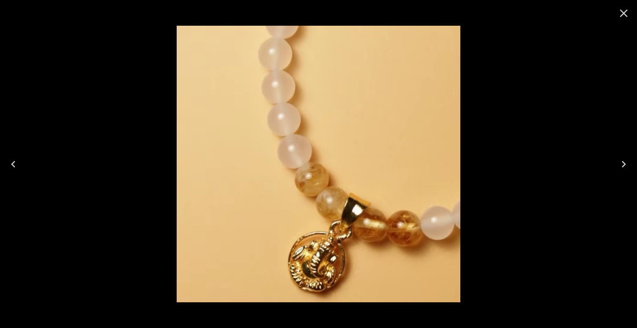
click at [618, 14] on icon "Close" at bounding box center [623, 13] width 13 height 13
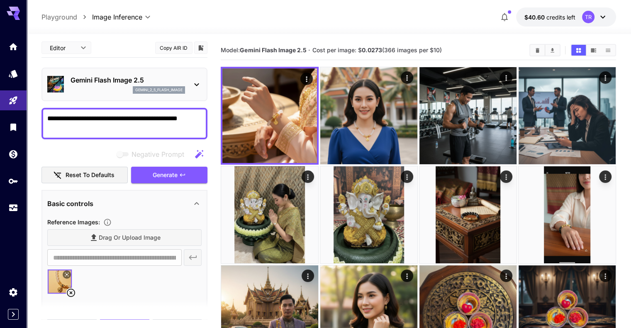
click at [72, 289] on icon at bounding box center [71, 293] width 8 height 8
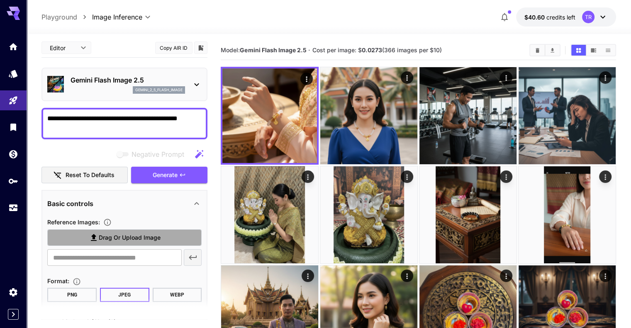
click at [119, 237] on span "Drag or upload image" at bounding box center [130, 238] width 62 height 10
click at [0, 0] on input "Drag or upload image" at bounding box center [0, 0] width 0 height 0
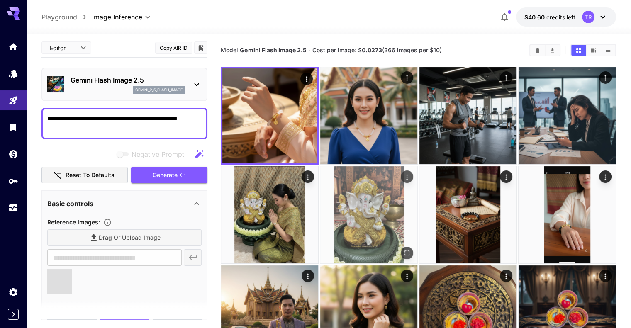
type input "**********"
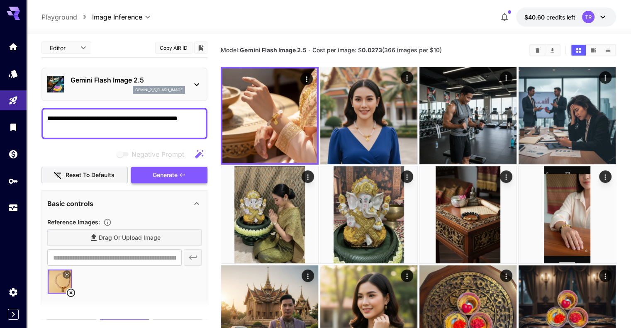
click at [162, 175] on span "Generate" at bounding box center [165, 175] width 25 height 10
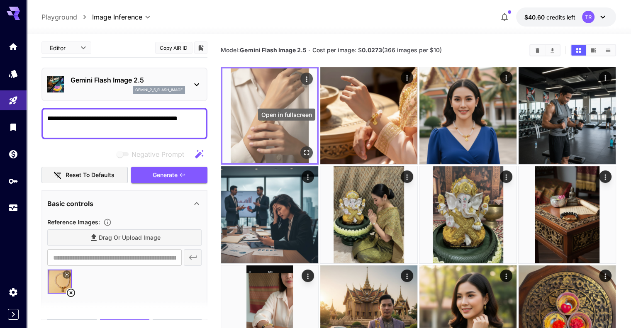
click at [302, 148] on icon "Open in fullscreen" at bounding box center [306, 152] width 8 height 8
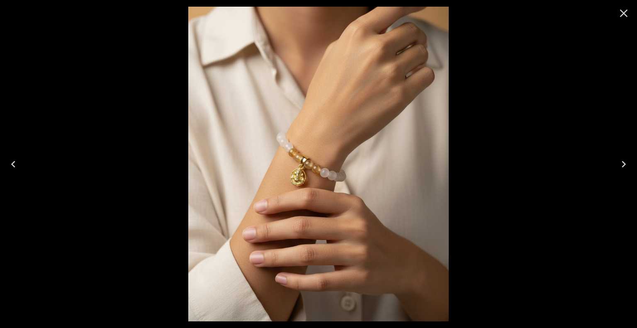
click at [629, 12] on icon "Close" at bounding box center [623, 13] width 13 height 13
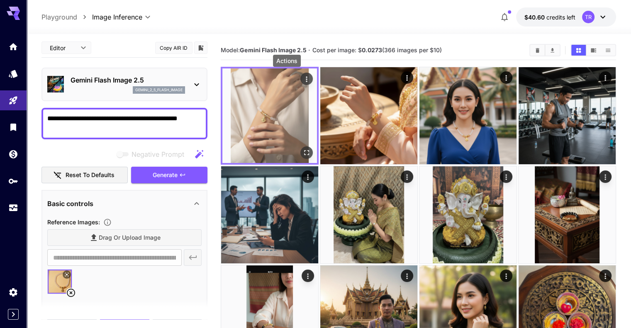
click at [302, 79] on icon "Actions" at bounding box center [306, 79] width 8 height 8
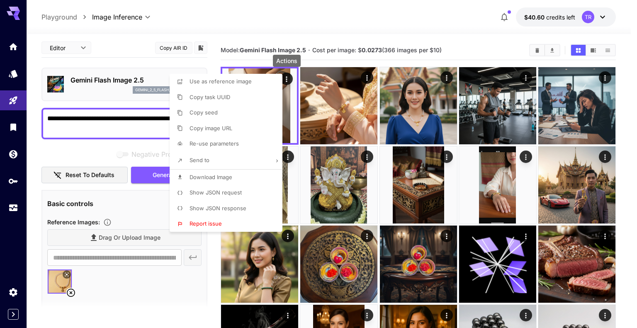
click at [211, 175] on span "Download Image" at bounding box center [211, 177] width 43 height 7
click at [219, 19] on div at bounding box center [318, 164] width 637 height 328
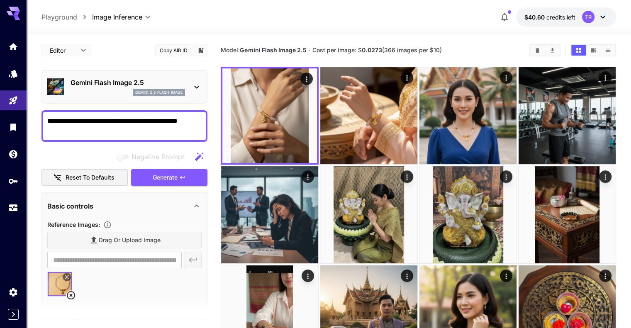
scroll to position [2, 0]
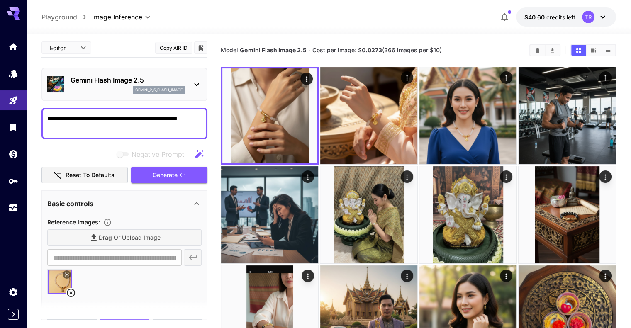
click at [365, 24] on div at bounding box center [329, 29] width 604 height 10
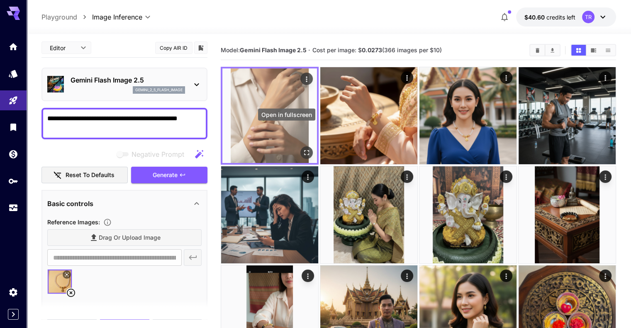
click at [302, 148] on icon "Open in fullscreen" at bounding box center [306, 152] width 8 height 8
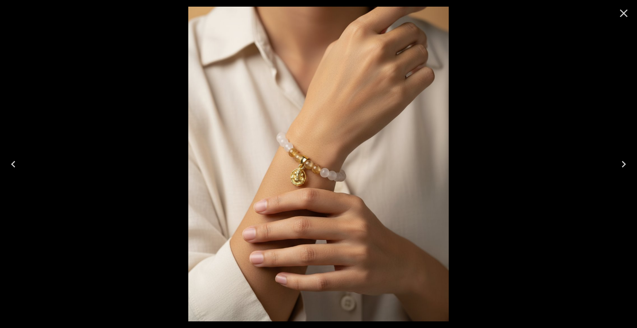
click at [626, 14] on icon "Close" at bounding box center [623, 13] width 13 height 13
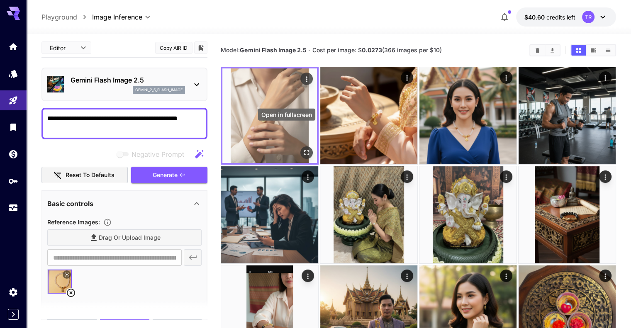
click at [302, 148] on icon "Open in fullscreen" at bounding box center [306, 152] width 8 height 8
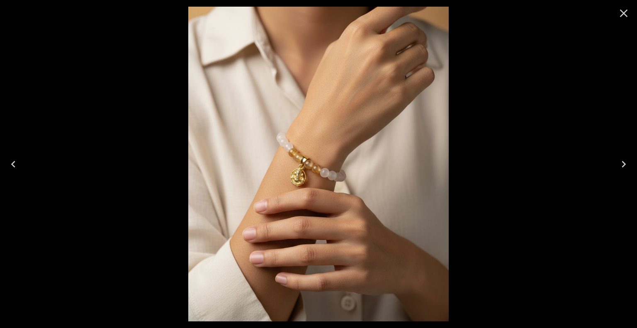
click at [630, 12] on button "Close" at bounding box center [624, 13] width 20 height 20
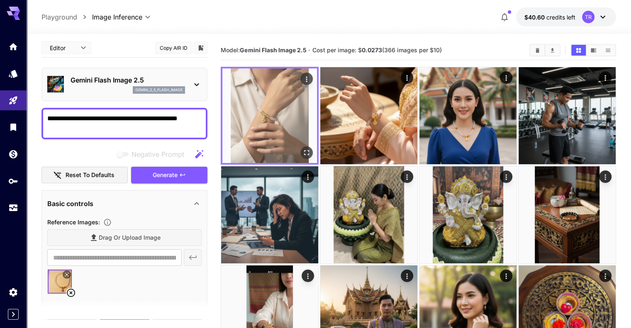
click at [294, 78] on img at bounding box center [269, 115] width 95 height 95
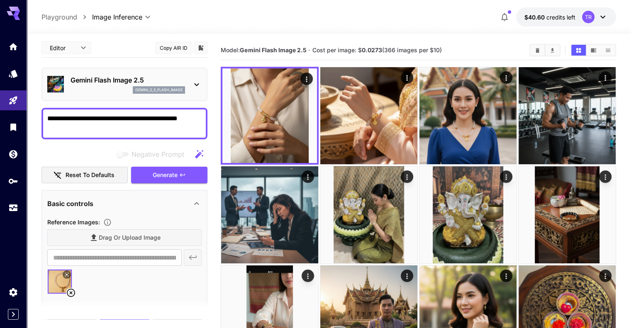
click at [99, 121] on textarea "**********" at bounding box center [124, 124] width 154 height 20
click at [122, 122] on textarea "**********" at bounding box center [124, 124] width 154 height 20
click at [358, 16] on div "**********" at bounding box center [328, 16] width 574 height 19
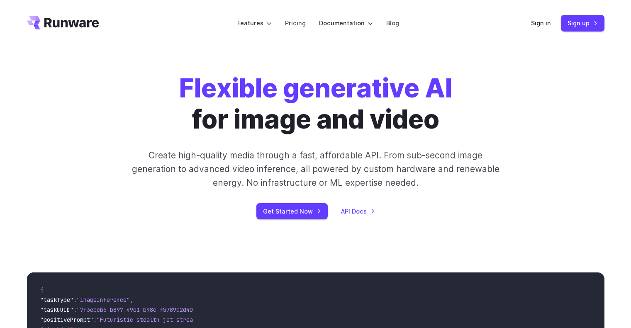
drag, startPoint x: 0, startPoint y: 0, endPoint x: 518, endPoint y: 23, distance: 518.1
click at [531, 23] on header "Features Tasks Image generation Video generation Sonic Inference Engine™ Models…" at bounding box center [315, 23] width 597 height 46
click at [540, 23] on link "Sign in" at bounding box center [541, 23] width 20 height 10
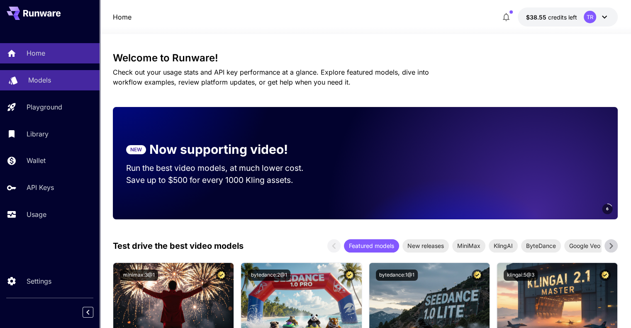
click at [46, 82] on p "Models" at bounding box center [39, 80] width 23 height 10
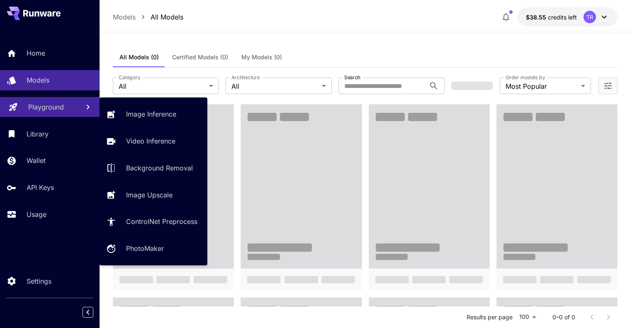
click at [64, 105] on div "Playground" at bounding box center [50, 107] width 45 height 10
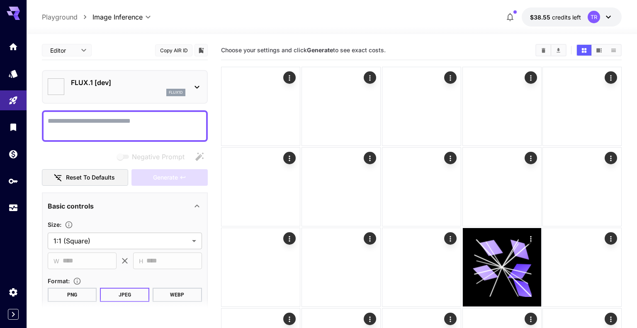
type input "**********"
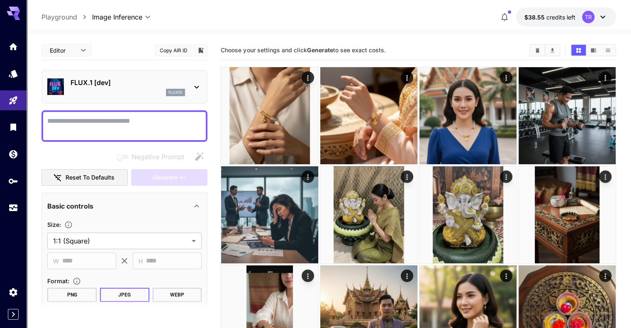
click at [191, 83] on div "FLUX.1 [dev] flux1d" at bounding box center [124, 86] width 154 height 25
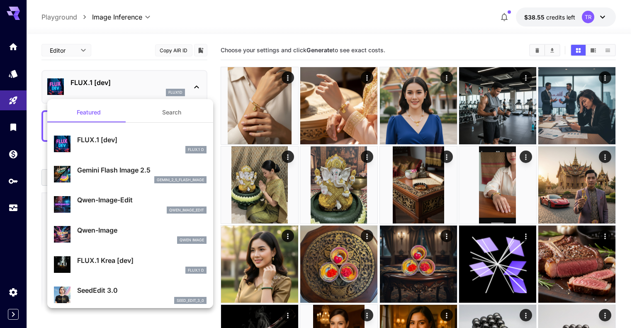
click at [155, 172] on p "Gemini Flash Image 2.5" at bounding box center [141, 170] width 129 height 10
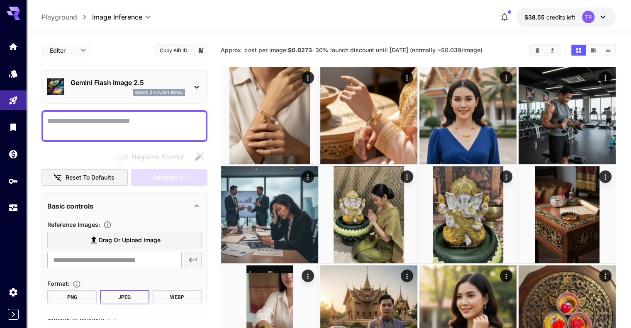
click at [254, 24] on div at bounding box center [329, 29] width 604 height 10
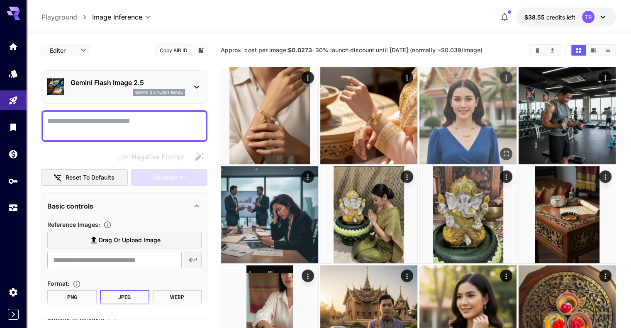
click at [502, 150] on icon "Open in fullscreen" at bounding box center [506, 154] width 8 height 8
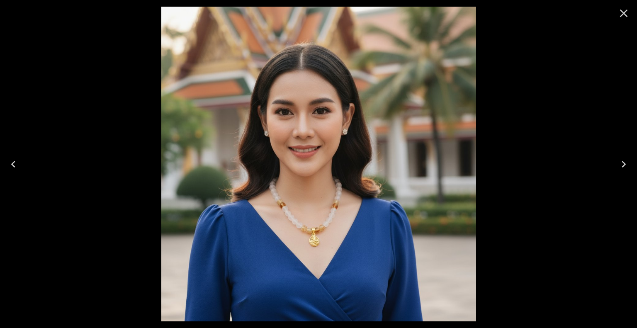
click at [627, 11] on icon "Close" at bounding box center [623, 13] width 13 height 13
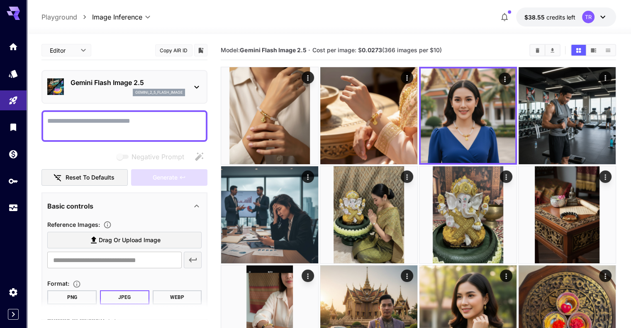
click at [172, 49] on button "Copy AIR ID" at bounding box center [173, 50] width 37 height 12
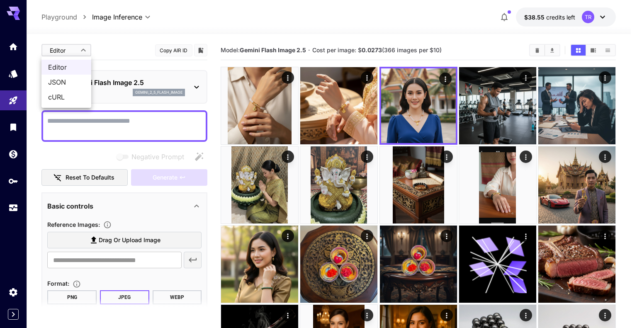
click at [73, 81] on span "JSON" at bounding box center [66, 82] width 36 height 10
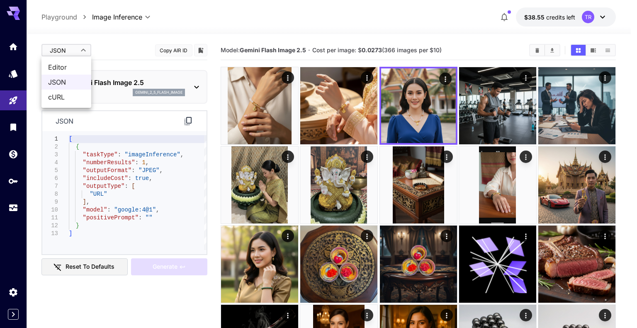
click at [70, 66] on span "Editor" at bounding box center [66, 67] width 36 height 10
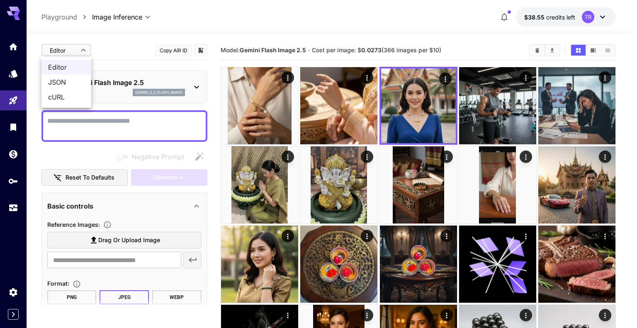
click at [70, 98] on span "cURL" at bounding box center [66, 97] width 36 height 10
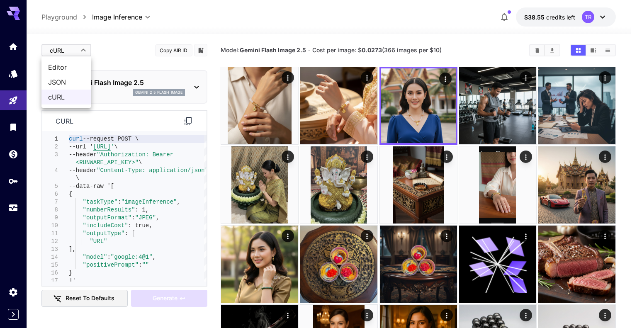
click at [73, 83] on span "JSON" at bounding box center [66, 82] width 36 height 10
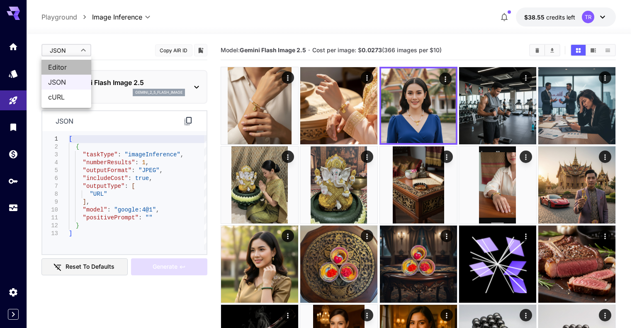
click at [70, 65] on span "Editor" at bounding box center [66, 67] width 36 height 10
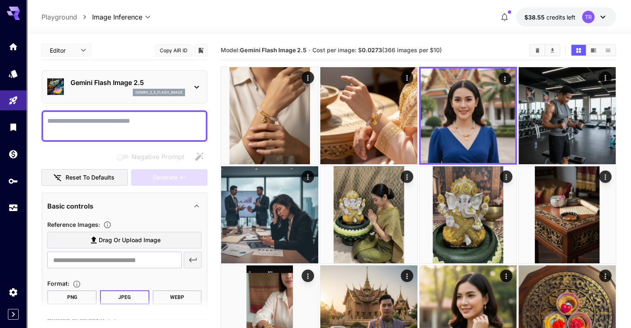
click at [116, 83] on p "Gemini Flash Image 2.5" at bounding box center [127, 83] width 114 height 10
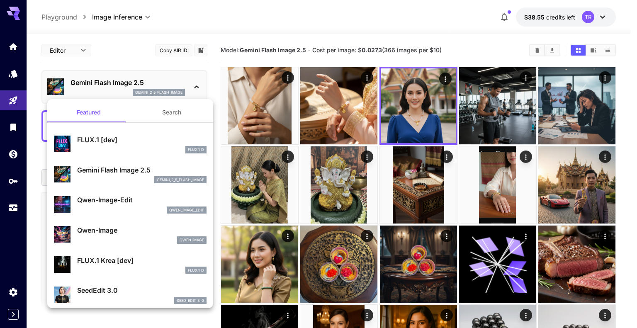
click at [114, 58] on div at bounding box center [318, 164] width 637 height 328
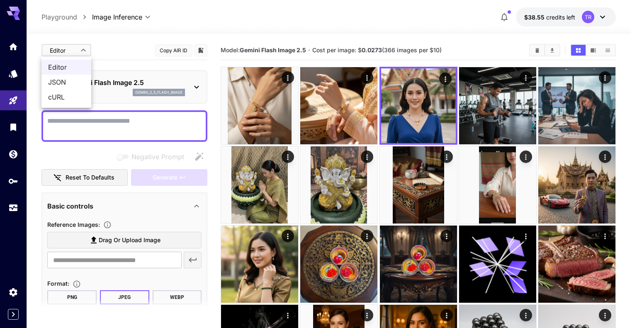
click at [73, 79] on span "JSON" at bounding box center [66, 82] width 36 height 10
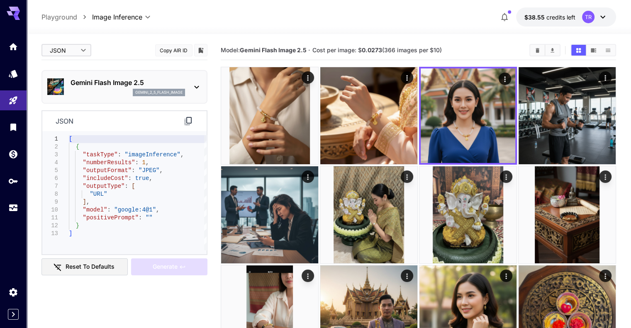
click at [187, 122] on icon at bounding box center [188, 121] width 7 height 8
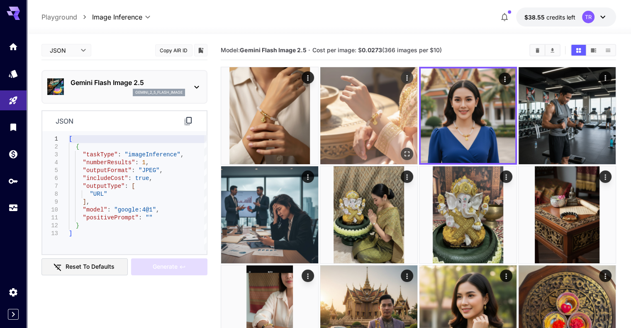
click at [360, 112] on img at bounding box center [368, 115] width 97 height 97
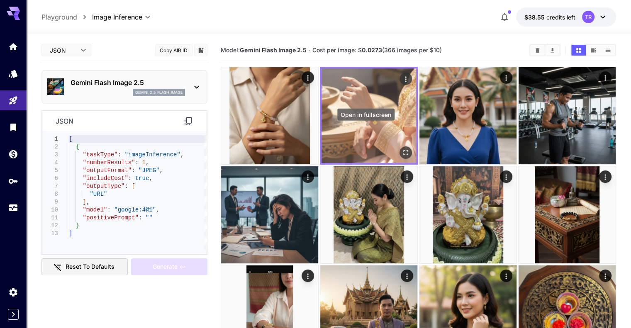
click at [401, 148] on icon "Open in fullscreen" at bounding box center [405, 152] width 8 height 8
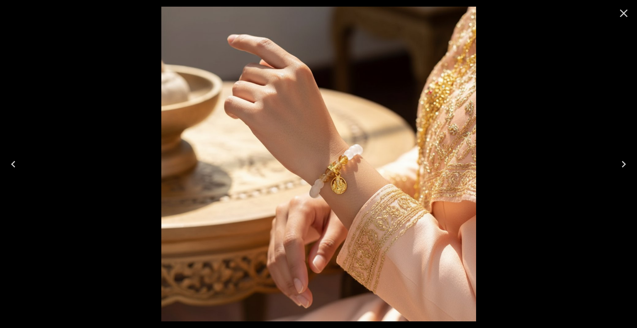
click at [622, 12] on icon "Close" at bounding box center [624, 14] width 8 height 8
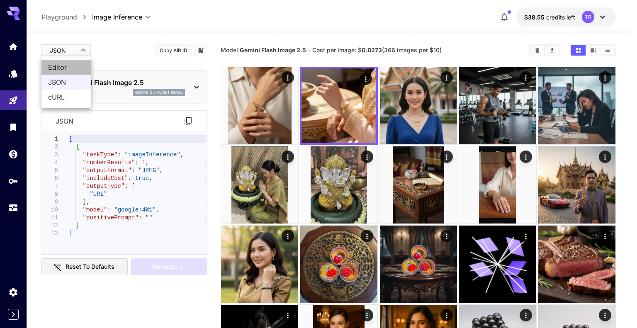
click at [70, 69] on span "Editor" at bounding box center [66, 67] width 36 height 10
type input "****"
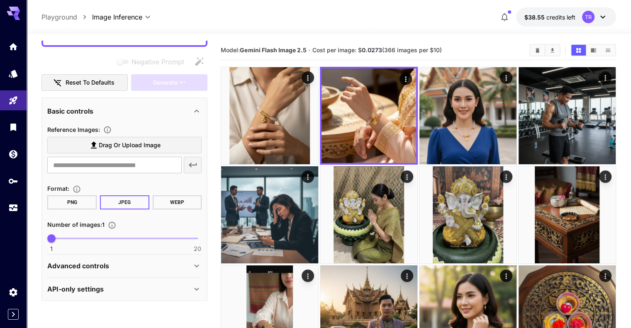
scroll to position [95, 0]
click at [141, 265] on div "Advanced controls" at bounding box center [119, 265] width 144 height 10
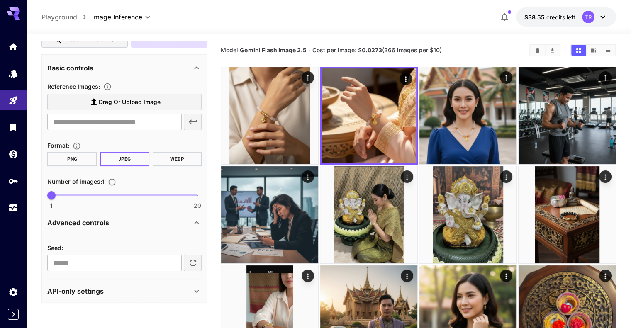
scroll to position [141, 0]
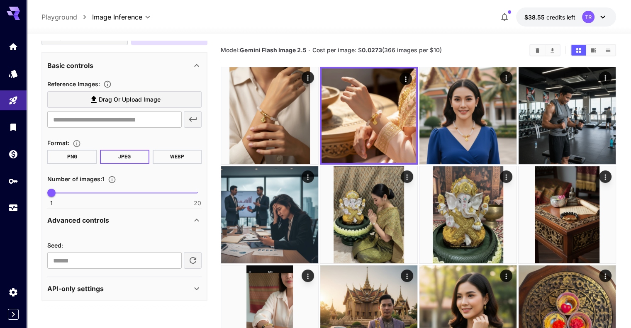
click at [170, 292] on div "API-only settings" at bounding box center [119, 289] width 144 height 10
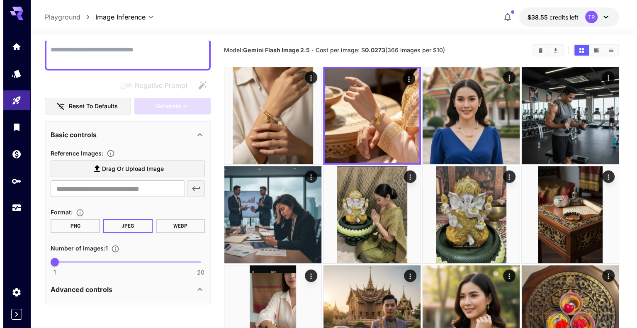
scroll to position [0, 0]
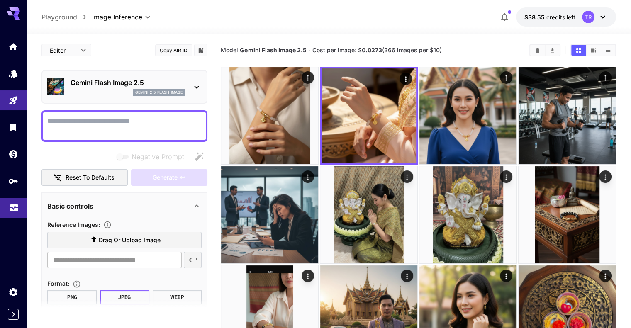
click at [15, 214] on link at bounding box center [13, 208] width 27 height 20
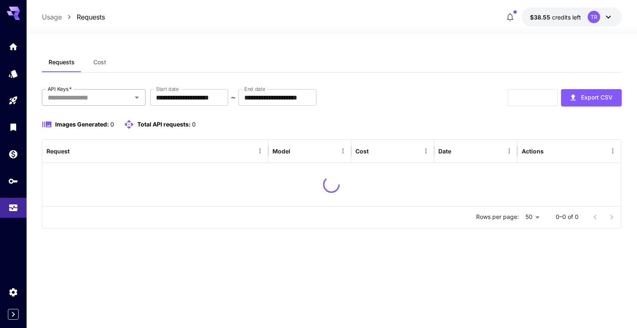
click at [103, 97] on input "API Keys   *" at bounding box center [86, 98] width 85 height 12
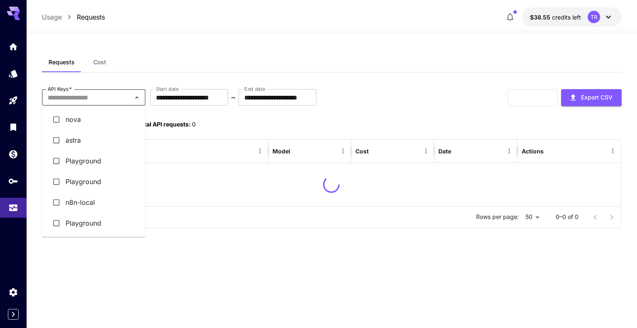
click at [84, 143] on li "astra" at bounding box center [94, 140] width 104 height 21
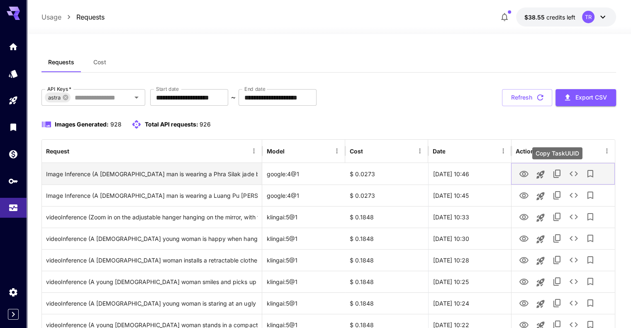
click at [556, 174] on icon "Copy TaskUUID" at bounding box center [557, 174] width 10 height 10
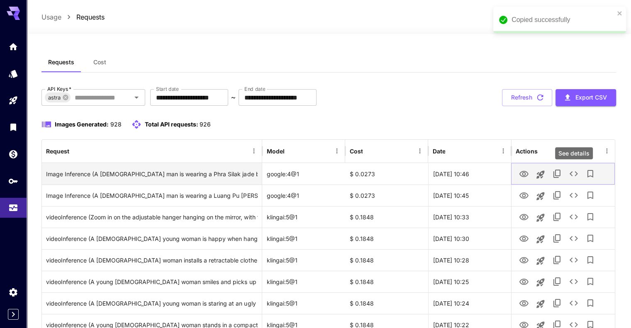
click at [570, 173] on icon "See details" at bounding box center [573, 173] width 8 height 5
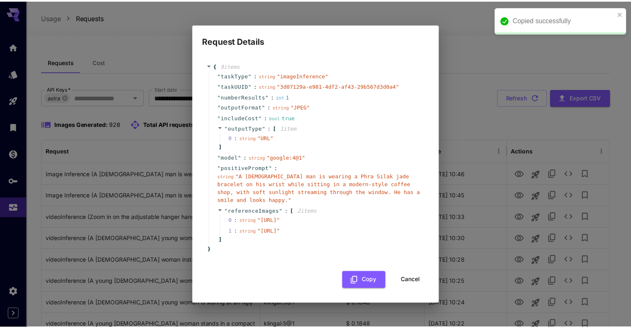
scroll to position [10, 0]
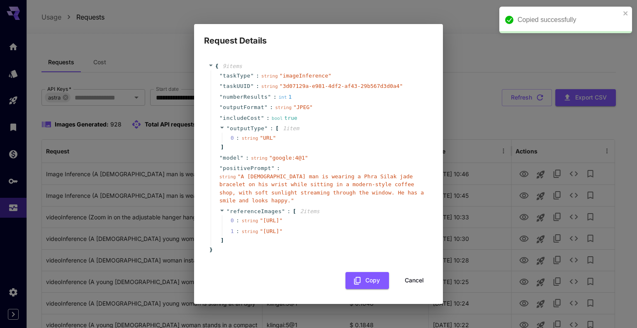
click at [416, 296] on div "{ 9 item s " taskType " : string " imageInference " " taskUUID " : string " 3d0…" at bounding box center [318, 175] width 229 height 242
click at [416, 289] on button "Cancel" at bounding box center [414, 280] width 37 height 17
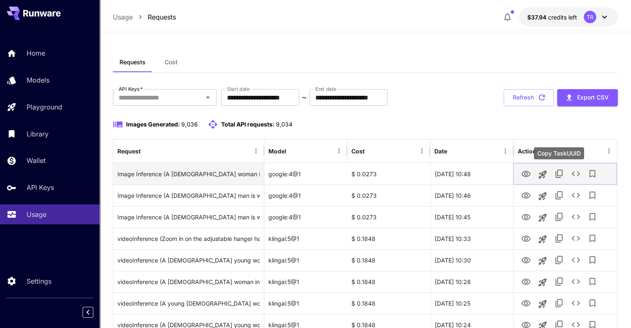
click at [563, 174] on icon "Copy TaskUUID" at bounding box center [559, 174] width 10 height 10
click at [569, 174] on button "See details" at bounding box center [575, 173] width 17 height 17
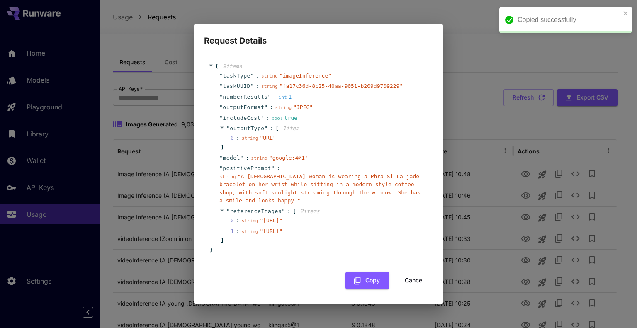
click at [415, 289] on button "Cancel" at bounding box center [414, 280] width 37 height 17
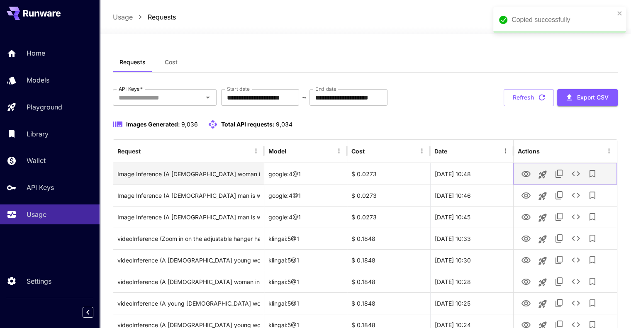
click at [577, 170] on icon "See details" at bounding box center [576, 174] width 10 height 10
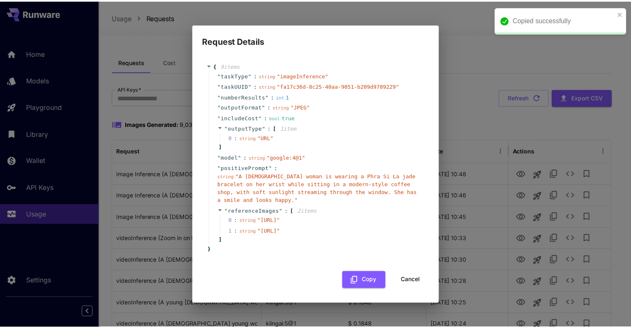
scroll to position [10, 0]
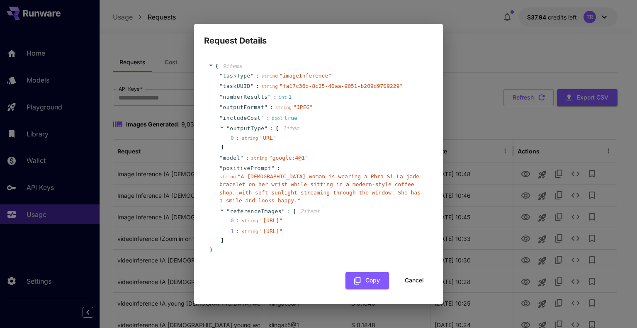
click at [411, 289] on button "Cancel" at bounding box center [414, 280] width 37 height 17
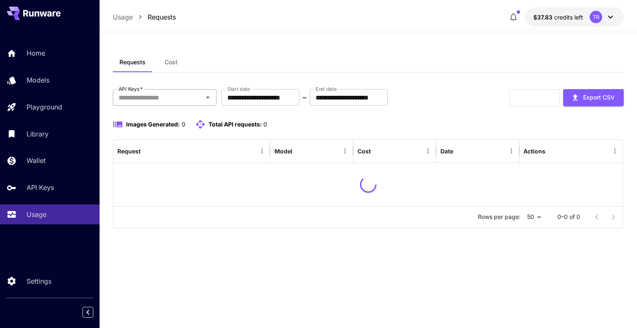
click at [206, 98] on icon "Open" at bounding box center [208, 97] width 10 height 10
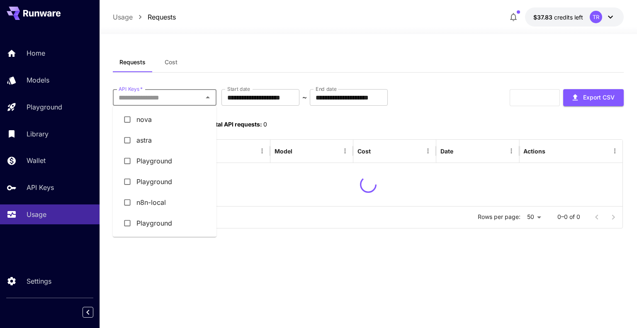
click at [166, 140] on li "astra" at bounding box center [165, 140] width 104 height 21
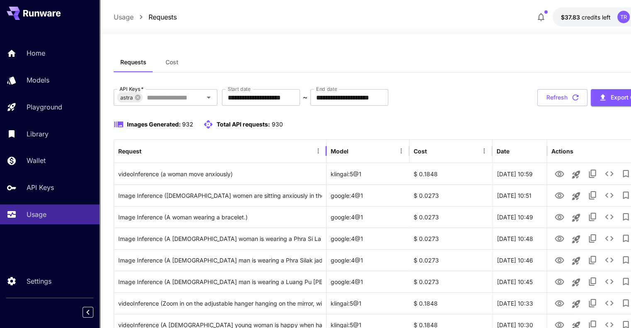
drag, startPoint x: 265, startPoint y: 151, endPoint x: 328, endPoint y: 150, distance: 62.2
click at [328, 150] on div at bounding box center [326, 150] width 4 height 23
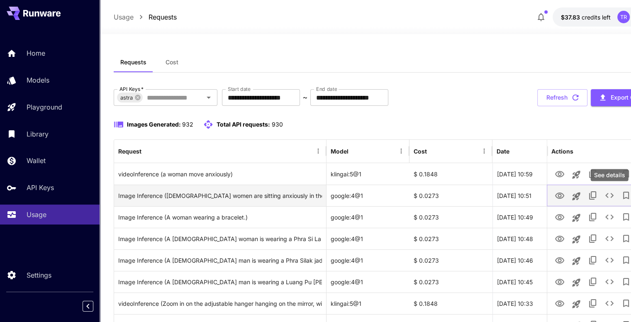
click at [607, 195] on icon "See details" at bounding box center [609, 195] width 10 height 10
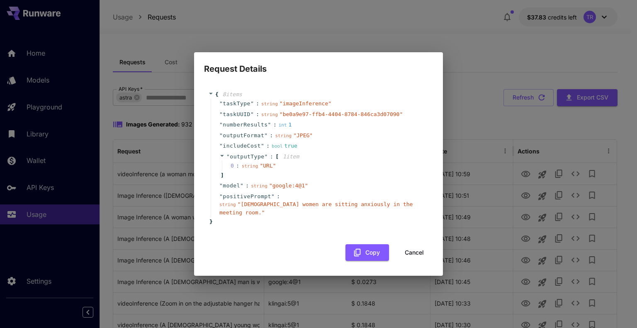
click at [413, 252] on button "Cancel" at bounding box center [414, 252] width 37 height 17
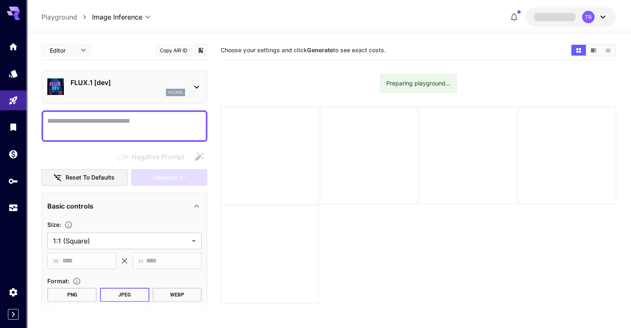
click at [138, 87] on div "FLUX.1 [dev] flux1d" at bounding box center [127, 87] width 114 height 19
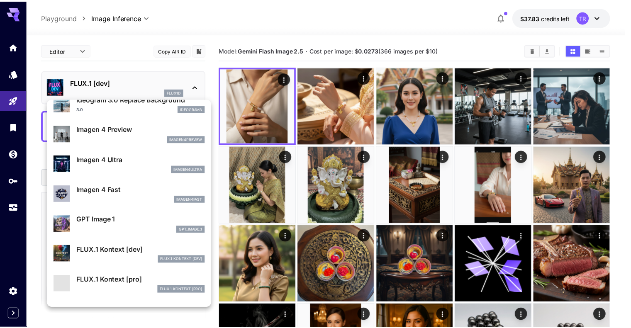
scroll to position [374, 0]
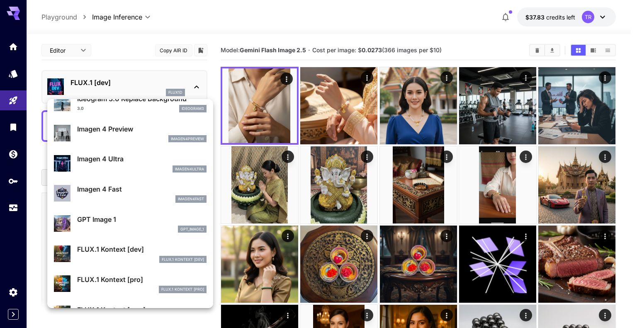
click at [135, 278] on p "FLUX.1 Kontext [pro]" at bounding box center [141, 280] width 129 height 10
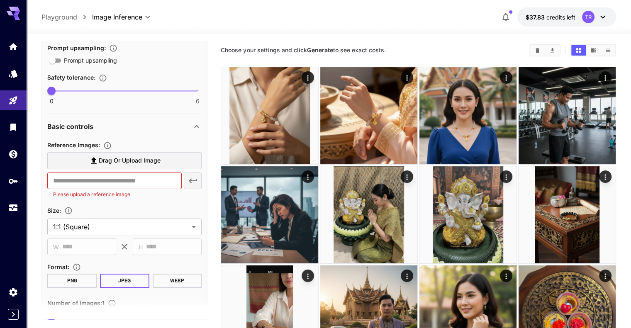
scroll to position [207, 0]
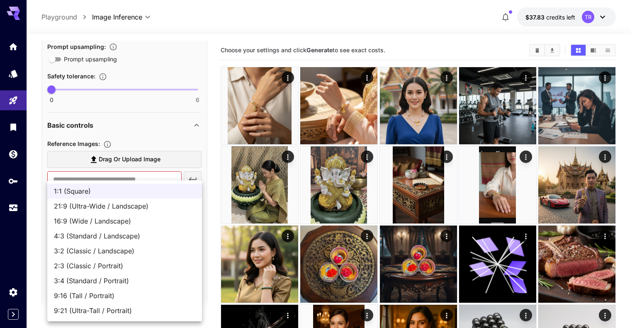
click at [217, 154] on div at bounding box center [318, 164] width 637 height 328
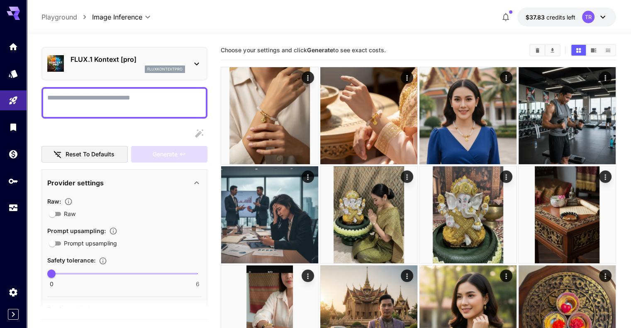
scroll to position [0, 0]
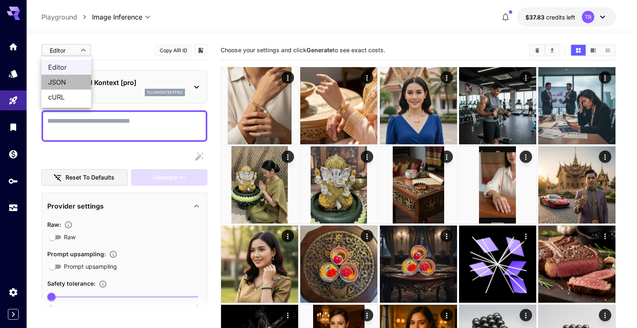
click at [81, 80] on span "JSON" at bounding box center [66, 82] width 36 height 10
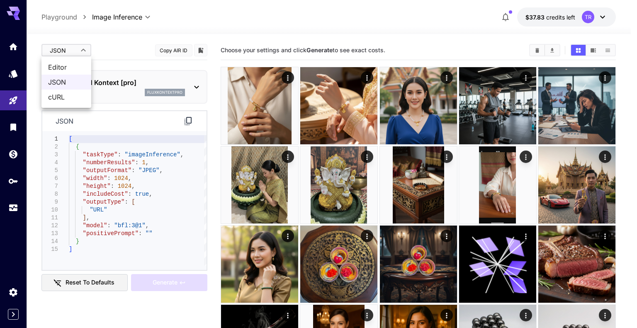
click at [76, 70] on span "Editor" at bounding box center [66, 67] width 36 height 10
type input "****"
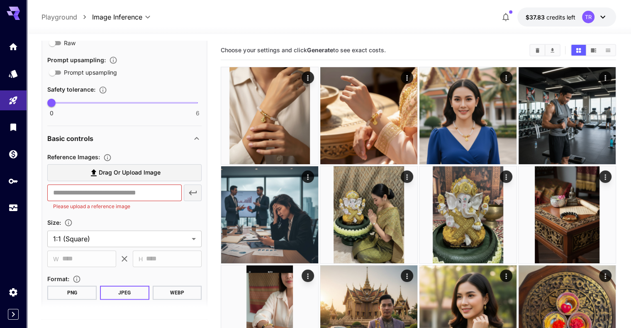
scroll to position [249, 0]
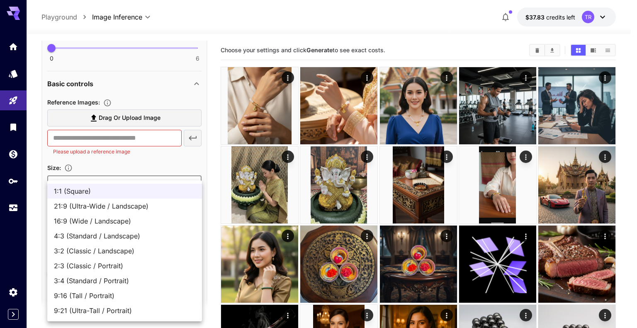
click at [94, 295] on span "9:16 (Tall / Portrait)" at bounding box center [124, 296] width 141 height 10
type input "**********"
type input "***"
type input "****"
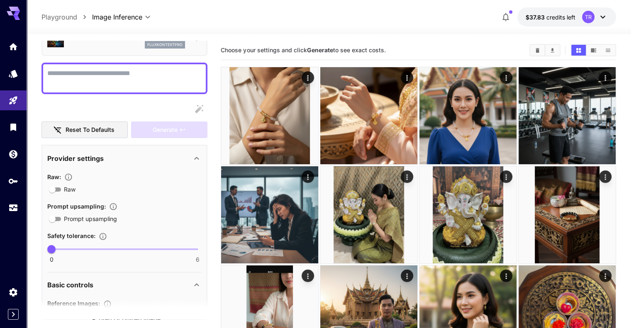
scroll to position [0, 0]
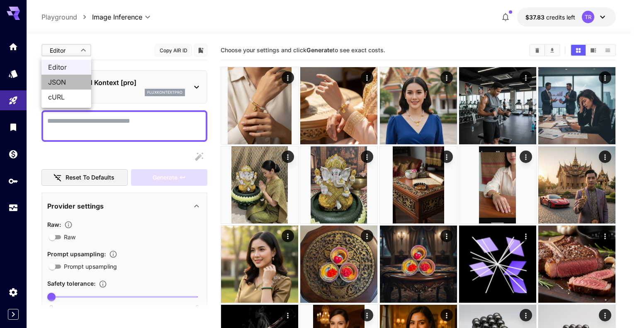
click at [78, 78] on span "JSON" at bounding box center [66, 82] width 36 height 10
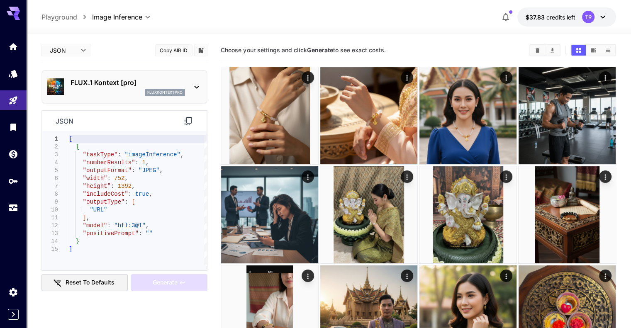
click at [92, 81] on p "FLUX.1 Kontext [pro]" at bounding box center [127, 83] width 114 height 10
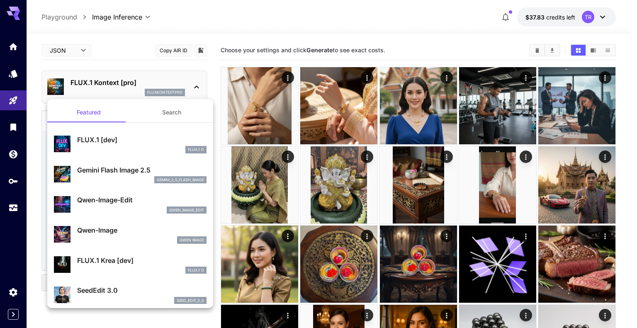
click at [132, 169] on p "Gemini Flash Image 2.5" at bounding box center [141, 170] width 129 height 10
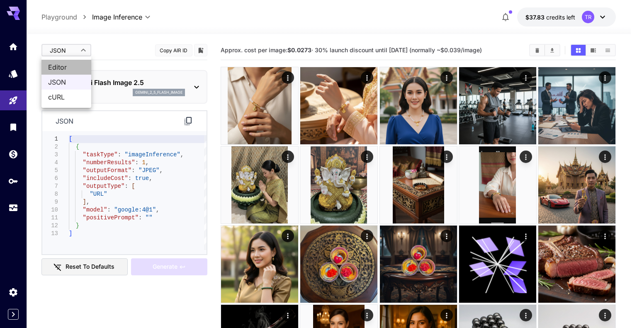
click at [70, 68] on span "Editor" at bounding box center [66, 67] width 36 height 10
type input "****"
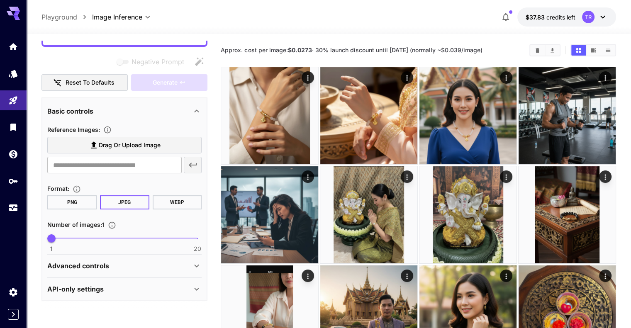
scroll to position [95, 0]
click at [133, 265] on div "Advanced controls" at bounding box center [119, 265] width 144 height 10
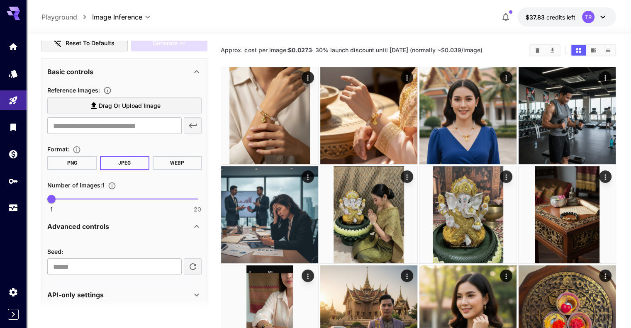
scroll to position [141, 0]
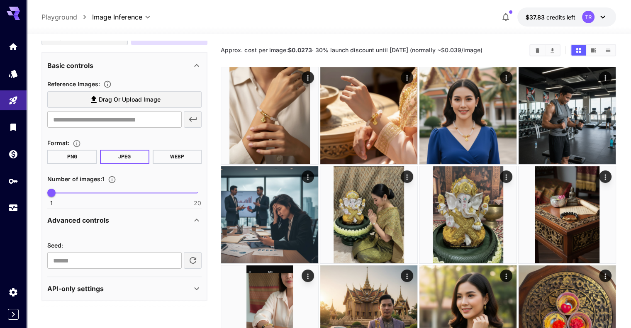
click at [173, 289] on div "API-only settings" at bounding box center [119, 289] width 144 height 10
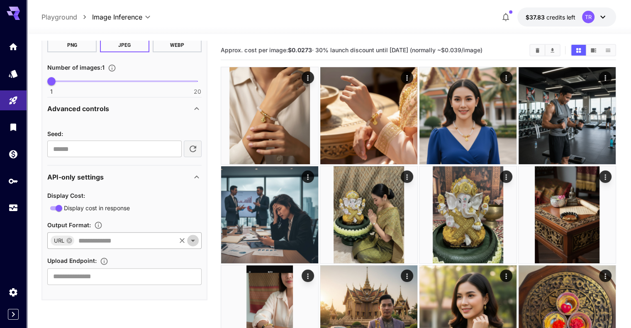
click at [190, 241] on icon "Open" at bounding box center [193, 241] width 10 height 10
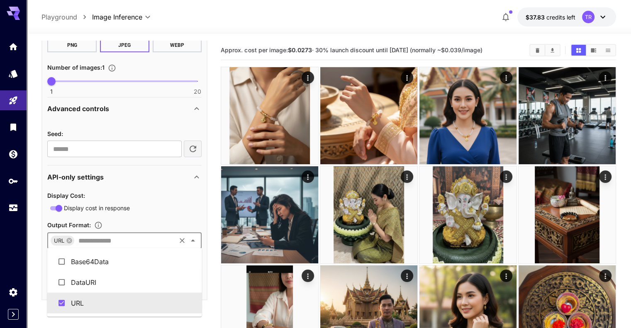
click at [189, 210] on div "Display cost in response" at bounding box center [124, 208] width 154 height 10
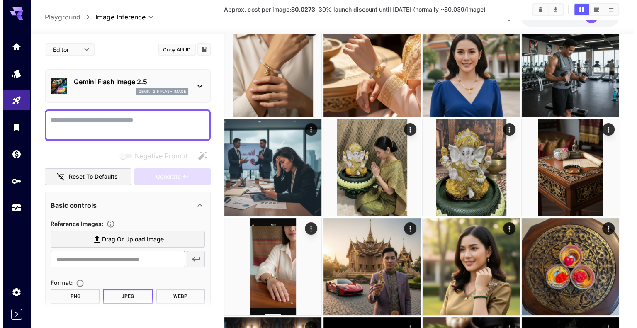
scroll to position [0, 0]
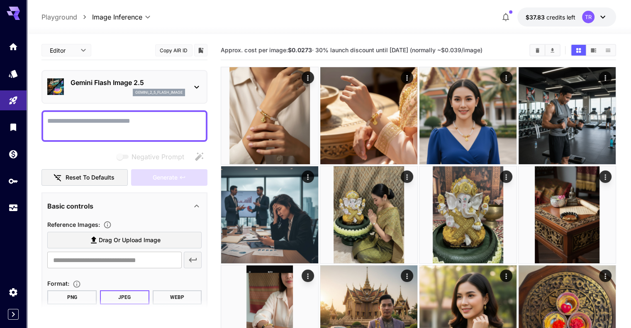
click at [611, 18] on button "$37.83 credits left TR" at bounding box center [566, 16] width 99 height 19
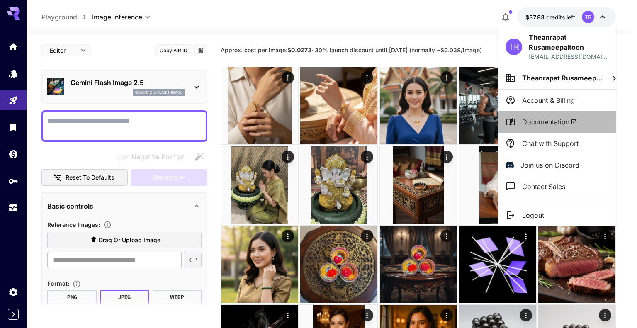
drag, startPoint x: 545, startPoint y: 124, endPoint x: 580, endPoint y: 119, distance: 35.1
click at [580, 119] on li "Documentation" at bounding box center [557, 122] width 118 height 22
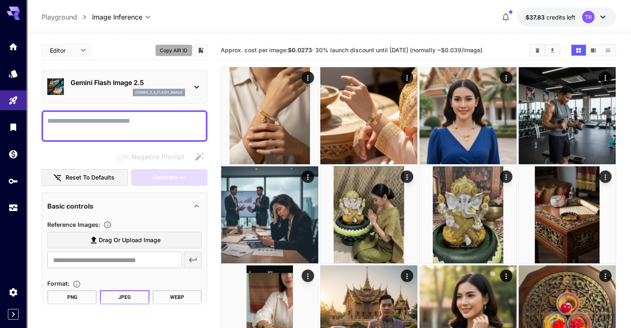
click at [179, 51] on button "Copy AIR ID" at bounding box center [173, 50] width 37 height 12
click at [128, 87] on p "Gemini Flash Image 2.5" at bounding box center [127, 83] width 114 height 10
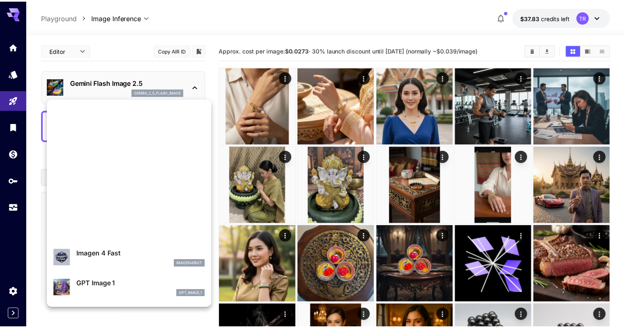
scroll to position [309, 0]
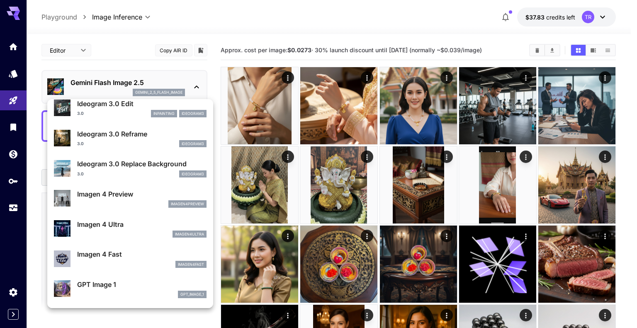
click at [139, 201] on div "imagen4preview" at bounding box center [141, 203] width 129 height 7
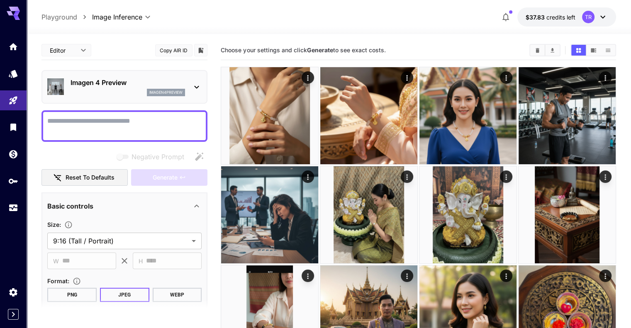
click at [136, 78] on p "Imagen 4 Preview" at bounding box center [127, 83] width 114 height 10
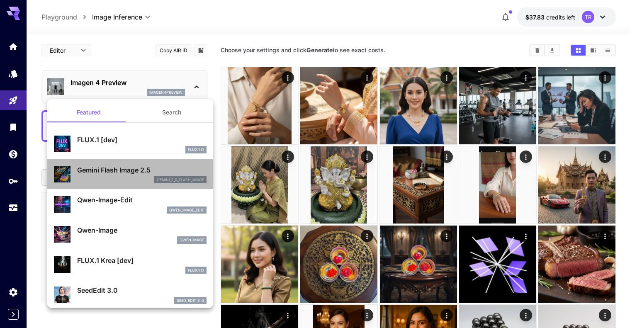
click at [141, 177] on div "gemini_2_5_flash_image" at bounding box center [141, 179] width 129 height 7
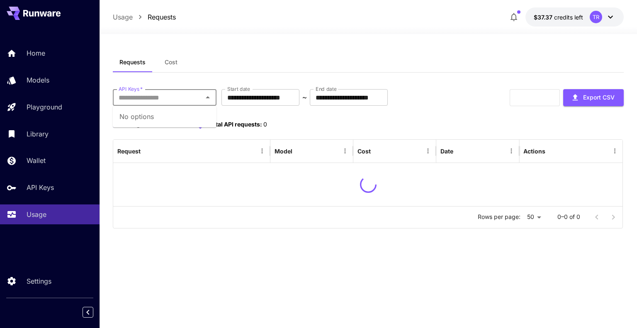
click at [161, 102] on input "API Keys   *" at bounding box center [157, 98] width 85 height 12
click at [161, 138] on li "astra" at bounding box center [165, 140] width 104 height 21
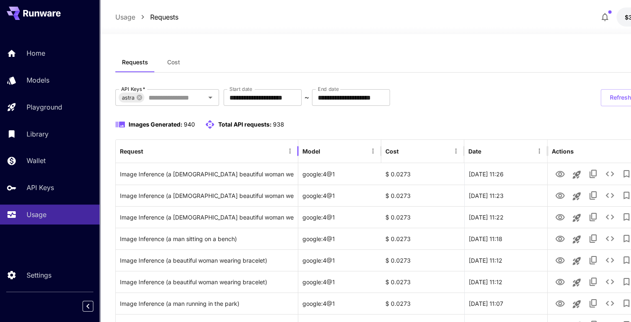
drag, startPoint x: 263, startPoint y: 149, endPoint x: 548, endPoint y: 161, distance: 285.2
click at [297, 151] on div at bounding box center [298, 150] width 4 height 23
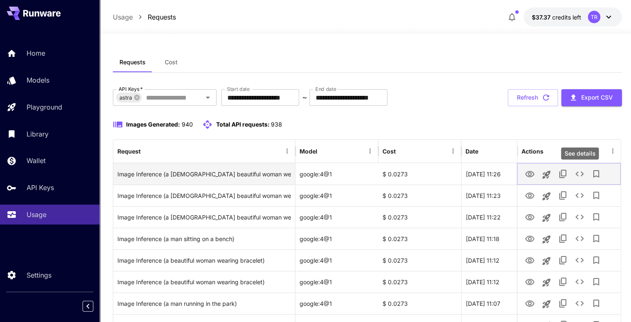
click at [576, 176] on icon "See details" at bounding box center [579, 174] width 10 height 10
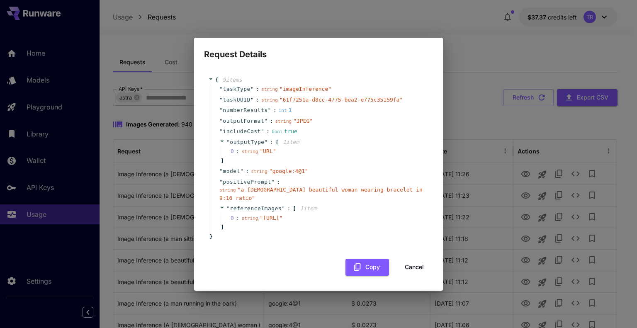
click at [415, 270] on button "Cancel" at bounding box center [414, 267] width 37 height 17
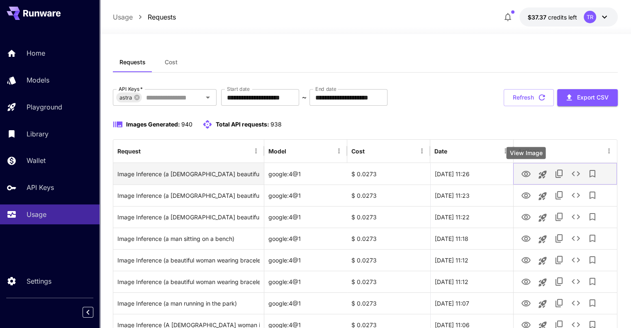
click at [527, 173] on icon "View Image" at bounding box center [526, 174] width 10 height 10
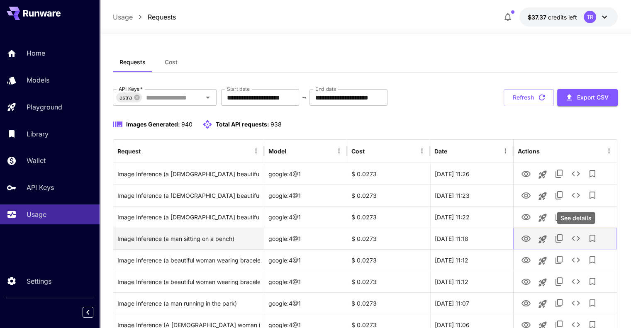
click at [571, 240] on icon "See details" at bounding box center [576, 238] width 10 height 10
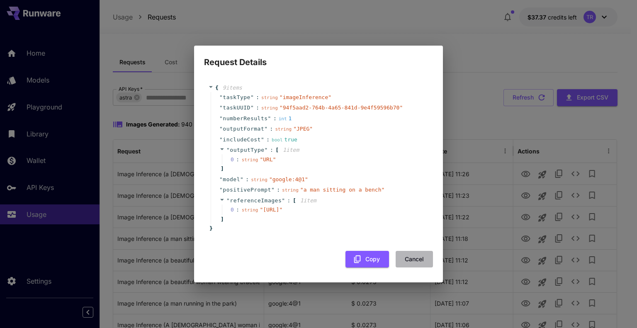
click at [407, 267] on button "Cancel" at bounding box center [414, 259] width 37 height 17
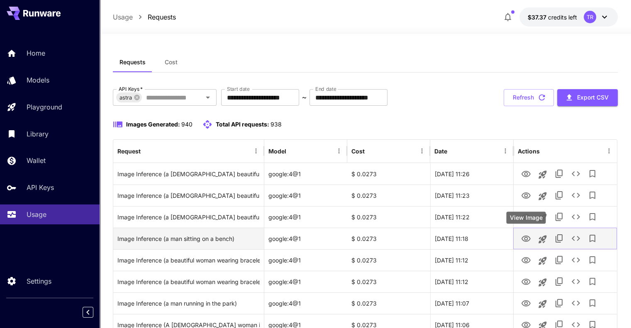
click at [525, 238] on icon "View Image" at bounding box center [526, 239] width 10 height 10
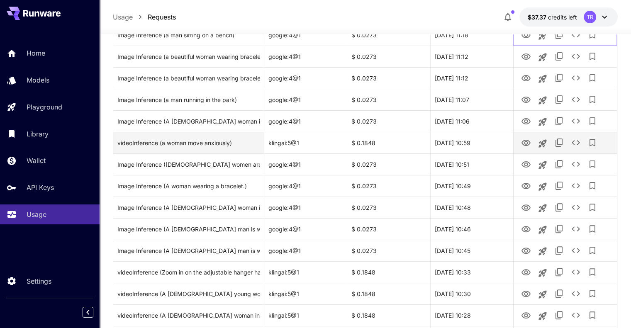
scroll to position [207, 0]
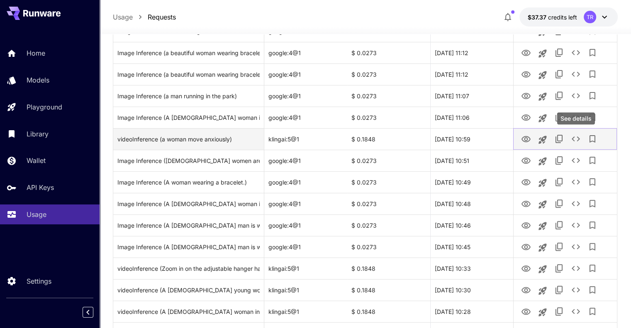
click at [574, 136] on icon "See details" at bounding box center [576, 139] width 10 height 10
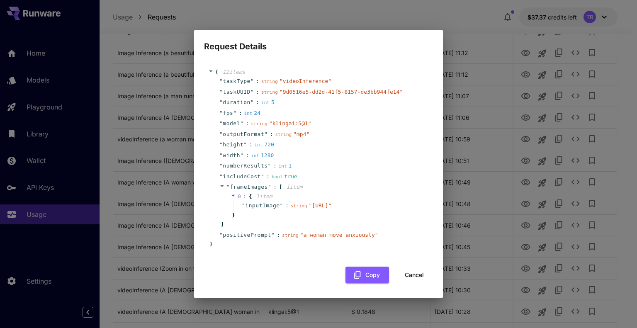
click at [408, 284] on button "Cancel" at bounding box center [414, 275] width 37 height 17
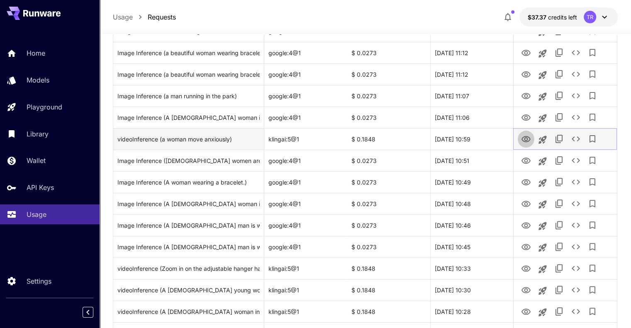
click at [525, 138] on icon "View Video" at bounding box center [526, 139] width 10 height 10
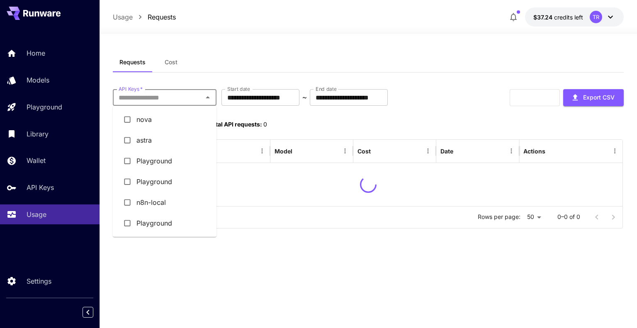
click at [172, 95] on input "API Keys   *" at bounding box center [157, 98] width 85 height 12
click at [148, 139] on li "astra" at bounding box center [165, 140] width 104 height 21
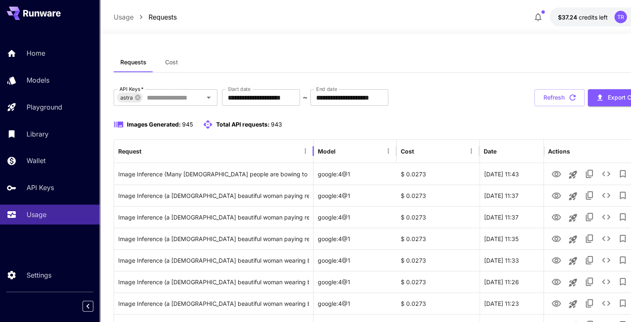
drag, startPoint x: 265, startPoint y: 156, endPoint x: 314, endPoint y: 153, distance: 49.4
click at [314, 153] on div at bounding box center [313, 150] width 4 height 23
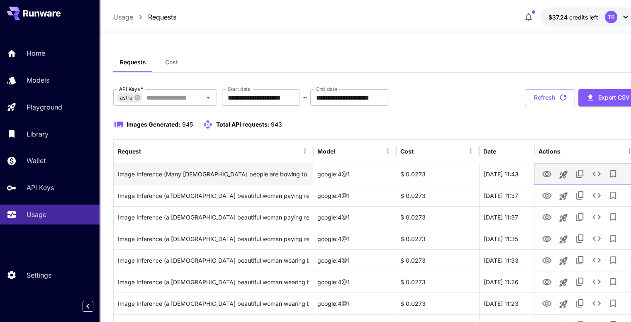
click at [581, 174] on icon "Copy TaskUUID" at bounding box center [580, 174] width 10 height 10
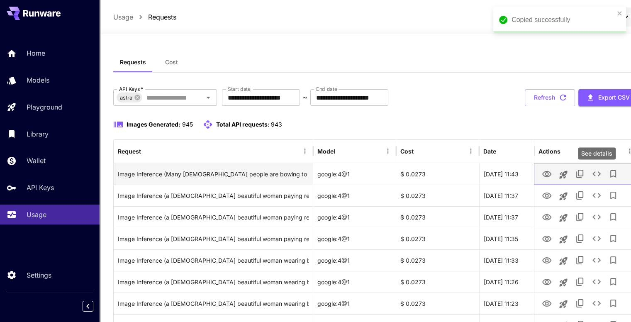
click at [600, 174] on icon "See details" at bounding box center [596, 174] width 10 height 10
